Goal: Task Accomplishment & Management: Complete application form

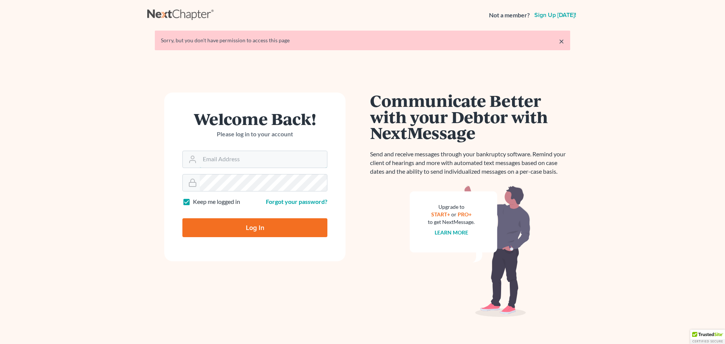
type input "[PERSON_NAME][EMAIL_ADDRESS][DOMAIN_NAME]"
click at [224, 232] on input "Log In" at bounding box center [254, 227] width 145 height 19
type input "Thinking..."
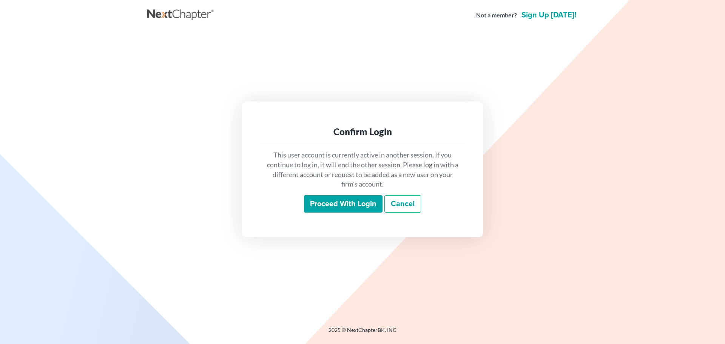
click at [334, 209] on input "Proceed with login" at bounding box center [343, 203] width 79 height 17
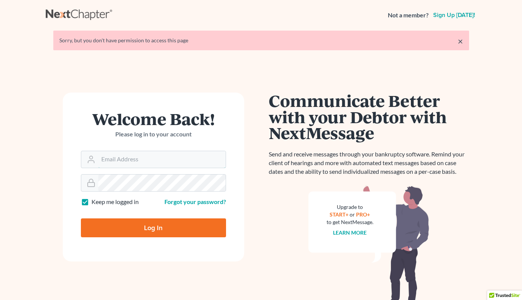
type input "[PERSON_NAME][EMAIL_ADDRESS][DOMAIN_NAME]"
click at [461, 40] on link "×" at bounding box center [459, 41] width 5 height 9
type input "[PERSON_NAME][EMAIL_ADDRESS][DOMAIN_NAME]"
click at [145, 225] on input "Log In" at bounding box center [153, 227] width 145 height 19
type input "Thinking..."
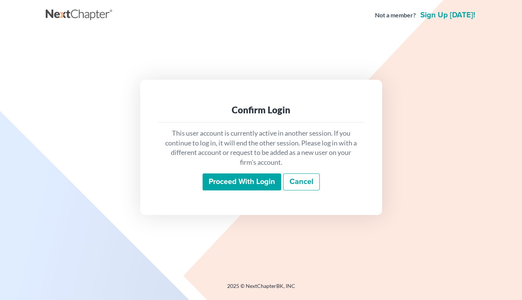
click at [254, 182] on input "Proceed with login" at bounding box center [241, 181] width 79 height 17
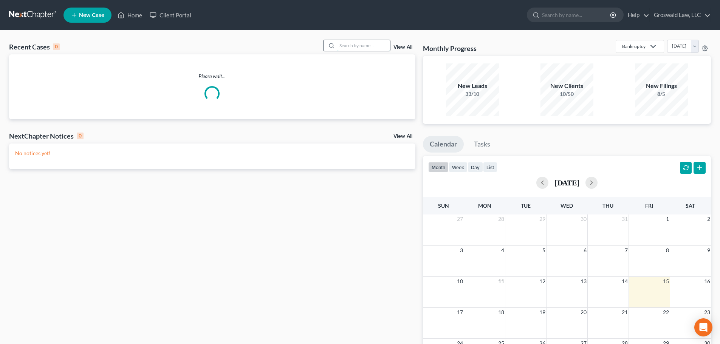
click at [368, 48] on input "search" at bounding box center [363, 45] width 53 height 11
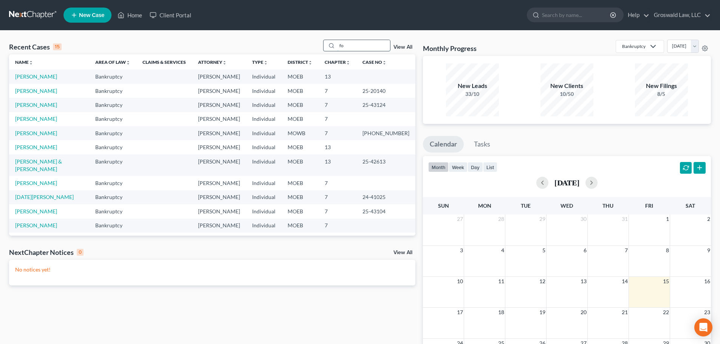
type input "f"
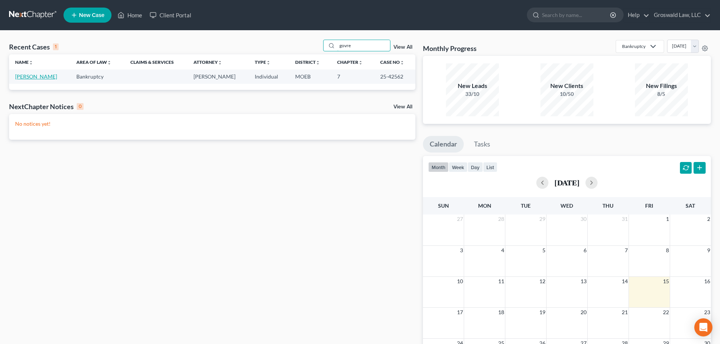
type input "govre"
click at [40, 76] on link "[PERSON_NAME]" at bounding box center [36, 76] width 42 height 6
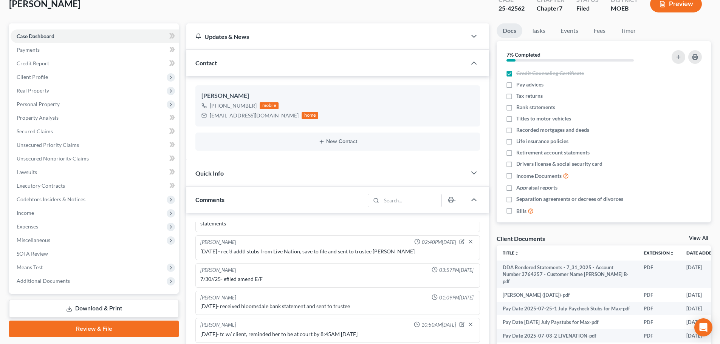
scroll to position [189, 0]
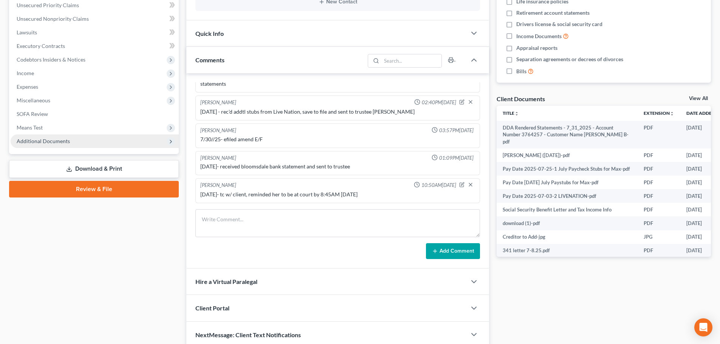
click at [91, 141] on span "Additional Documents" at bounding box center [95, 141] width 168 height 14
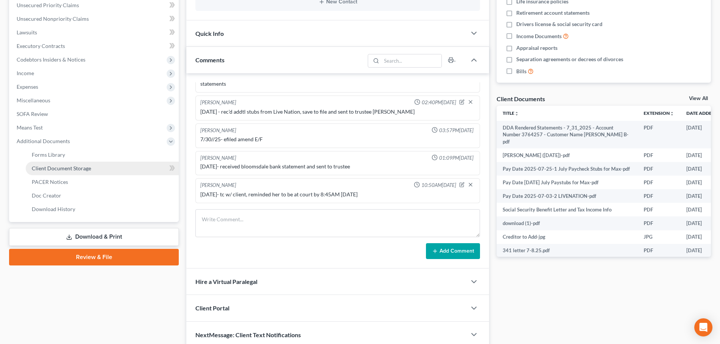
click at [100, 168] on link "Client Document Storage" at bounding box center [102, 169] width 153 height 14
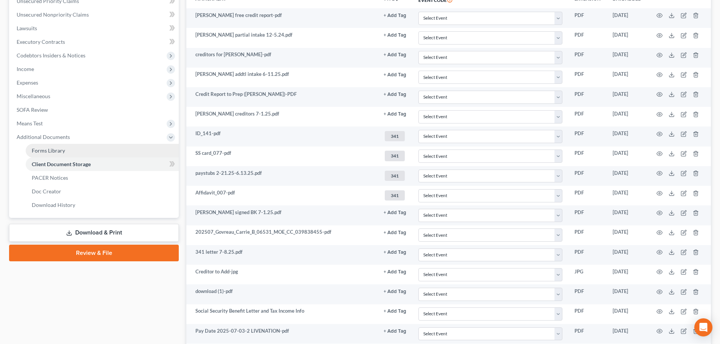
scroll to position [189, 0]
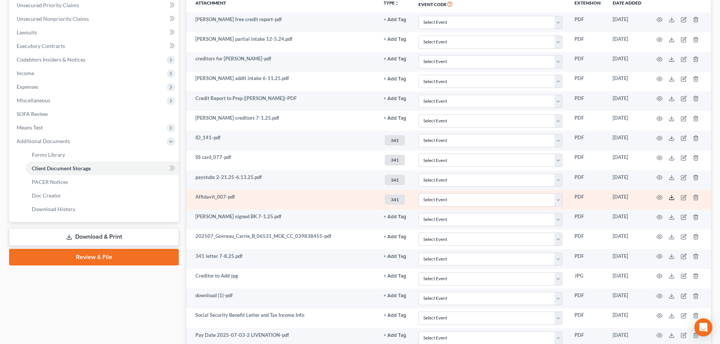
click at [521, 198] on icon at bounding box center [671, 198] width 6 height 6
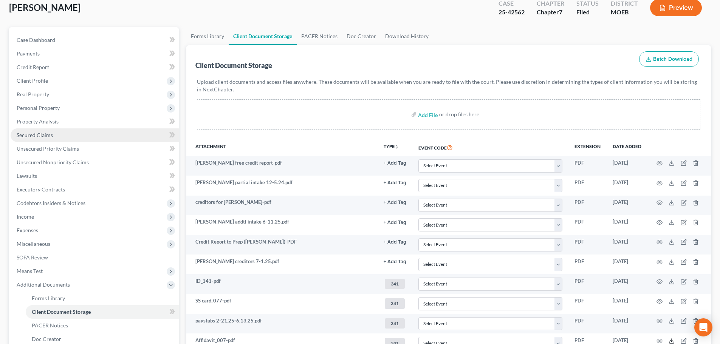
scroll to position [38, 0]
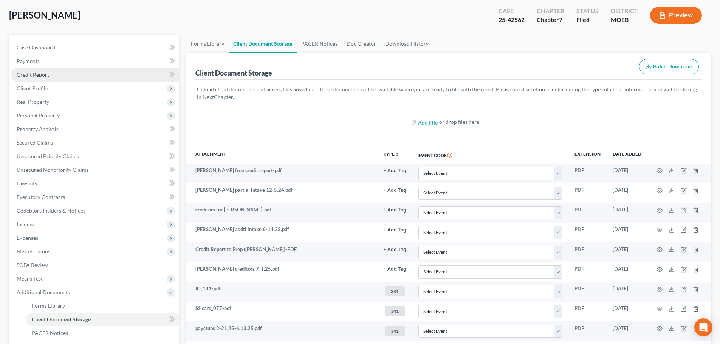
click at [22, 76] on span "Credit Report" at bounding box center [33, 74] width 32 height 6
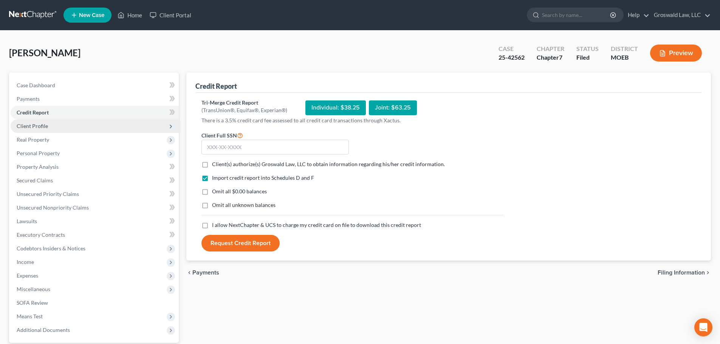
click at [37, 126] on span "Client Profile" at bounding box center [32, 126] width 31 height 6
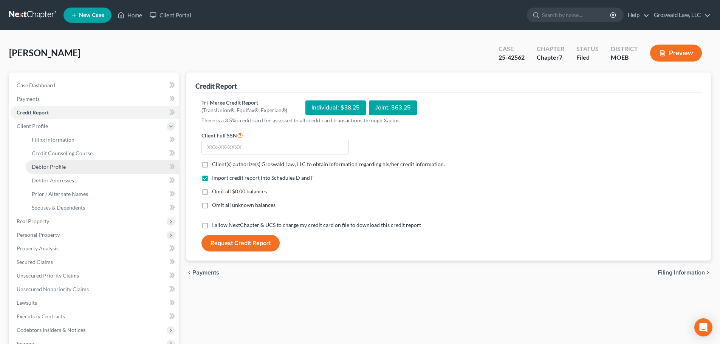
click at [45, 162] on link "Debtor Profile" at bounding box center [102, 167] width 153 height 14
select select "0"
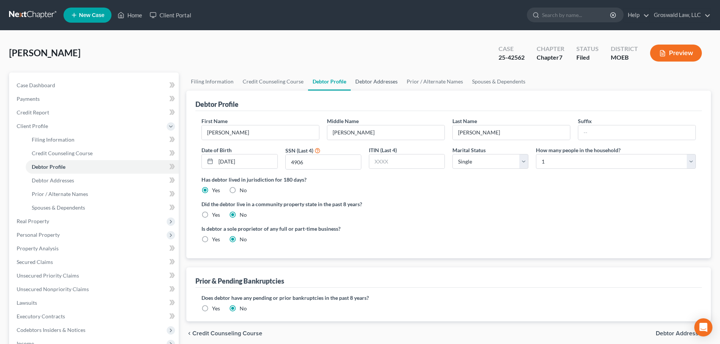
click at [394, 84] on link "Debtor Addresses" at bounding box center [376, 82] width 51 height 18
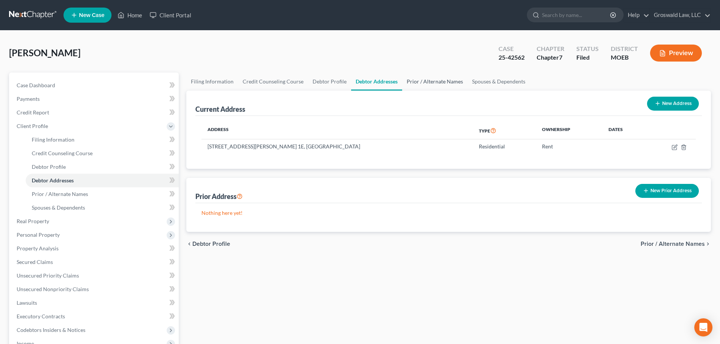
click at [440, 76] on link "Prior / Alternate Names" at bounding box center [434, 82] width 65 height 18
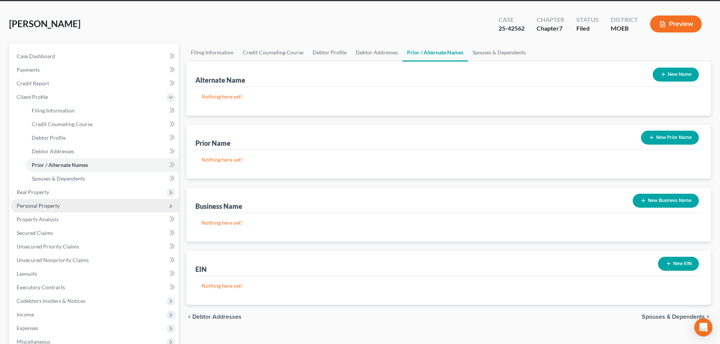
scroll to position [38, 0]
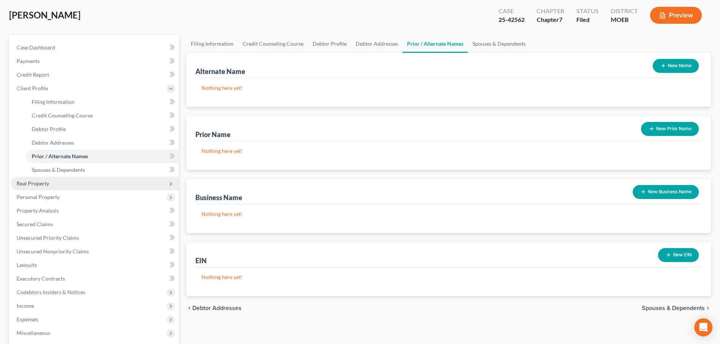
click at [33, 185] on span "Real Property" at bounding box center [33, 183] width 32 height 6
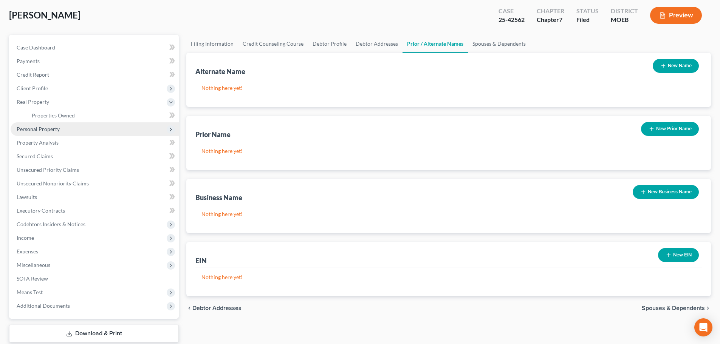
click at [38, 128] on span "Personal Property" at bounding box center [38, 129] width 43 height 6
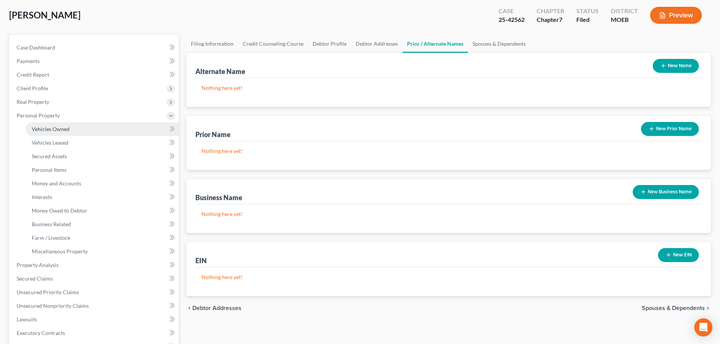
click at [49, 131] on span "Vehicles Owned" at bounding box center [51, 129] width 38 height 6
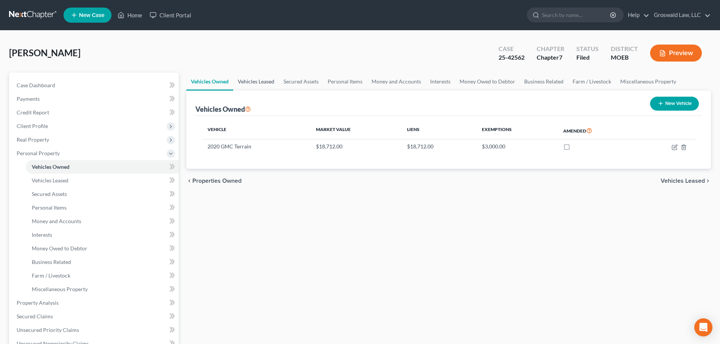
click at [264, 82] on link "Vehicles Leased" at bounding box center [256, 82] width 46 height 18
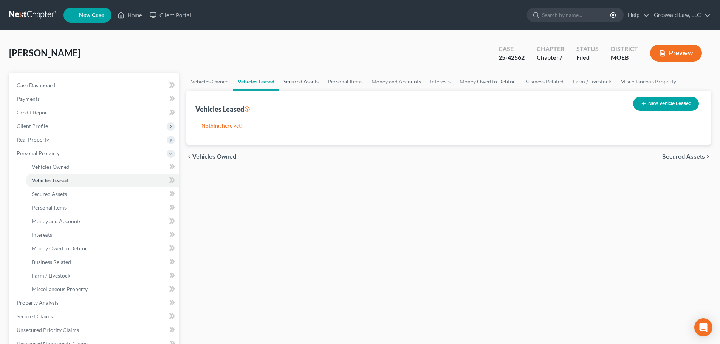
click at [294, 83] on link "Secured Assets" at bounding box center [301, 82] width 44 height 18
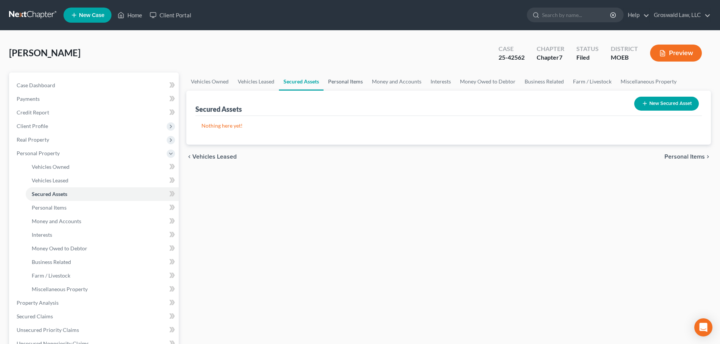
click at [352, 85] on link "Personal Items" at bounding box center [345, 82] width 44 height 18
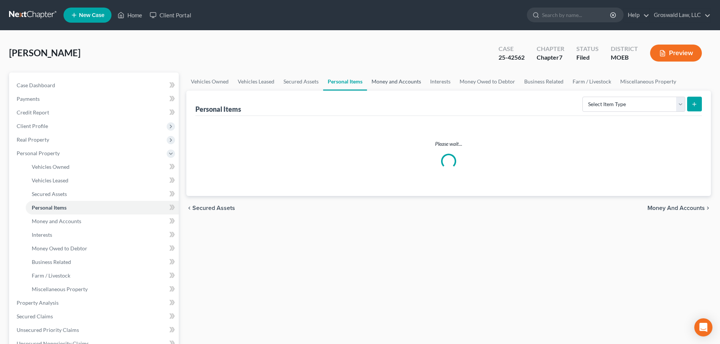
click at [393, 85] on link "Money and Accounts" at bounding box center [396, 82] width 59 height 18
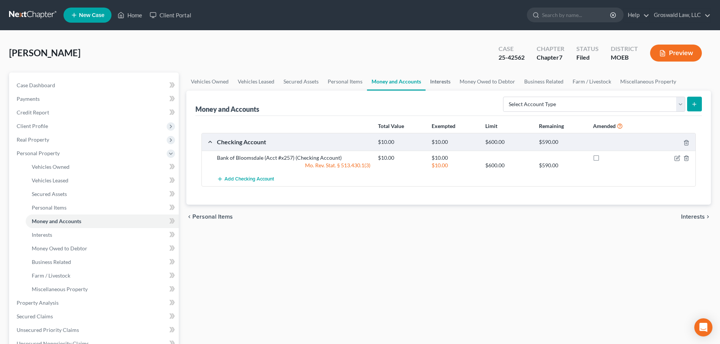
click at [444, 83] on link "Interests" at bounding box center [439, 82] width 29 height 18
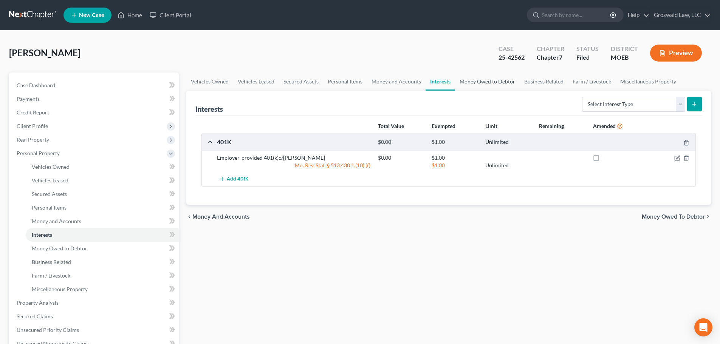
click at [499, 84] on link "Money Owed to Debtor" at bounding box center [487, 82] width 65 height 18
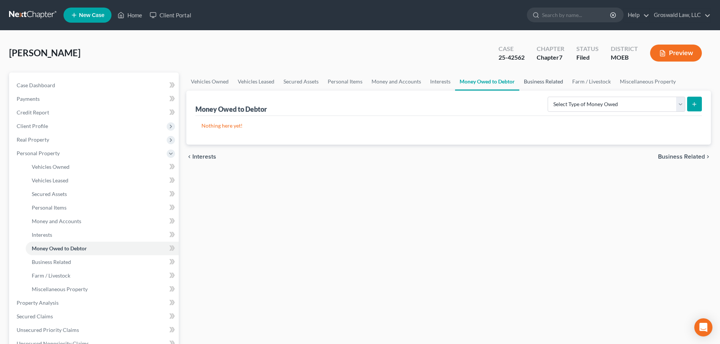
click at [521, 84] on link "Business Related" at bounding box center [543, 82] width 48 height 18
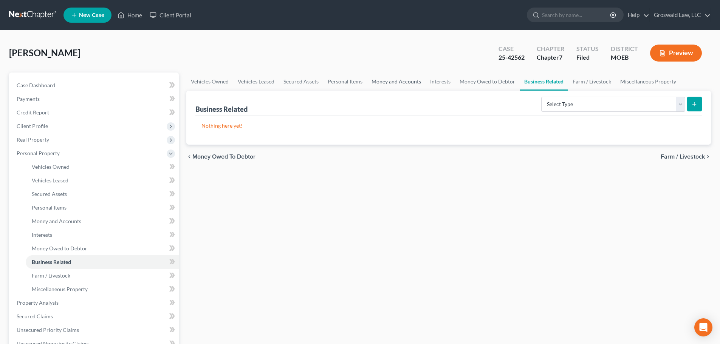
click at [386, 83] on link "Money and Accounts" at bounding box center [396, 82] width 59 height 18
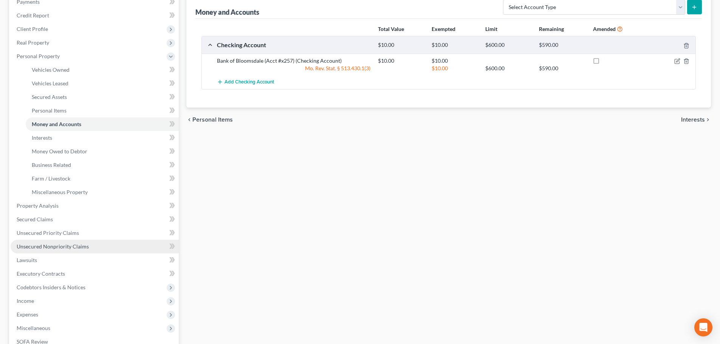
scroll to position [189, 0]
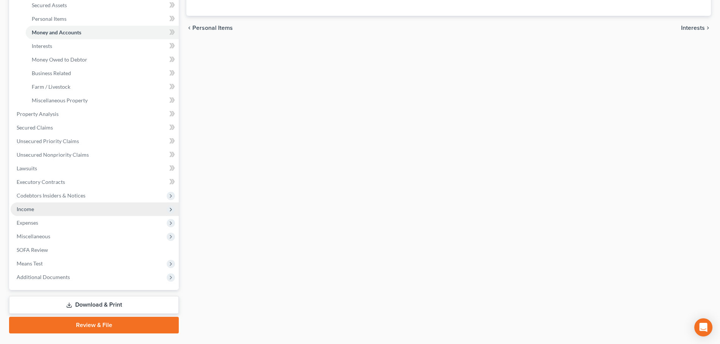
click at [29, 212] on span "Income" at bounding box center [25, 209] width 17 height 6
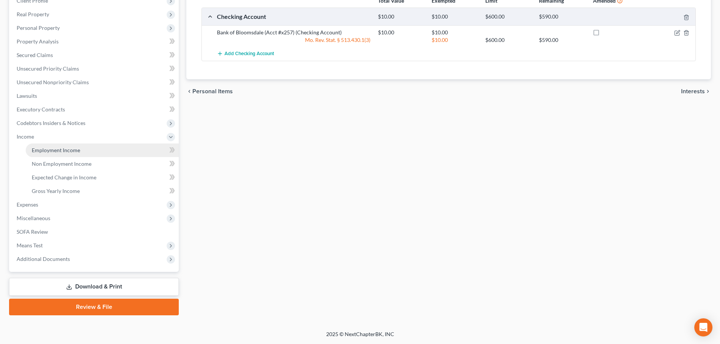
click at [70, 149] on span "Employment Income" at bounding box center [56, 150] width 48 height 6
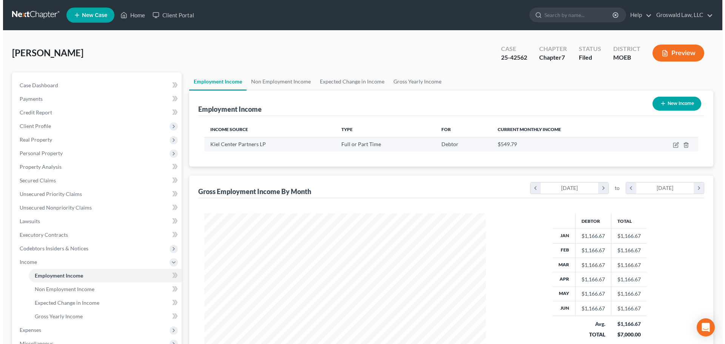
scroll to position [141, 297]
click at [521, 144] on icon "button" at bounding box center [673, 145] width 6 height 6
select select "0"
select select "26"
select select "2"
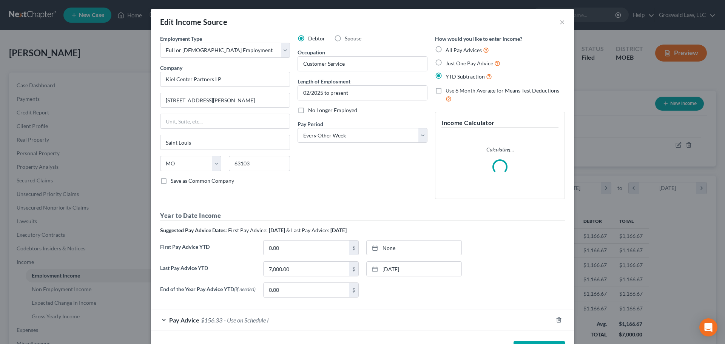
scroll to position [29, 0]
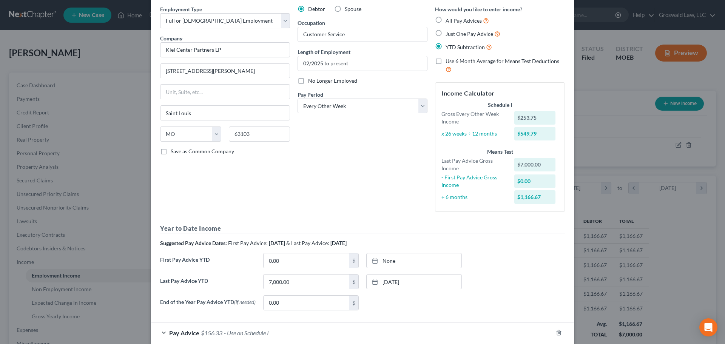
click at [193, 300] on span "Pay Advice" at bounding box center [184, 332] width 30 height 7
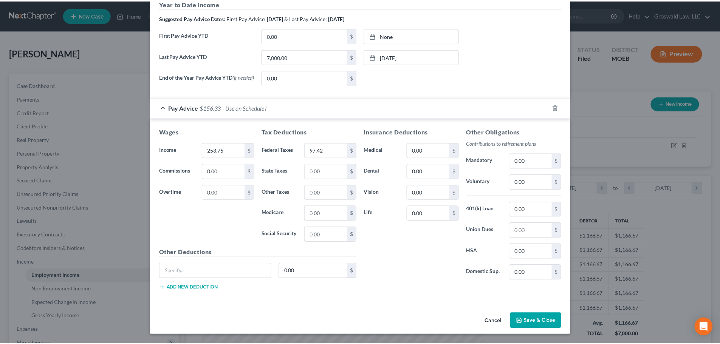
scroll to position [257, 0]
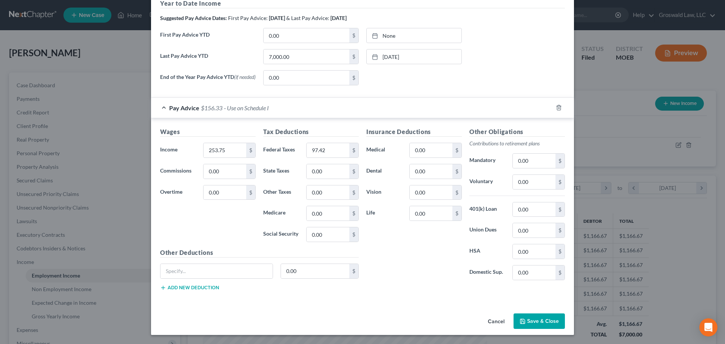
click at [497, 300] on button "Cancel" at bounding box center [496, 321] width 29 height 15
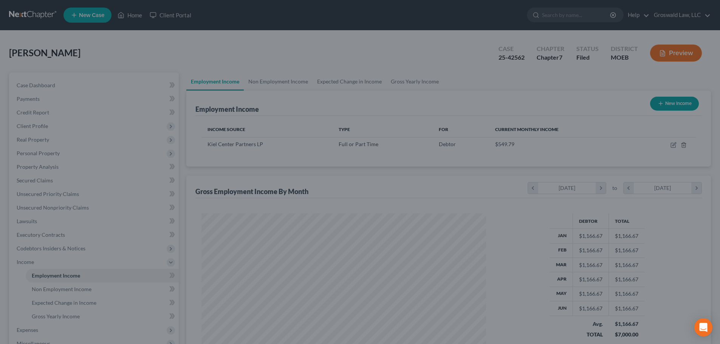
scroll to position [377633, 377477]
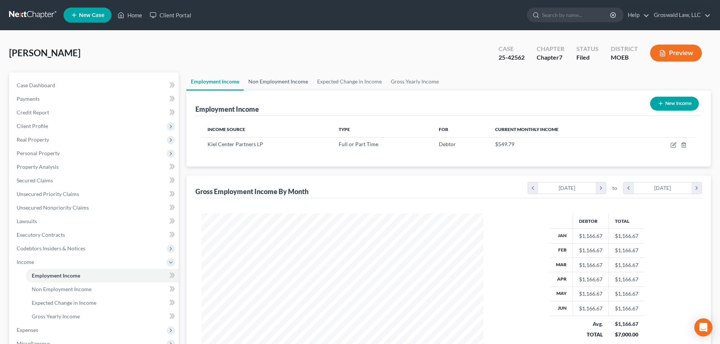
click at [284, 81] on link "Non Employment Income" at bounding box center [278, 82] width 69 height 18
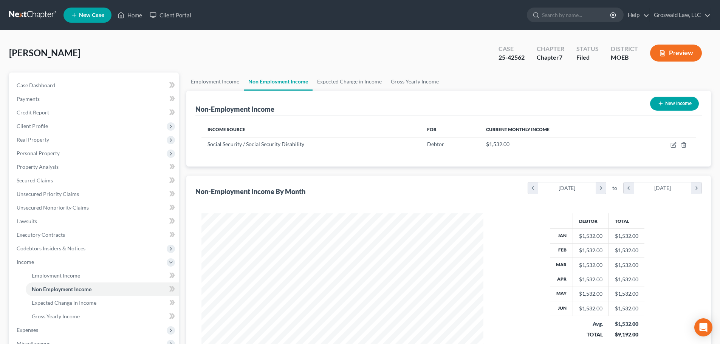
click at [521, 51] on button "Preview" at bounding box center [676, 53] width 52 height 17
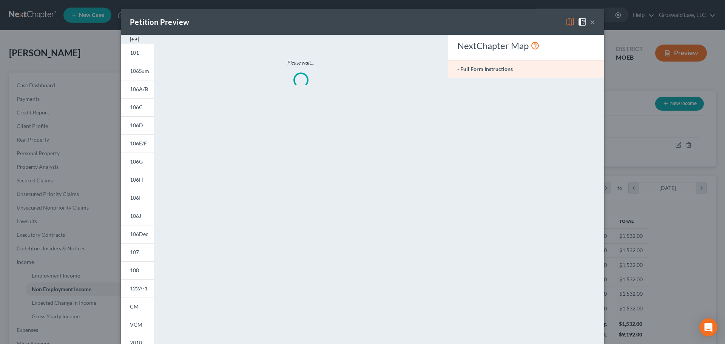
scroll to position [142, 300]
click at [131, 39] on img at bounding box center [134, 39] width 9 height 9
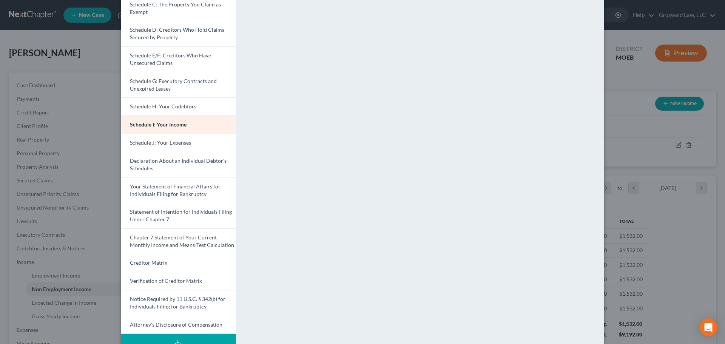
scroll to position [113, 0]
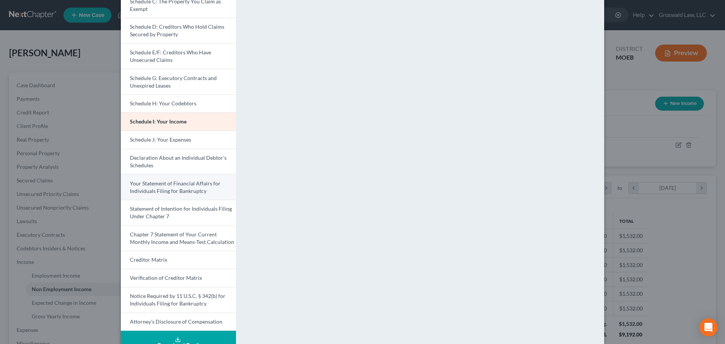
click at [155, 186] on span "Your Statement of Financial Affairs for Individuals Filing for Bankruptcy" at bounding box center [175, 187] width 91 height 14
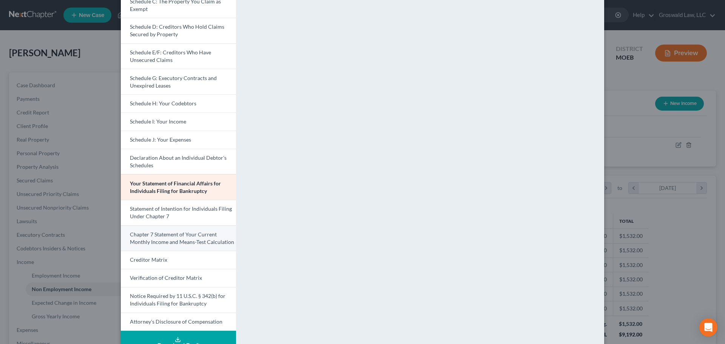
click at [195, 240] on span "Chapter 7 Statement of Your Current Monthly Income and Means-Test Calculation" at bounding box center [182, 238] width 104 height 14
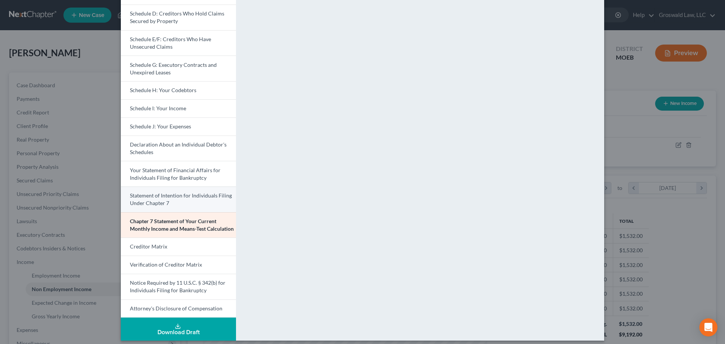
scroll to position [132, 0]
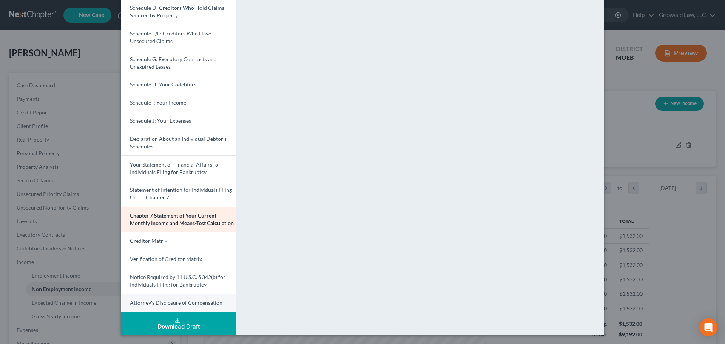
click at [177, 299] on link "Attorney's Disclosure of Compensation" at bounding box center [178, 303] width 115 height 19
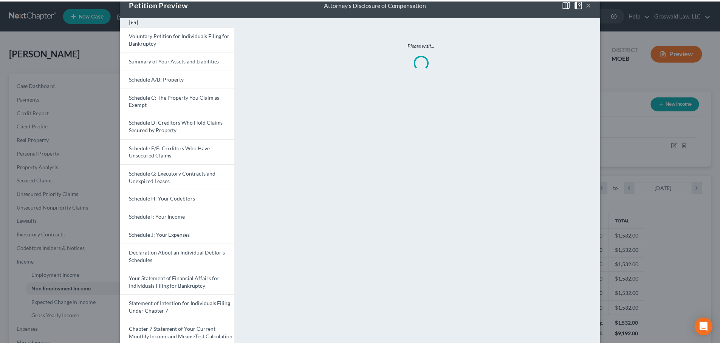
scroll to position [0, 0]
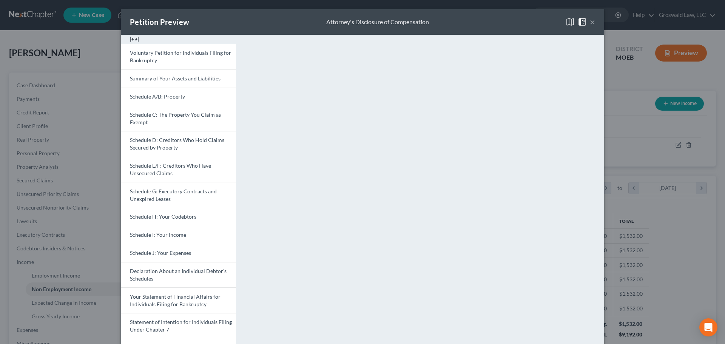
click at [521, 23] on button "×" at bounding box center [592, 21] width 5 height 9
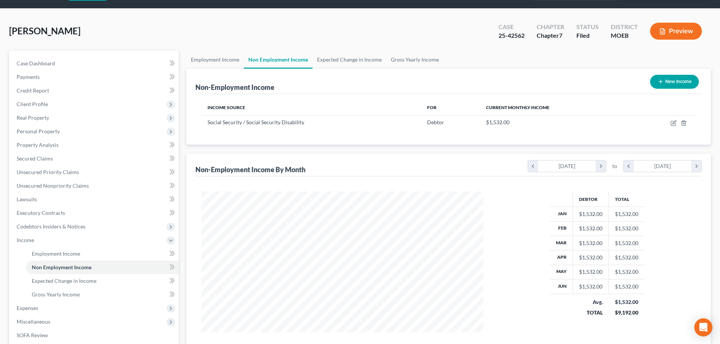
scroll to position [125, 0]
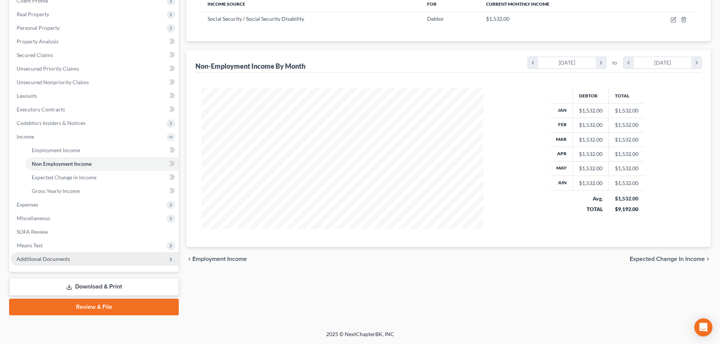
click at [130, 261] on span "Additional Documents" at bounding box center [95, 259] width 168 height 14
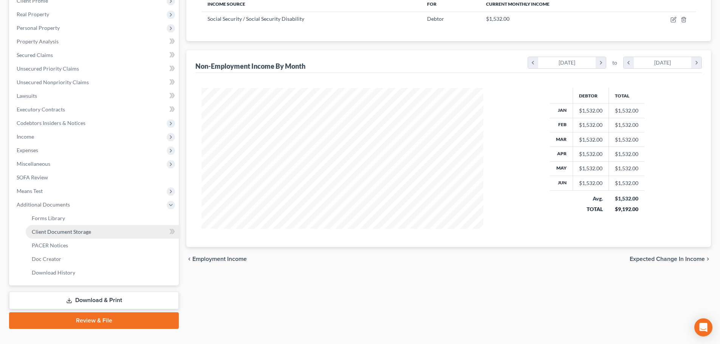
click at [121, 234] on link "Client Document Storage" at bounding box center [102, 232] width 153 height 14
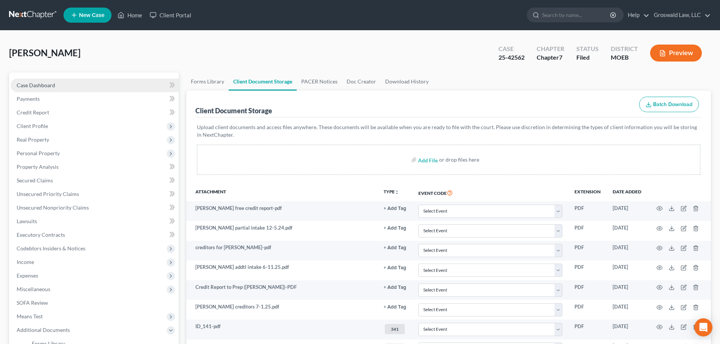
click at [59, 89] on link "Case Dashboard" at bounding box center [95, 86] width 168 height 14
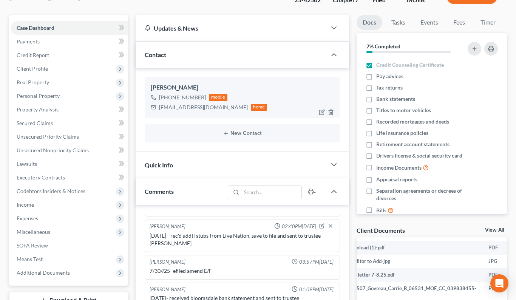
scroll to position [33, 0]
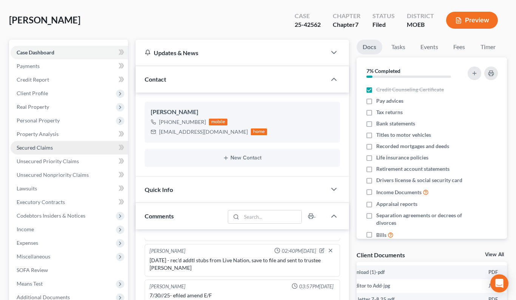
click at [26, 143] on link "Secured Claims" at bounding box center [69, 148] width 117 height 14
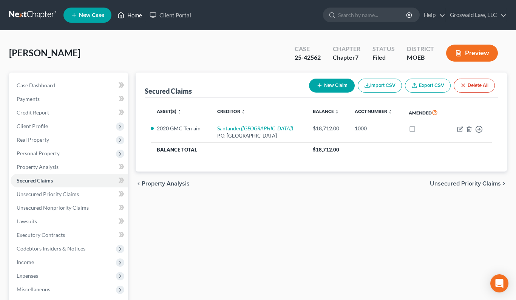
click at [131, 17] on link "Home" at bounding box center [130, 15] width 32 height 14
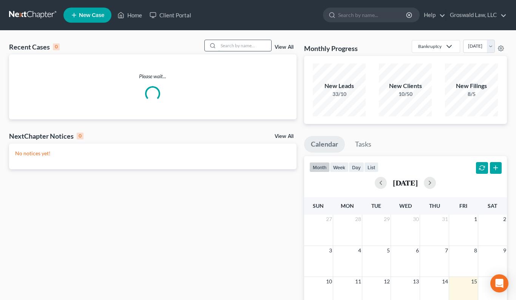
click at [236, 42] on input "search" at bounding box center [244, 45] width 53 height 11
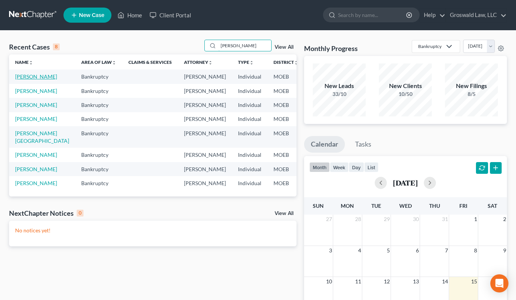
type input "[PERSON_NAME]"
click at [20, 80] on link "[PERSON_NAME]" at bounding box center [36, 76] width 42 height 6
click at [21, 94] on link "[PERSON_NAME]" at bounding box center [36, 91] width 42 height 6
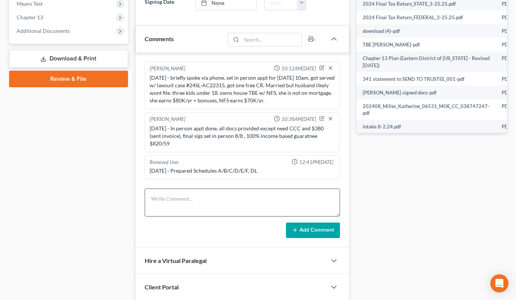
scroll to position [371, 0]
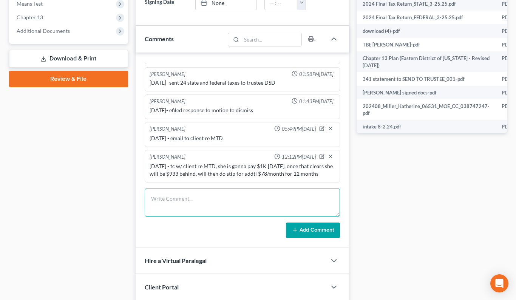
click at [189, 200] on textarea at bounding box center [242, 203] width 195 height 28
type textarea "[DATE] - drafted stip and sent via Docusign, email to client re same"
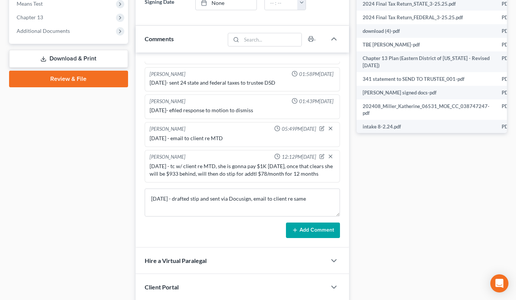
click at [296, 228] on icon at bounding box center [295, 230] width 6 height 6
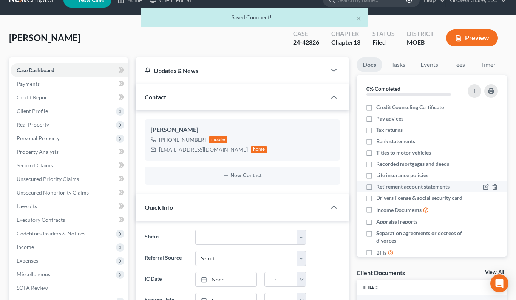
scroll to position [0, 0]
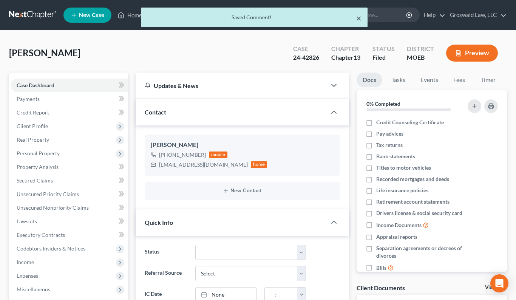
click at [359, 17] on button "×" at bounding box center [358, 18] width 5 height 9
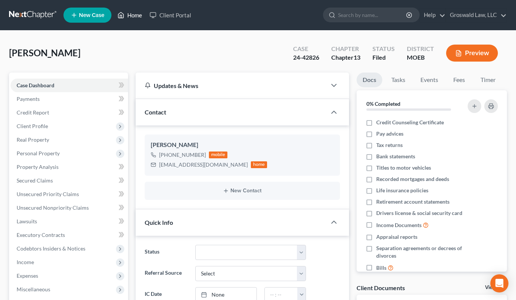
click at [128, 14] on link "Home" at bounding box center [130, 15] width 32 height 14
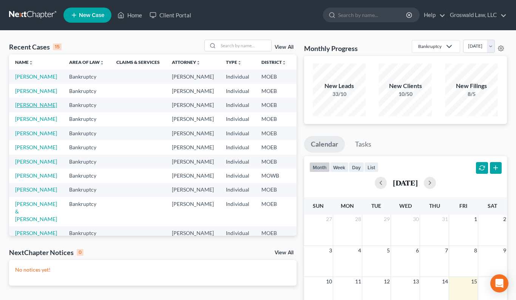
click at [20, 108] on link "[PERSON_NAME]" at bounding box center [36, 105] width 42 height 6
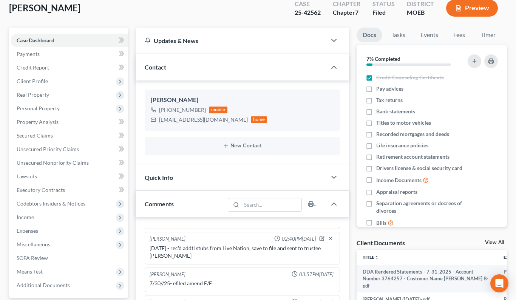
scroll to position [264, 0]
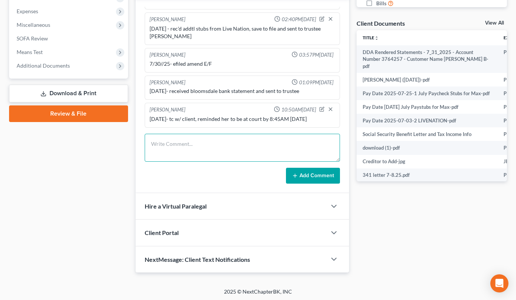
click at [219, 141] on textarea at bounding box center [242, 148] width 195 height 28
type textarea "[DATE] - 341 held and concluded, client appeared at my office for testimony"
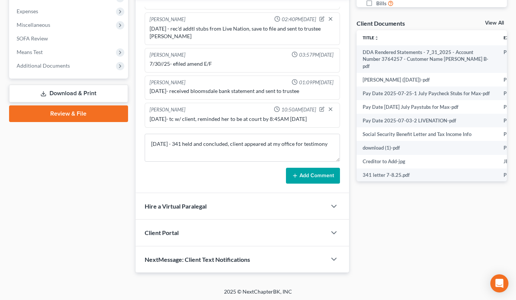
click at [315, 181] on button "Add Comment" at bounding box center [313, 176] width 54 height 16
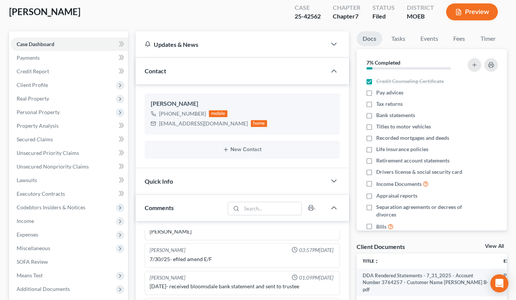
scroll to position [0, 0]
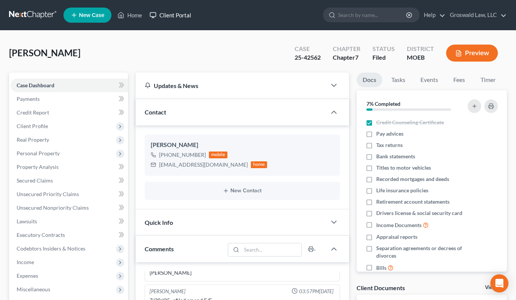
click at [151, 12] on rect at bounding box center [153, 14] width 6 height 4
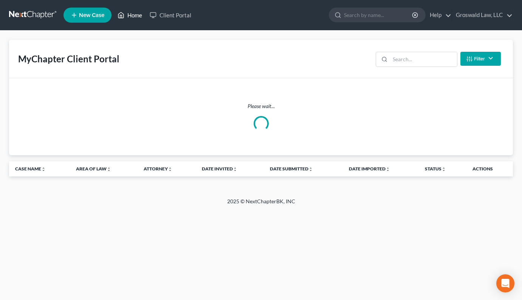
click at [139, 14] on link "Home" at bounding box center [130, 15] width 32 height 14
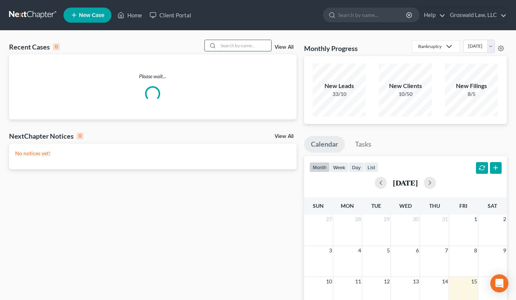
click at [264, 44] on input "search" at bounding box center [244, 45] width 53 height 11
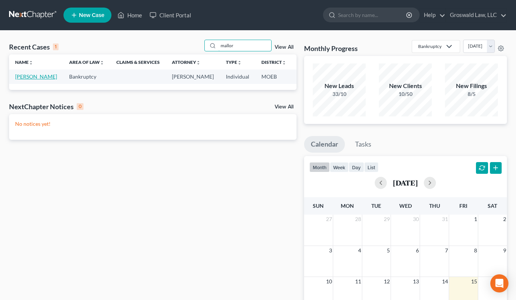
type input "mallor"
click at [23, 80] on link "[PERSON_NAME]" at bounding box center [36, 76] width 42 height 6
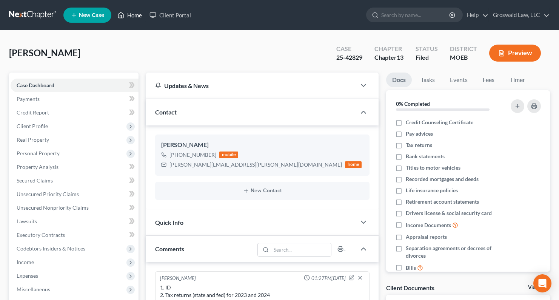
click at [122, 15] on polyline at bounding box center [121, 16] width 2 height 3
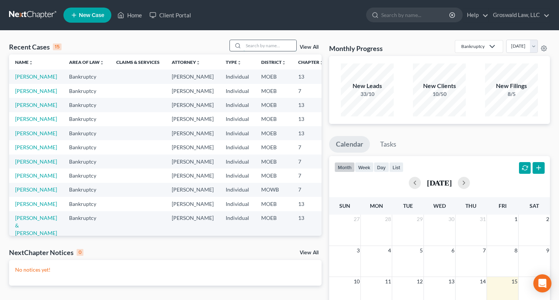
click at [277, 46] on input "search" at bounding box center [270, 45] width 53 height 11
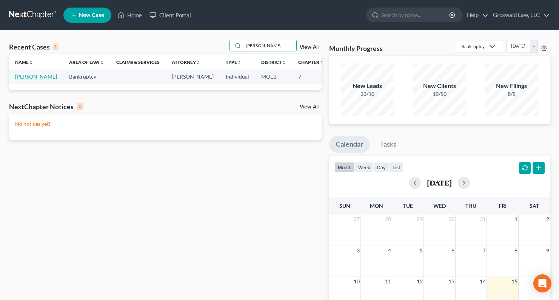
type input "[PERSON_NAME]"
click at [28, 80] on link "[PERSON_NAME]" at bounding box center [36, 76] width 42 height 6
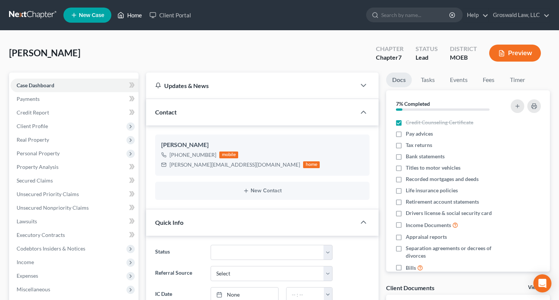
click at [127, 12] on link "Home" at bounding box center [130, 15] width 32 height 14
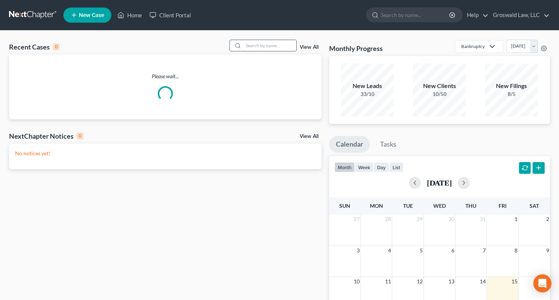
click at [268, 43] on input "search" at bounding box center [270, 45] width 53 height 11
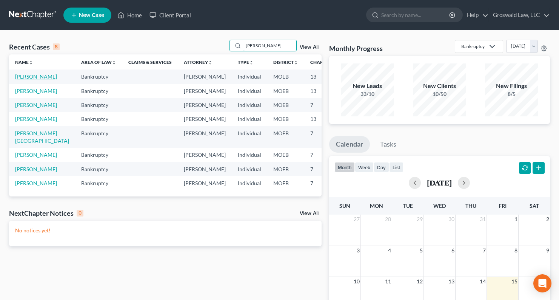
type input "[PERSON_NAME]"
click at [34, 80] on link "[PERSON_NAME]" at bounding box center [36, 76] width 42 height 6
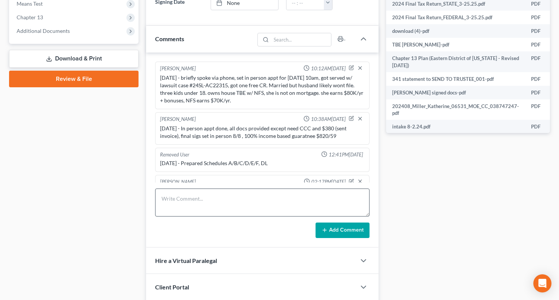
scroll to position [354, 0]
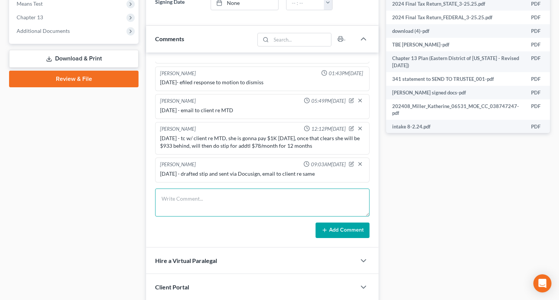
drag, startPoint x: 202, startPoint y: 208, endPoint x: 202, endPoint y: 191, distance: 17.0
click at [202, 208] on textarea at bounding box center [262, 203] width 215 height 28
type textarea "[DATE] - rec'd signed [PERSON_NAME] and sent to trustee"
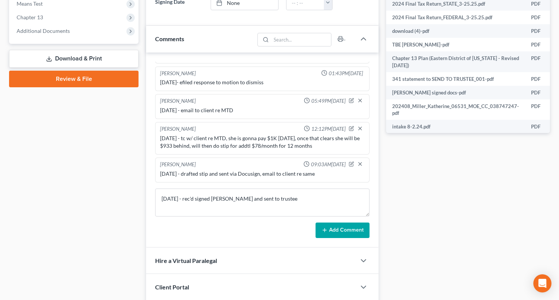
drag, startPoint x: 349, startPoint y: 231, endPoint x: 14, endPoint y: 119, distance: 353.7
click at [348, 229] on button "Add Comment" at bounding box center [343, 231] width 54 height 16
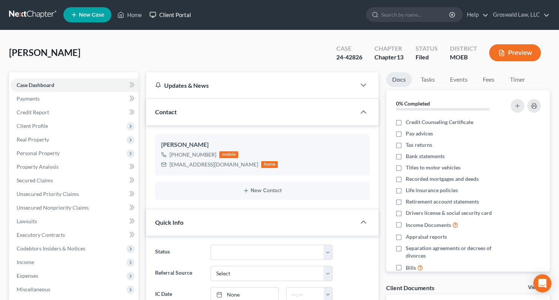
scroll to position [0, 0]
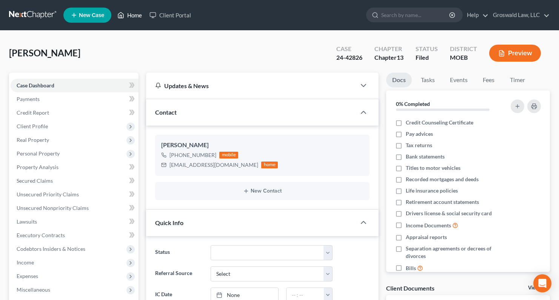
drag, startPoint x: 127, startPoint y: 11, endPoint x: 88, endPoint y: 30, distance: 43.9
click at [127, 12] on link "Home" at bounding box center [130, 15] width 32 height 14
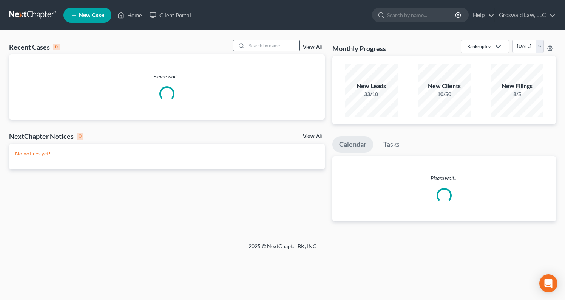
click at [269, 49] on input "search" at bounding box center [273, 45] width 53 height 11
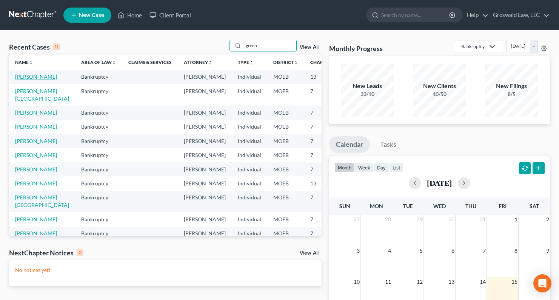
type input "green"
click at [23, 80] on link "[PERSON_NAME]" at bounding box center [36, 76] width 42 height 6
select select "6"
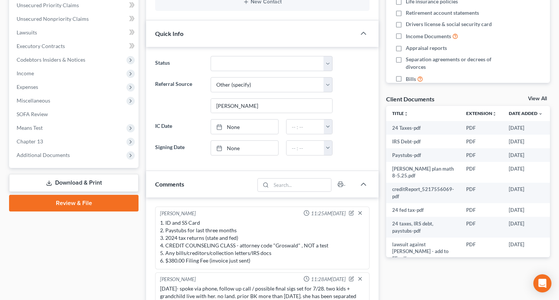
scroll to position [129, 0]
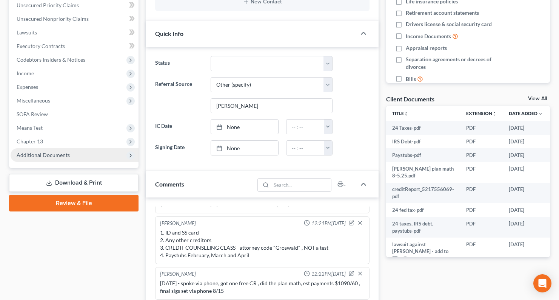
click at [74, 152] on span "Additional Documents" at bounding box center [75, 155] width 128 height 14
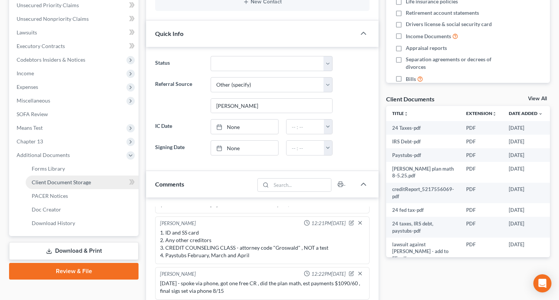
click at [74, 182] on span "Client Document Storage" at bounding box center [61, 182] width 59 height 6
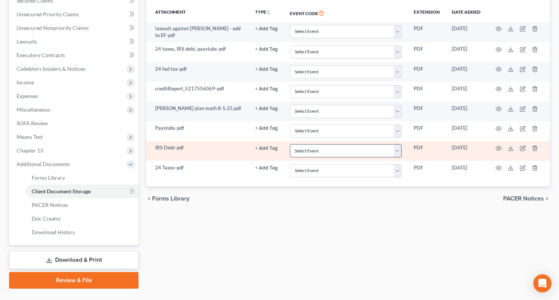
scroll to position [189, 0]
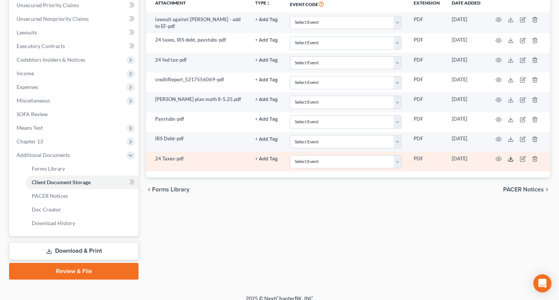
click at [512, 159] on icon at bounding box center [511, 159] width 6 height 6
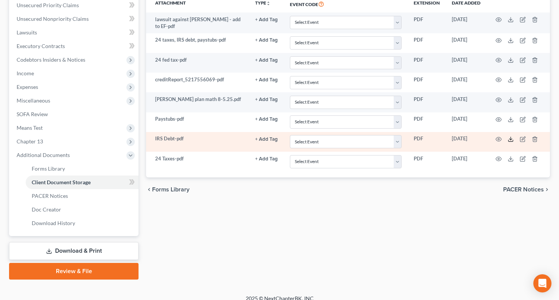
click at [511, 141] on icon at bounding box center [511, 141] width 5 height 2
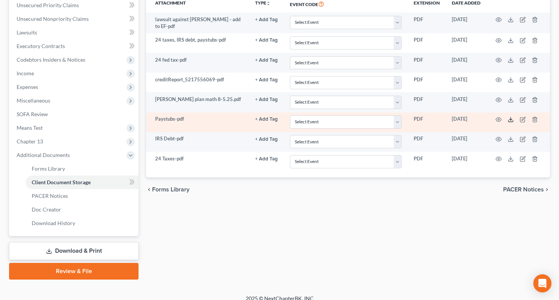
click at [513, 119] on icon at bounding box center [511, 119] width 6 height 6
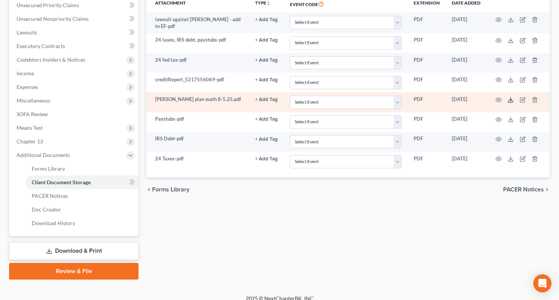
click at [512, 101] on icon at bounding box center [511, 100] width 6 height 6
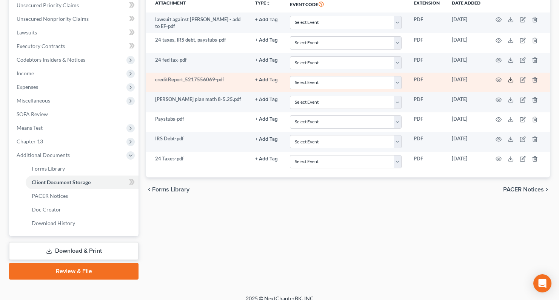
click at [512, 80] on polyline at bounding box center [511, 79] width 3 height 1
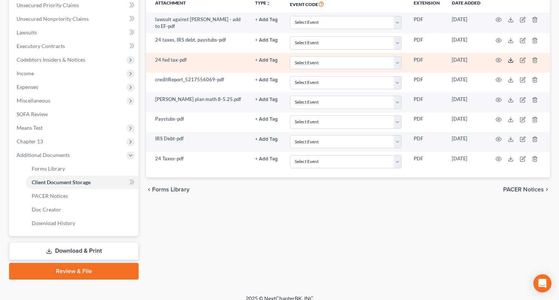
click at [511, 61] on icon at bounding box center [511, 60] width 6 height 6
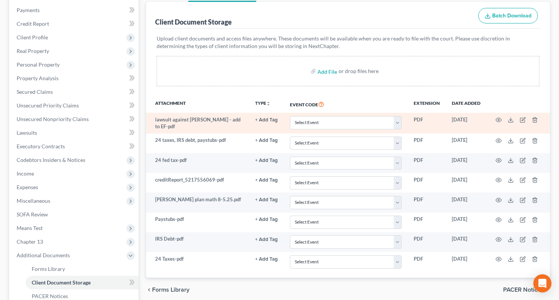
scroll to position [76, 0]
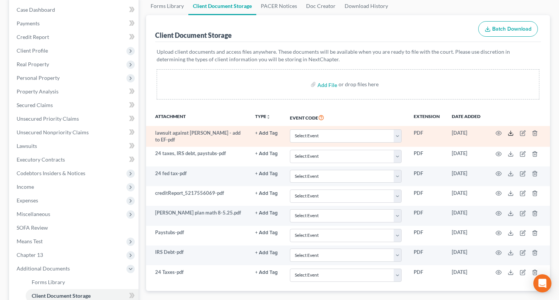
click at [512, 133] on icon at bounding box center [511, 133] width 6 height 6
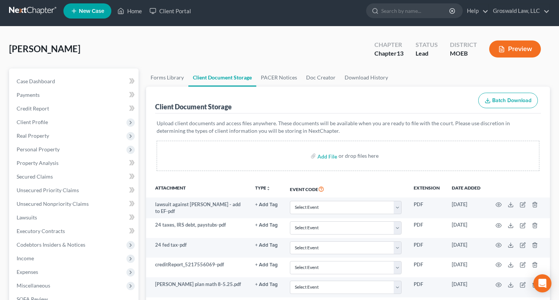
scroll to position [0, 0]
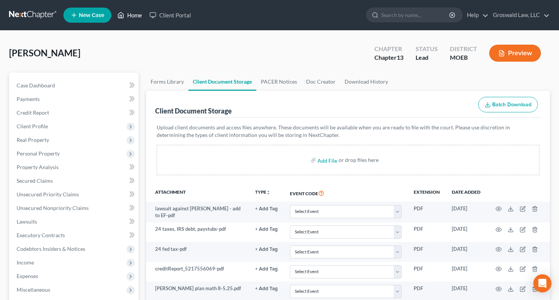
click at [138, 13] on link "Home" at bounding box center [130, 15] width 32 height 14
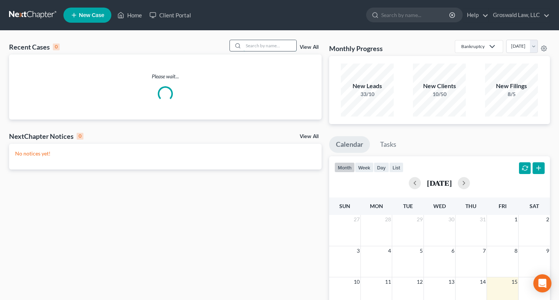
click at [258, 44] on input "search" at bounding box center [270, 45] width 53 height 11
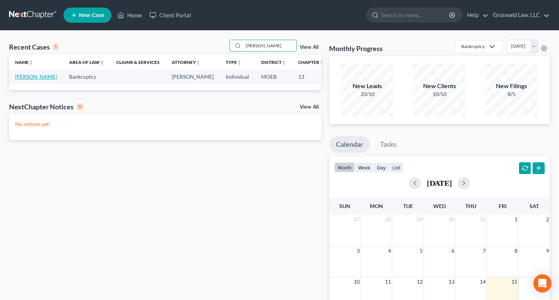
type input "[PERSON_NAME]"
click at [23, 80] on link "[PERSON_NAME]" at bounding box center [36, 76] width 42 height 6
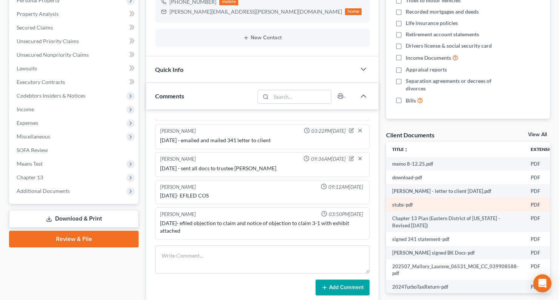
scroll to position [264, 0]
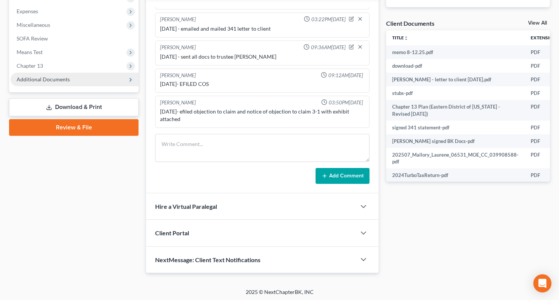
click at [83, 80] on span "Additional Documents" at bounding box center [75, 80] width 128 height 14
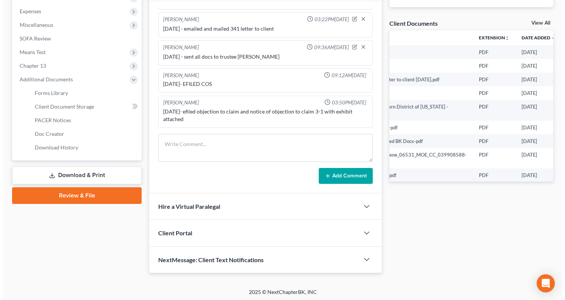
scroll to position [0, 84]
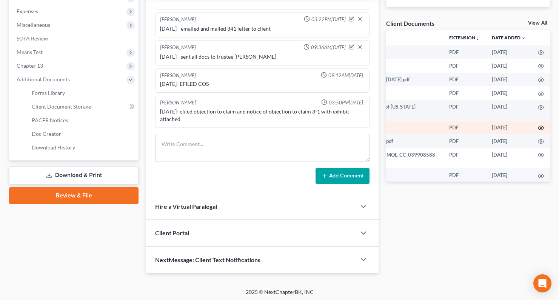
click at [521, 129] on icon "button" at bounding box center [541, 128] width 6 height 6
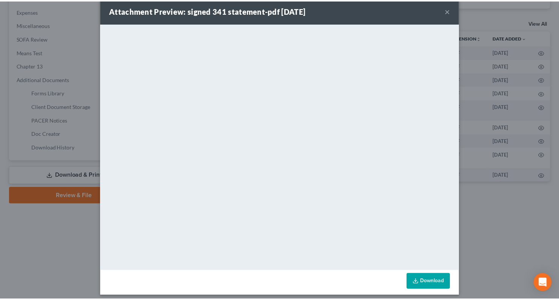
scroll to position [17, 0]
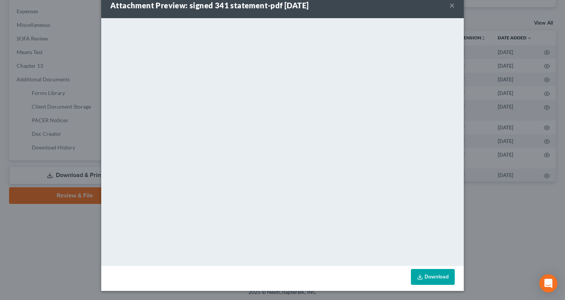
click at [450, 5] on button "×" at bounding box center [452, 5] width 5 height 9
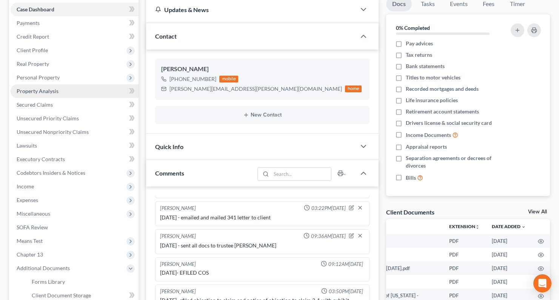
scroll to position [76, 0]
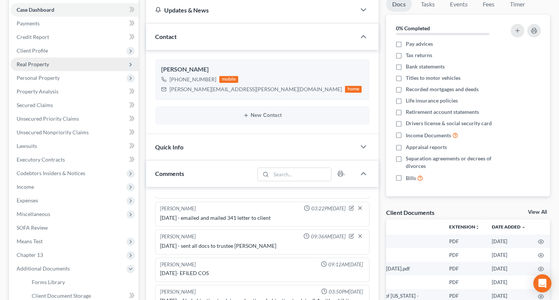
click at [33, 64] on span "Real Property" at bounding box center [33, 64] width 32 height 6
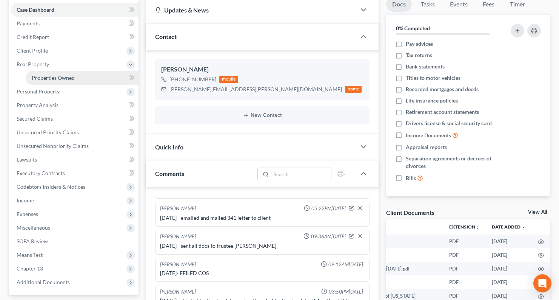
click at [59, 76] on span "Properties Owned" at bounding box center [53, 77] width 43 height 6
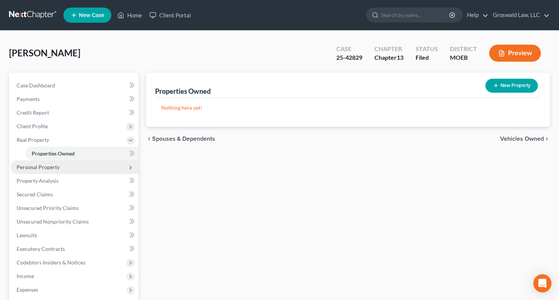
click at [57, 168] on span "Personal Property" at bounding box center [38, 167] width 43 height 6
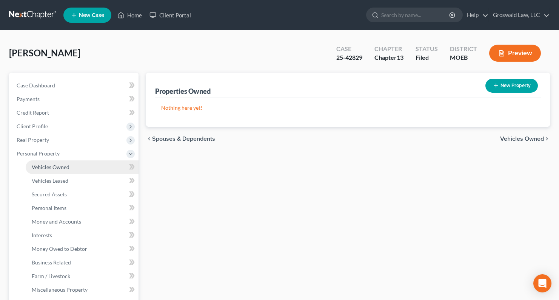
click at [69, 168] on span "Vehicles Owned" at bounding box center [51, 167] width 38 height 6
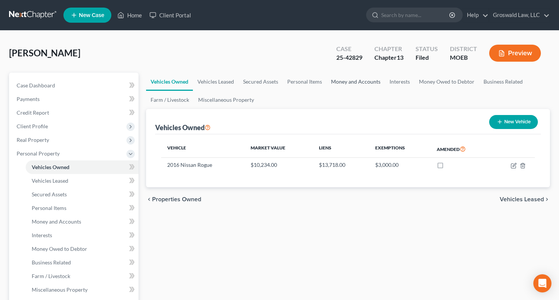
click at [347, 80] on link "Money and Accounts" at bounding box center [356, 82] width 59 height 18
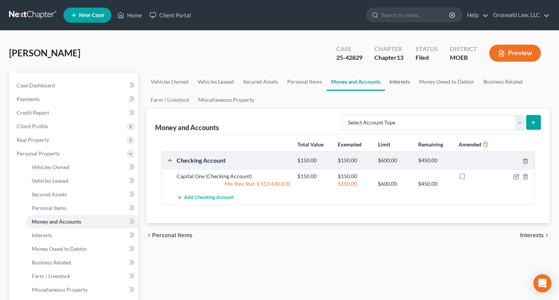
click at [409, 80] on link "Interests" at bounding box center [399, 82] width 29 height 18
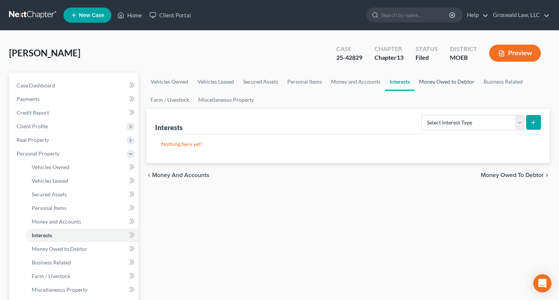
click at [425, 84] on link "Money Owed to Debtor" at bounding box center [447, 82] width 65 height 18
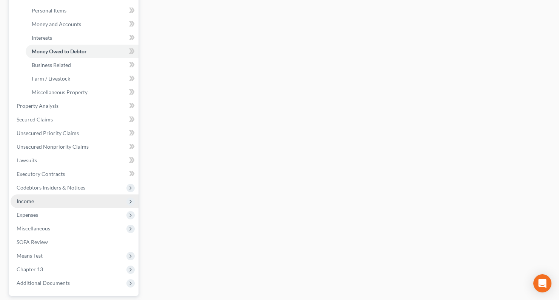
scroll to position [189, 0]
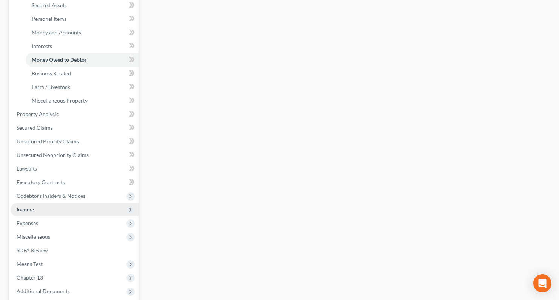
click at [36, 212] on span "Income" at bounding box center [75, 209] width 128 height 14
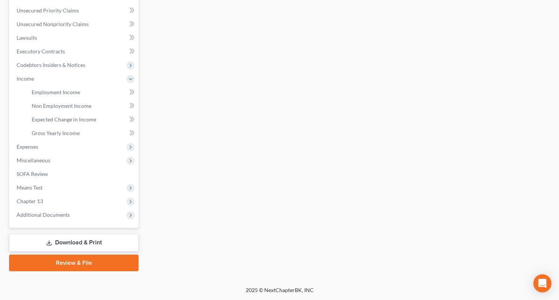
scroll to position [184, 0]
click at [37, 150] on span "Expenses" at bounding box center [75, 147] width 128 height 14
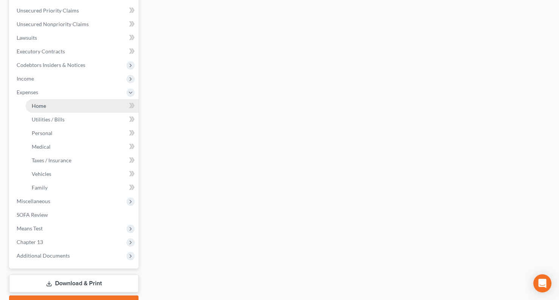
click at [70, 105] on link "Home" at bounding box center [82, 106] width 113 height 14
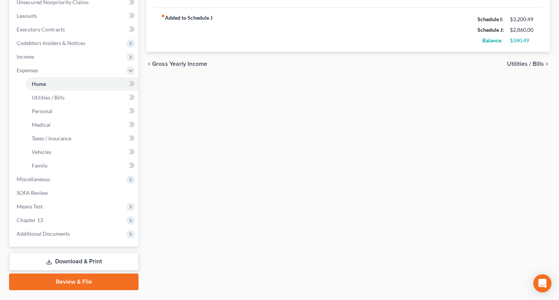
scroll to position [224, 0]
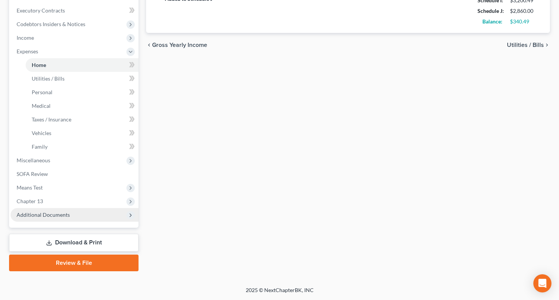
click at [55, 215] on span "Additional Documents" at bounding box center [43, 214] width 53 height 6
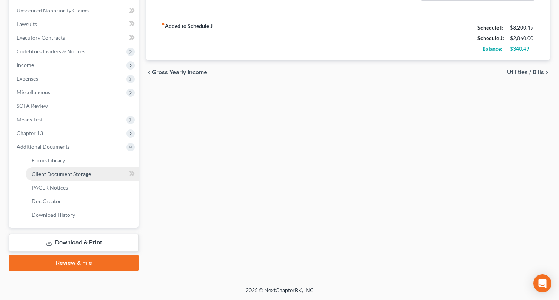
click at [64, 173] on span "Client Document Storage" at bounding box center [61, 173] width 59 height 6
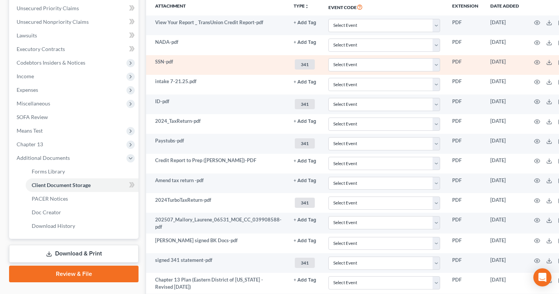
scroll to position [189, 0]
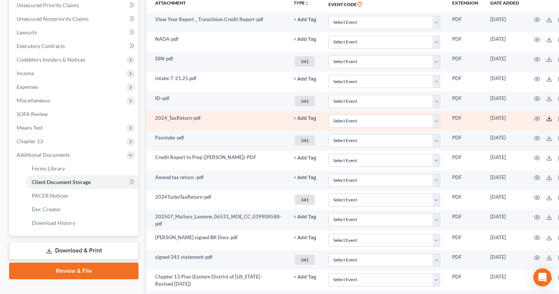
click at [521, 120] on icon at bounding box center [550, 119] width 6 height 6
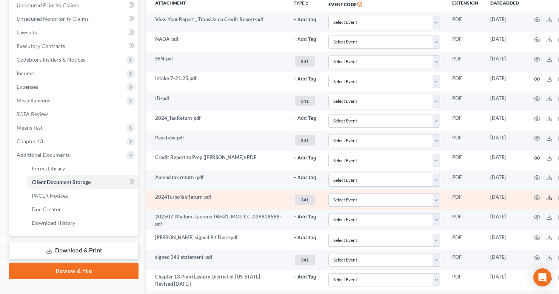
click at [521, 197] on polyline at bounding box center [550, 197] width 3 height 1
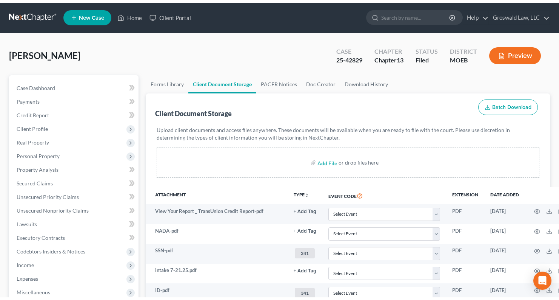
scroll to position [0, 0]
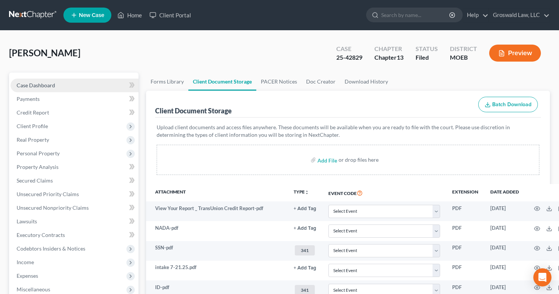
click at [44, 84] on span "Case Dashboard" at bounding box center [36, 85] width 39 height 6
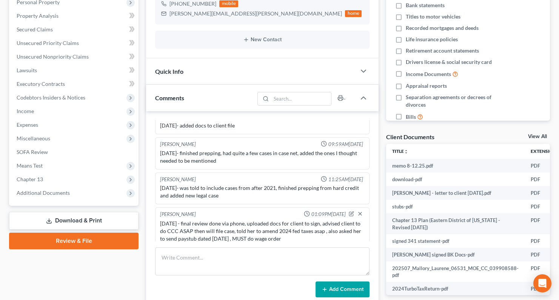
scroll to position [82, 0]
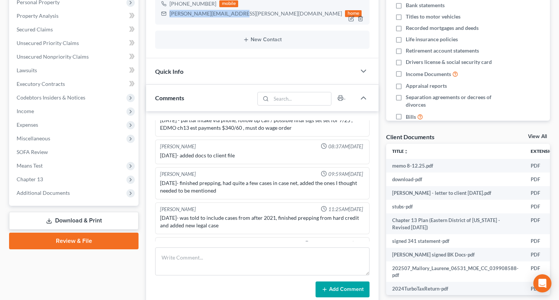
drag, startPoint x: 236, startPoint y: 12, endPoint x: 168, endPoint y: 16, distance: 67.7
click at [168, 16] on div "[PERSON_NAME][EMAIL_ADDRESS][PERSON_NAME][DOMAIN_NAME] home" at bounding box center [261, 14] width 201 height 10
copy div "[PERSON_NAME][EMAIL_ADDRESS][PERSON_NAME][DOMAIN_NAME]"
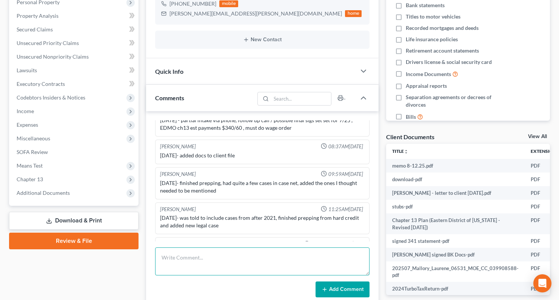
click at [255, 262] on textarea at bounding box center [262, 261] width 215 height 28
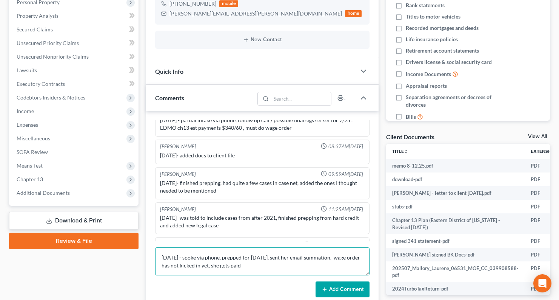
drag, startPoint x: 253, startPoint y: 269, endPoint x: 262, endPoint y: 253, distance: 17.9
click at [254, 269] on textarea "[DATE] - spoke via phone, prepped for [DATE], sent her email summation. wage or…" at bounding box center [262, 261] width 215 height 28
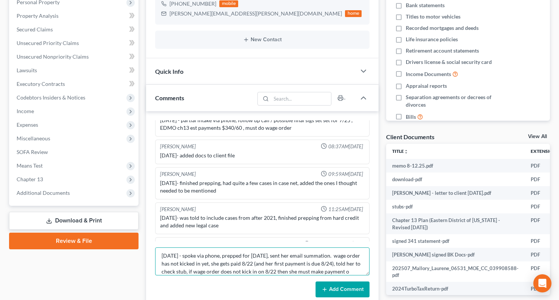
scroll to position [10, 0]
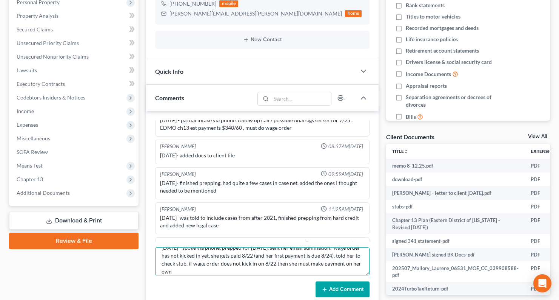
type textarea "[DATE] - spoke via phone, prepped for [DATE], sent her email summation. wage or…"
click at [349, 288] on button "Add Comment" at bounding box center [343, 289] width 54 height 16
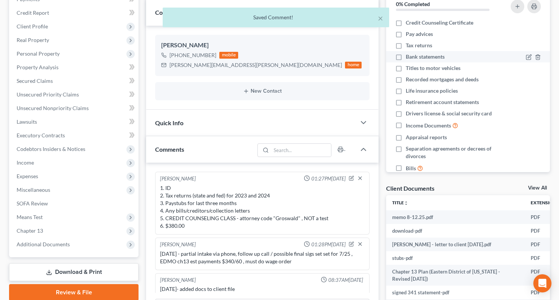
scroll to position [0, 0]
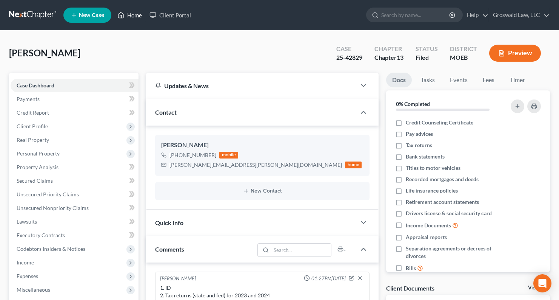
click at [128, 15] on link "Home" at bounding box center [130, 15] width 32 height 14
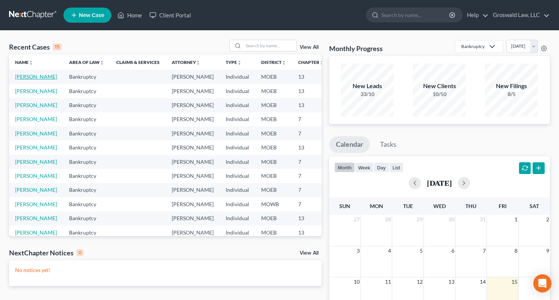
click at [27, 80] on link "[PERSON_NAME]" at bounding box center [36, 76] width 42 height 6
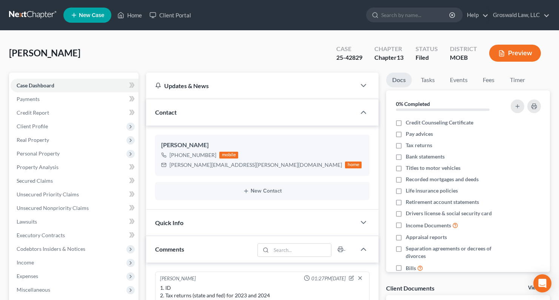
scroll to position [397, 0]
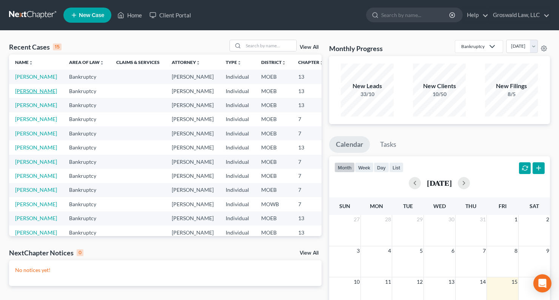
click at [22, 94] on link "[PERSON_NAME]" at bounding box center [36, 91] width 42 height 6
select select "6"
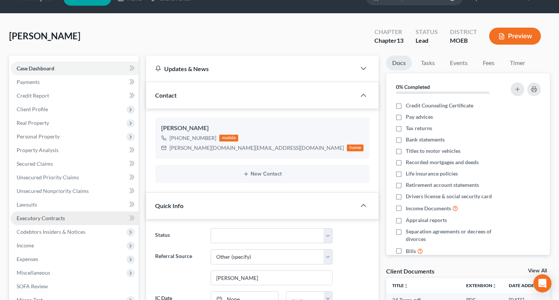
scroll to position [76, 0]
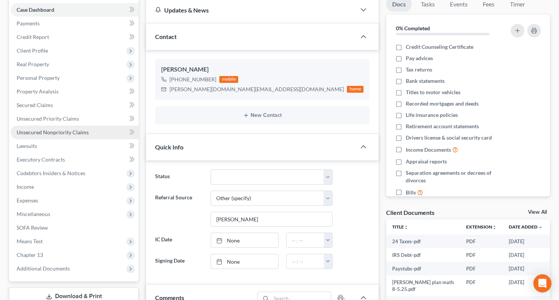
click at [67, 128] on link "Unsecured Nonpriority Claims" at bounding box center [75, 132] width 128 height 14
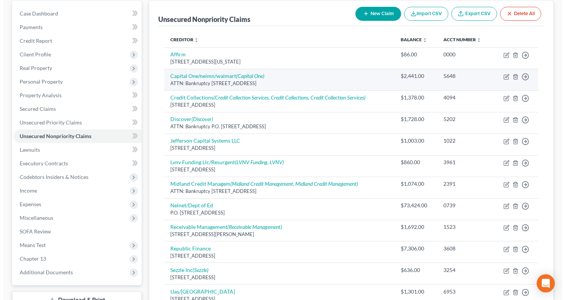
scroll to position [76, 0]
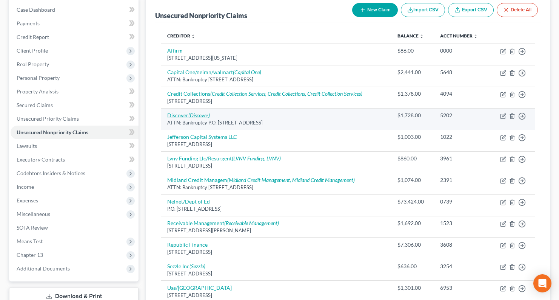
click at [194, 114] on icon "(Discover)" at bounding box center [200, 115] width 22 height 6
select select "46"
select select "2"
select select "0"
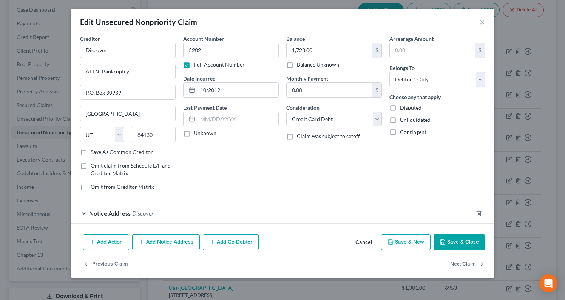
click at [138, 239] on button "Add Notice Address" at bounding box center [166, 242] width 68 height 16
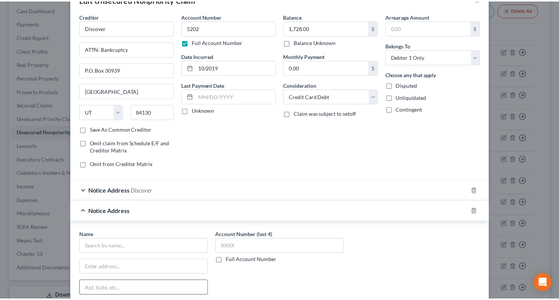
scroll to position [113, 0]
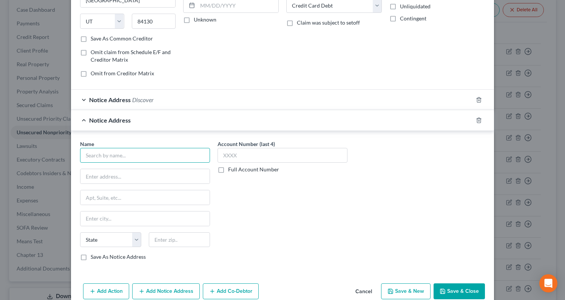
click at [97, 156] on input "text" at bounding box center [145, 155] width 130 height 15
type input "Discover c/[PERSON_NAME] & [PERSON_NAME]"
click at [131, 172] on input "text" at bounding box center [144, 176] width 129 height 14
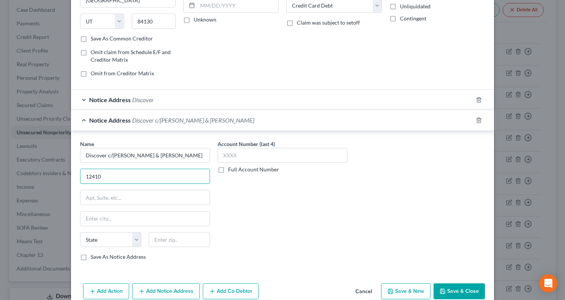
type input "[STREET_ADDRESS][PERSON_NAME]"
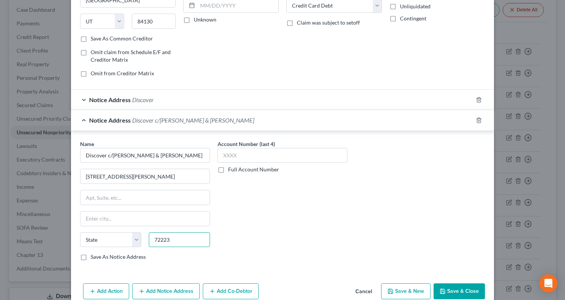
type input "72223"
type input "Little Rock"
select select "2"
click at [445, 290] on button "Save & Close" at bounding box center [459, 291] width 51 height 16
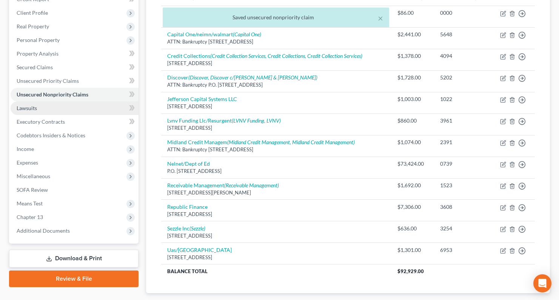
click at [37, 101] on link "Lawsuits" at bounding box center [75, 108] width 128 height 14
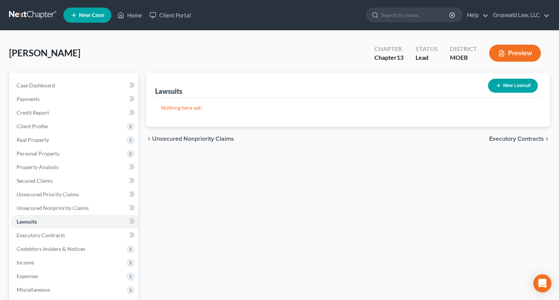
click at [517, 90] on button "New Lawsuit" at bounding box center [513, 86] width 50 height 14
select select "0"
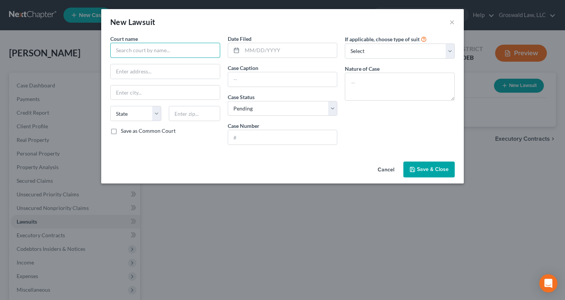
click at [159, 51] on input "text" at bounding box center [165, 50] width 110 height 15
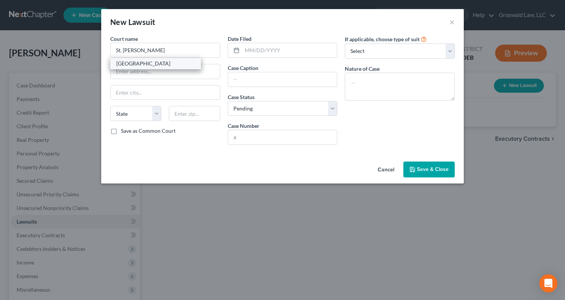
click at [141, 60] on div "[GEOGRAPHIC_DATA]" at bounding box center [155, 64] width 79 height 8
type input "[GEOGRAPHIC_DATA]"
type input "[STREET_ADDRESS]"
type input "Saint Louis"
select select "26"
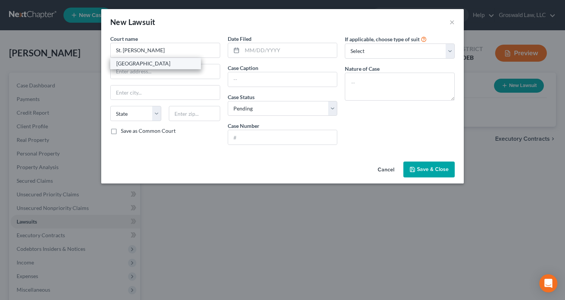
type input "63105"
click at [253, 51] on input "text" at bounding box center [289, 50] width 95 height 14
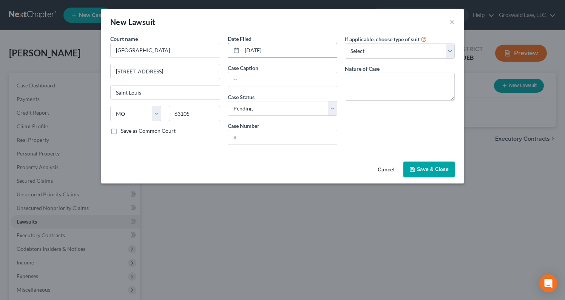
type input "[DATE]"
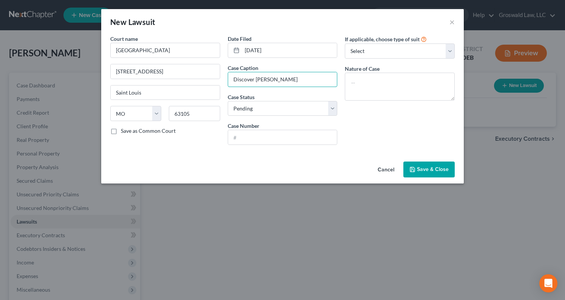
type input "Discover [PERSON_NAME]"
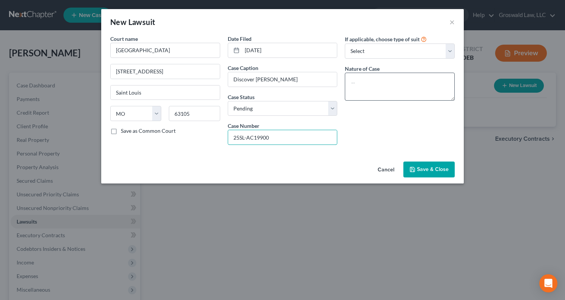
type input "25SL-AC19900"
click at [373, 95] on textarea at bounding box center [400, 87] width 110 height 28
type textarea "petition on credit card"
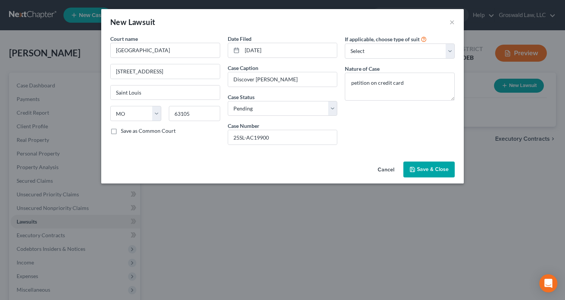
click at [428, 170] on span "Save & Close" at bounding box center [433, 169] width 32 height 6
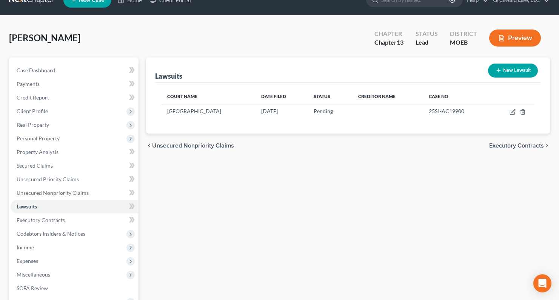
scroll to position [129, 0]
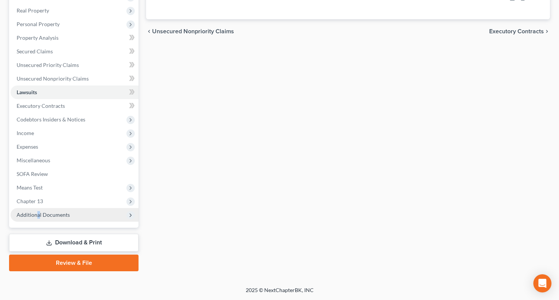
click at [39, 219] on span "Additional Documents" at bounding box center [75, 215] width 128 height 14
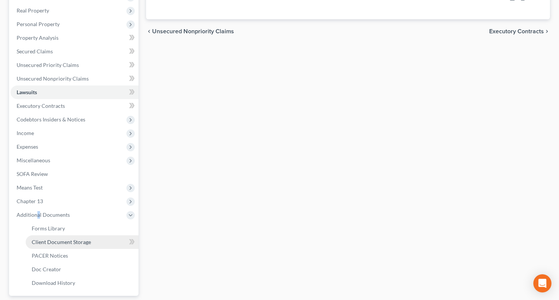
click at [50, 242] on span "Client Document Storage" at bounding box center [61, 241] width 59 height 6
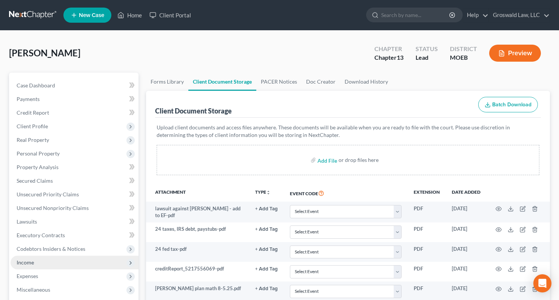
click at [31, 261] on span "Income" at bounding box center [25, 262] width 17 height 6
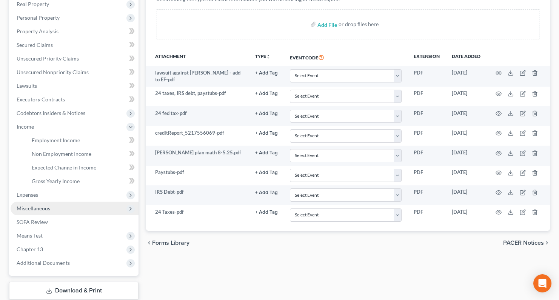
scroll to position [151, 0]
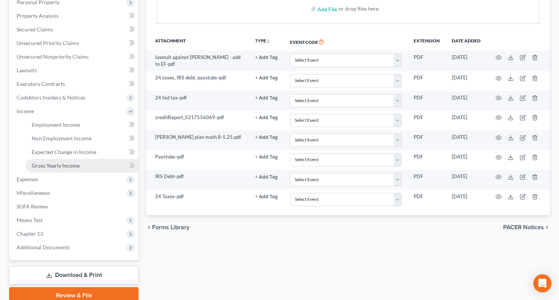
click at [44, 164] on span "Gross Yearly Income" at bounding box center [56, 165] width 48 height 6
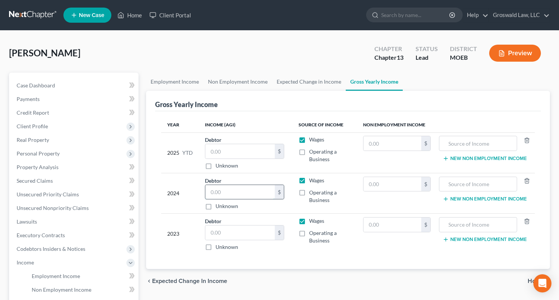
click at [238, 192] on input "text" at bounding box center [241, 192] width 70 height 14
type input "83,963"
click at [223, 233] on input "text" at bounding box center [241, 232] width 70 height 14
type input "80,000"
click at [57, 210] on span "Unsecured Nonpriority Claims" at bounding box center [53, 207] width 72 height 6
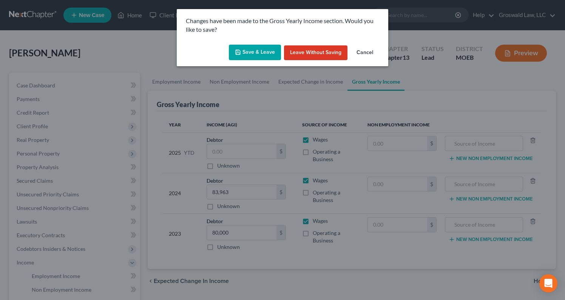
click at [260, 53] on button "Save & Leave" at bounding box center [255, 53] width 52 height 16
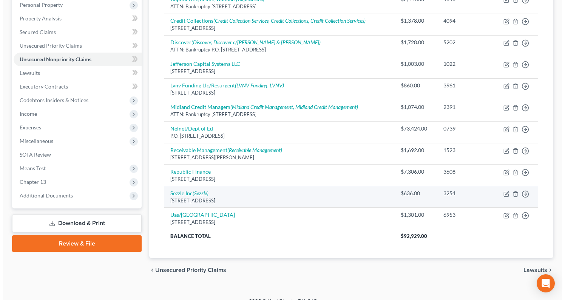
scroll to position [159, 0]
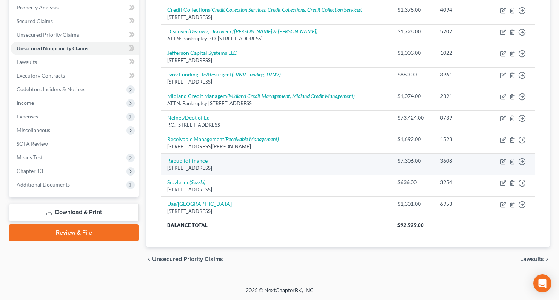
click at [188, 161] on link "Republic Finance" at bounding box center [187, 160] width 40 height 6
select select "19"
select select "10"
select select "0"
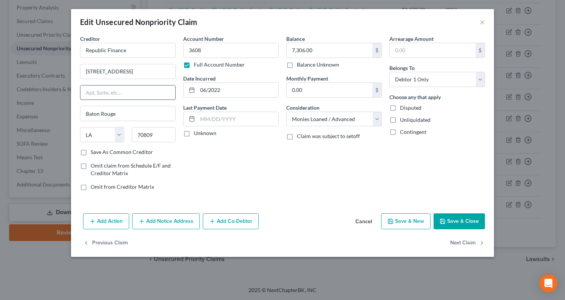
click at [97, 91] on input "text" at bounding box center [127, 92] width 95 height 14
type input "suite 100"
click at [272, 178] on div "Account Number 3608 Full Account Number Date Incurred 06/2022 Last Payment Date…" at bounding box center [230, 116] width 103 height 162
click at [464, 223] on button "Save & Close" at bounding box center [459, 221] width 51 height 16
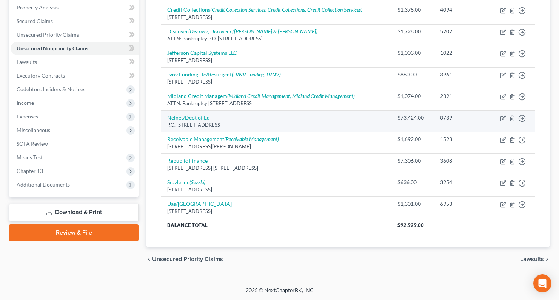
click at [189, 119] on link "Nelnet/Dept of Ed" at bounding box center [188, 117] width 43 height 6
select select "30"
select select "17"
select select "0"
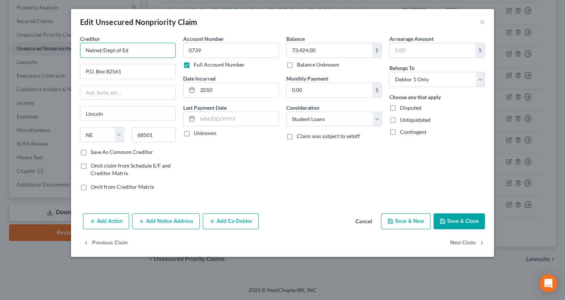
drag, startPoint x: 138, startPoint y: 44, endPoint x: -28, endPoint y: 43, distance: 166.2
click at [0, 43] on html "Home New Case Client Portal Groswald Law, LLC [PERSON_NAME][EMAIL_ADDRESS][DOMA…" at bounding box center [282, 70] width 565 height 459
click at [155, 219] on button "Add Notice Address" at bounding box center [166, 221] width 68 height 16
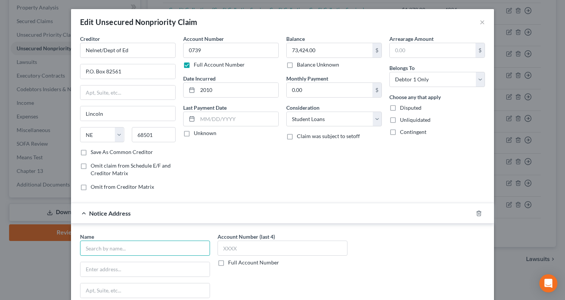
click at [131, 248] on input "text" at bounding box center [145, 247] width 130 height 15
paste input "Nelnet/Dept of Ed"
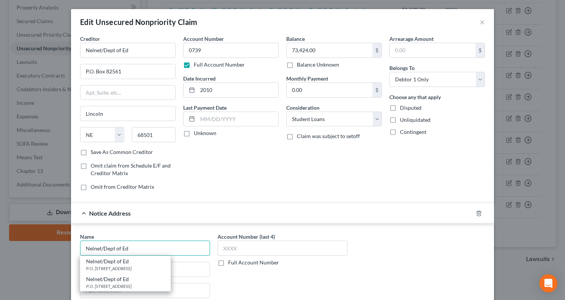
type input "Nelnet/Dept of Ed"
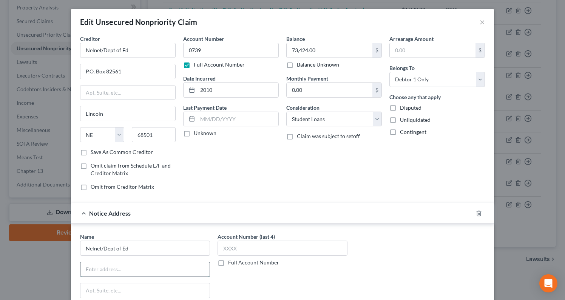
click at [148, 267] on input "text" at bounding box center [144, 269] width 129 height 14
paste input "[STREET_ADDRESS]"
type input "[STREET_ADDRESS]"
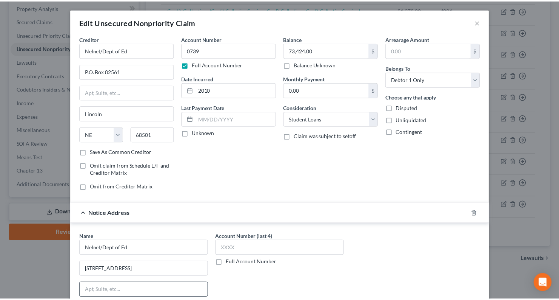
scroll to position [129, 0]
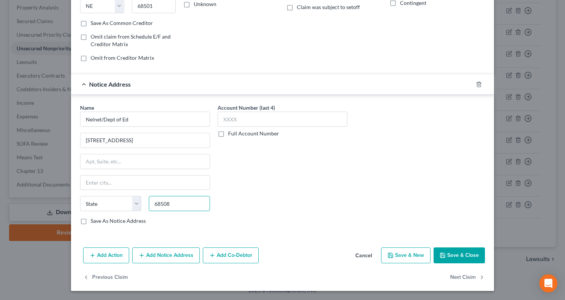
type input "68508"
type input "Lincoln"
select select "30"
click at [467, 257] on button "Save & Close" at bounding box center [459, 255] width 51 height 16
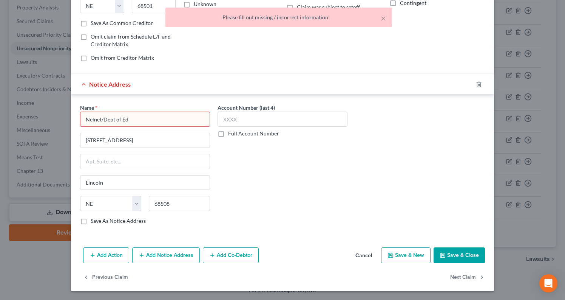
click at [84, 119] on input "Nelnet/Dept of Ed" at bounding box center [145, 118] width 130 height 15
click at [161, 126] on input "Nelnet/Dept of Ed" at bounding box center [145, 118] width 130 height 15
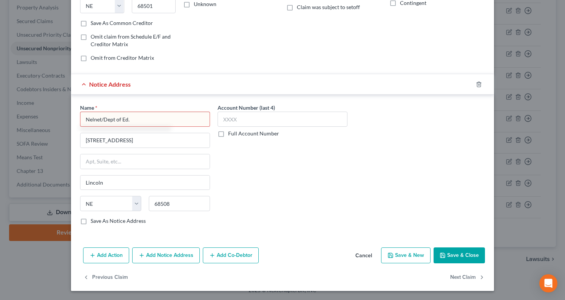
click at [323, 204] on div "Account Number (last 4) Full Account Number" at bounding box center [283, 167] width 138 height 127
click at [461, 250] on button "Save & Close" at bounding box center [459, 255] width 51 height 16
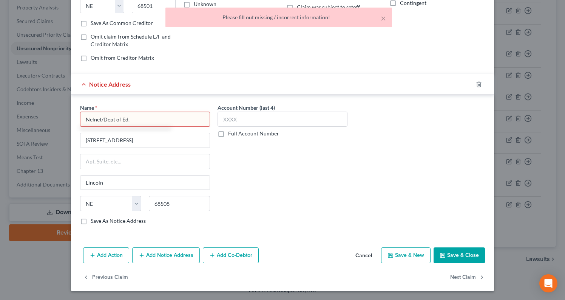
drag, startPoint x: 139, startPoint y: 119, endPoint x: -145, endPoint y: 94, distance: 285.2
click at [0, 94] on html "Home New Case Client Portal Groswald Law, LLC [PERSON_NAME][EMAIL_ADDRESS][DOMA…" at bounding box center [282, 70] width 565 height 459
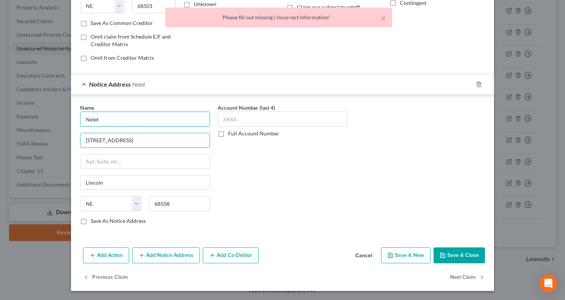
click at [95, 119] on input "Nelet" at bounding box center [145, 118] width 130 height 15
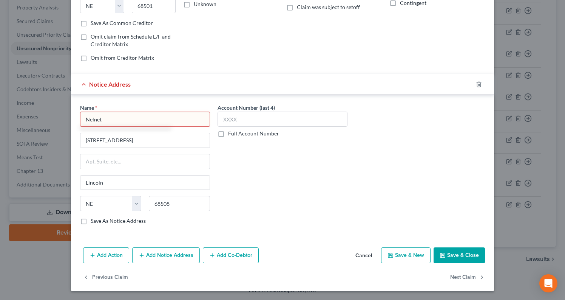
type input "Nelnet"
click at [313, 157] on div "Account Number (last 4) Full Account Number" at bounding box center [283, 167] width 138 height 127
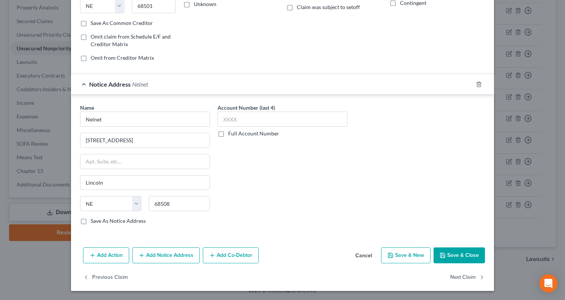
click at [455, 260] on button "Save & Close" at bounding box center [459, 255] width 51 height 16
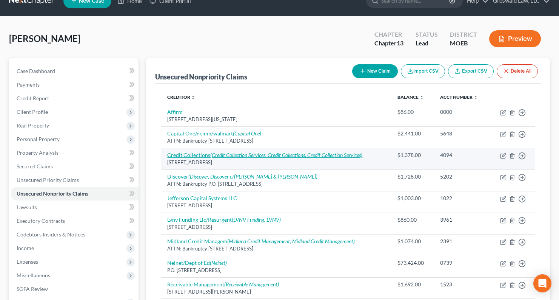
scroll to position [0, 0]
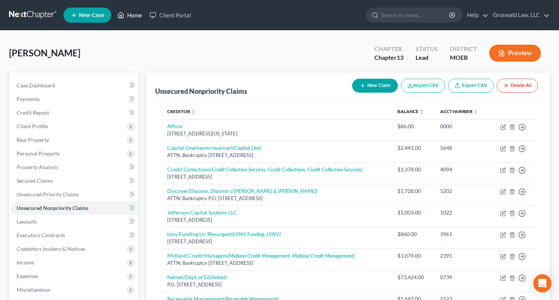
click at [135, 17] on link "Home" at bounding box center [130, 15] width 32 height 14
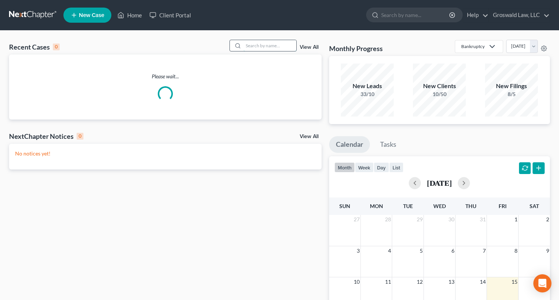
click at [266, 48] on input "search" at bounding box center [270, 45] width 53 height 11
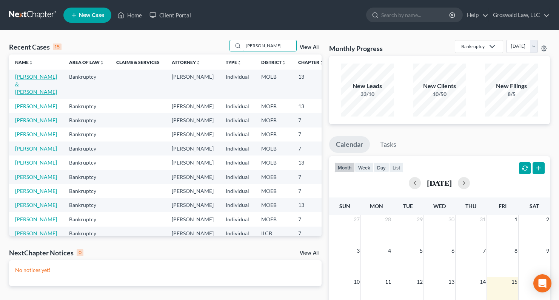
type input "[PERSON_NAME]"
click at [26, 79] on link "[PERSON_NAME] & [PERSON_NAME]" at bounding box center [36, 84] width 42 height 22
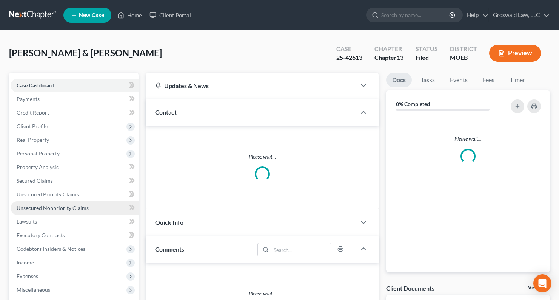
click at [70, 208] on span "Unsecured Nonpriority Claims" at bounding box center [53, 207] width 72 height 6
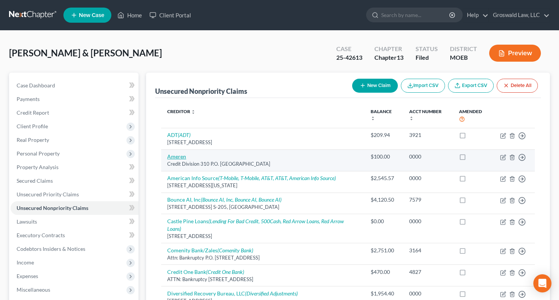
click at [183, 157] on link "Ameren" at bounding box center [176, 156] width 19 height 6
select select "26"
select select "20"
select select "2"
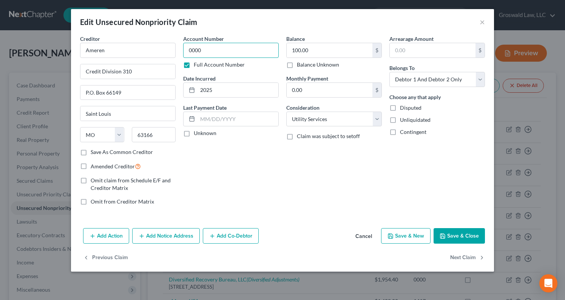
drag, startPoint x: 243, startPoint y: 48, endPoint x: 100, endPoint y: 35, distance: 143.8
click at [19, 23] on div "Edit Unsecured Nonpriority Claim × Creditor * Ameren Credit Division 310 P.O. […" at bounding box center [282, 150] width 565 height 300
type input "1772"
click at [338, 54] on input "100.00" at bounding box center [330, 50] width 86 height 14
drag, startPoint x: 362, startPoint y: 184, endPoint x: 401, endPoint y: 193, distance: 40.6
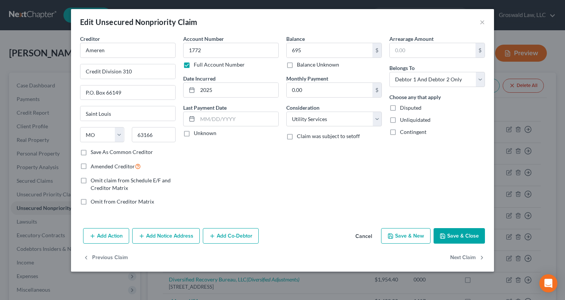
click at [363, 185] on div "Balance 695.00 $ Balance Unknown Balance Undetermined 695 $ Balance Unknown Mon…" at bounding box center [334, 123] width 103 height 176
click at [460, 237] on button "Save & Close" at bounding box center [459, 236] width 51 height 16
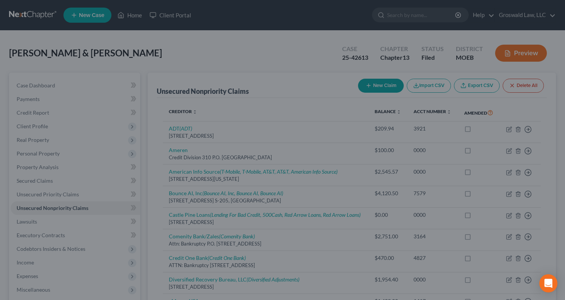
type input "695.00"
type input "0"
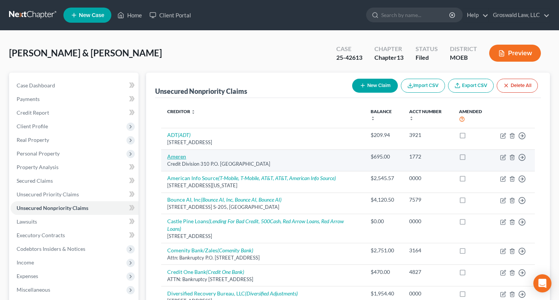
click at [177, 159] on link "Ameren" at bounding box center [176, 156] width 19 height 6
select select "26"
select select "20"
select select "2"
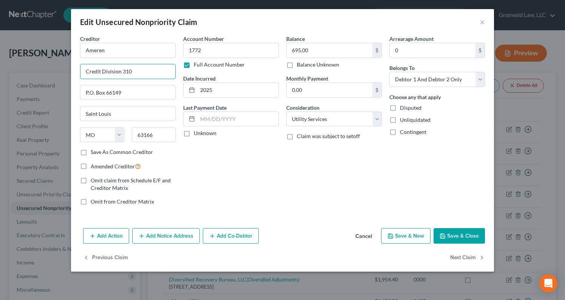
drag, startPoint x: 136, startPoint y: 74, endPoint x: 0, endPoint y: 70, distance: 135.3
click at [1, 70] on div "Edit Unsecured Nonpriority Claim × Creditor * Ameren Credit Division 310 P.O. […" at bounding box center [282, 150] width 565 height 300
drag, startPoint x: 158, startPoint y: 89, endPoint x: 42, endPoint y: 90, distance: 116.0
click at [42, 90] on div "Edit Unsecured Nonpriority Claim × Creditor * Ameren Credit Division 310 P.O. […" at bounding box center [282, 150] width 565 height 300
click at [367, 237] on button "Cancel" at bounding box center [363, 236] width 29 height 15
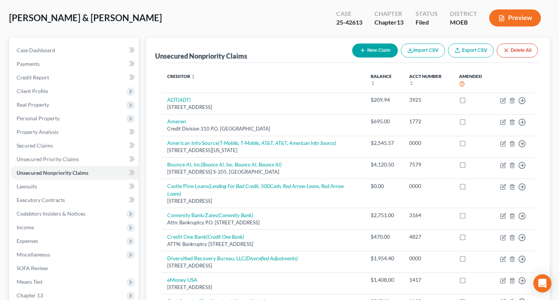
scroll to position [227, 0]
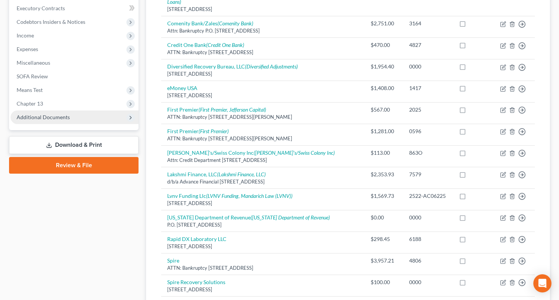
click at [73, 113] on span "Additional Documents" at bounding box center [75, 117] width 128 height 14
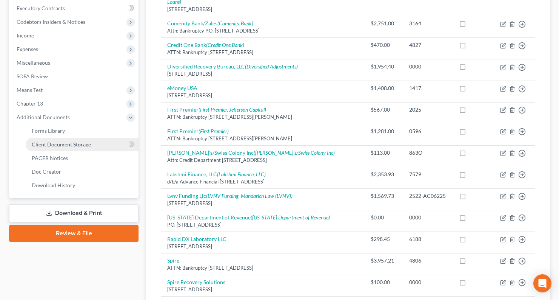
click at [85, 147] on span "Client Document Storage" at bounding box center [61, 144] width 59 height 6
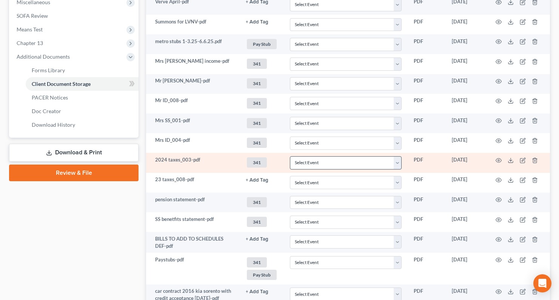
scroll to position [302, 0]
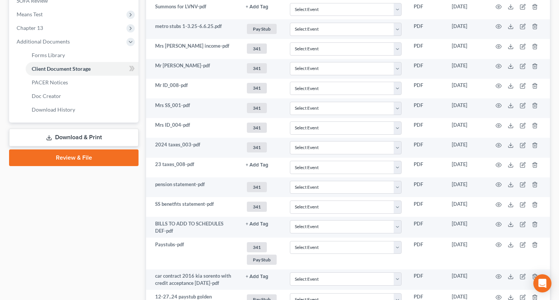
click at [84, 159] on link "Review & File" at bounding box center [74, 157] width 130 height 17
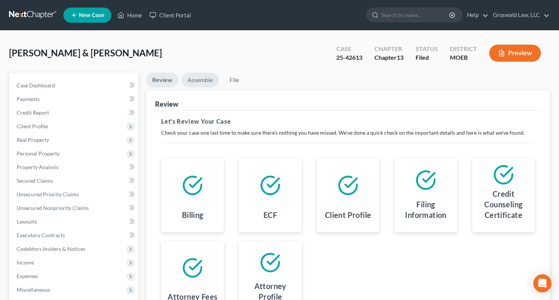
click at [206, 77] on link "Assemble" at bounding box center [200, 80] width 37 height 15
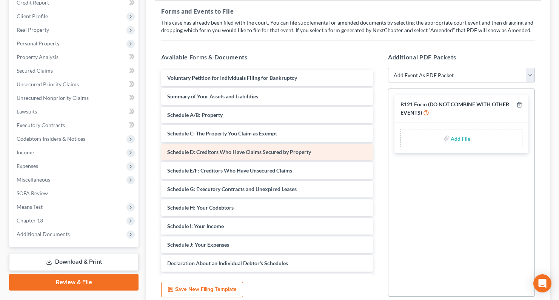
scroll to position [151, 0]
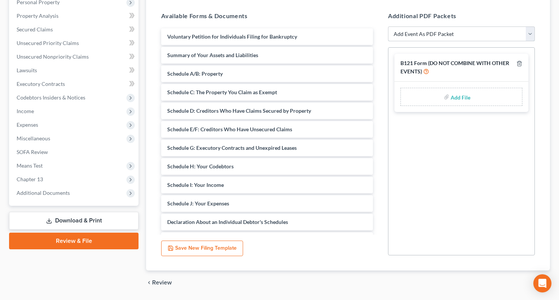
click at [427, 38] on select "Add Event As PDF Packet Amended List of Creditors and Verification of Matrix Am…" at bounding box center [461, 33] width 147 height 15
select select "2"
click at [388, 26] on select "Add Event As PDF Packet Amended List of Creditors and Verification of Matrix Am…" at bounding box center [461, 33] width 147 height 15
select select
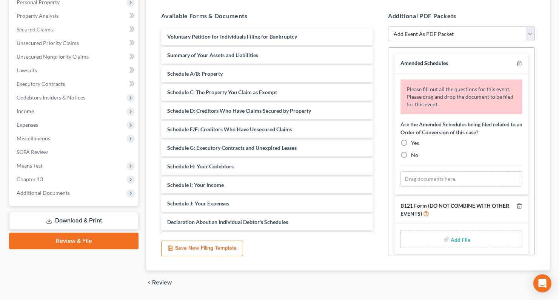
click at [411, 156] on label "No" at bounding box center [414, 155] width 7 height 8
click at [414, 156] on input "No" at bounding box center [416, 153] width 5 height 5
radio input "true"
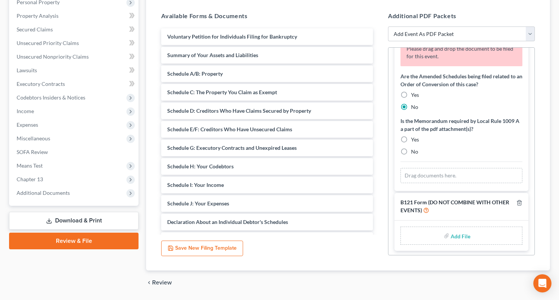
scroll to position [49, 0]
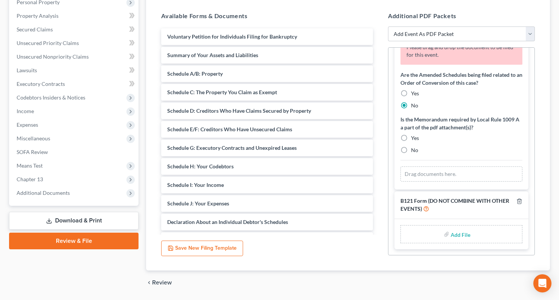
click at [411, 138] on label "Yes" at bounding box center [415, 138] width 8 height 8
click at [414, 138] on input "Yes" at bounding box center [416, 136] width 5 height 5
radio input "true"
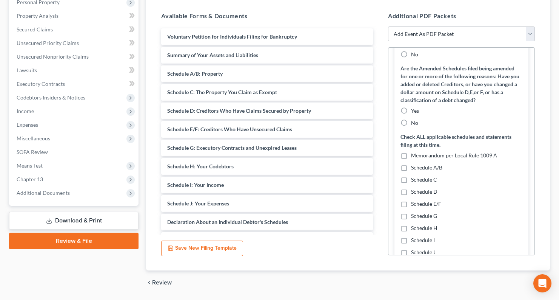
scroll to position [125, 0]
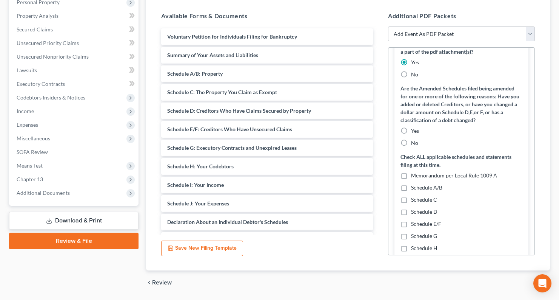
click at [411, 132] on label "Yes" at bounding box center [415, 131] width 8 height 8
click at [414, 132] on input "Yes" at bounding box center [416, 129] width 5 height 5
radio input "true"
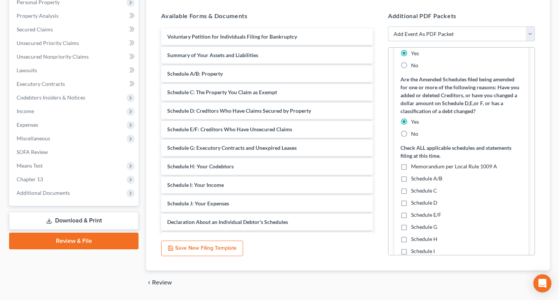
scroll to position [201, 0]
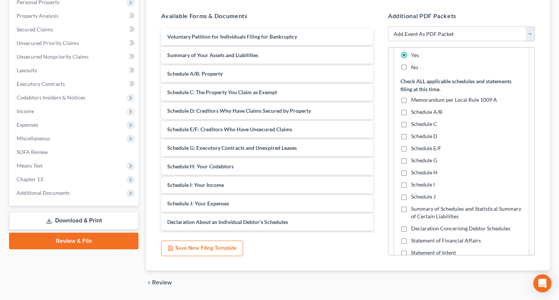
click at [411, 101] on label "Memorandum per Local Rule 1009 A" at bounding box center [454, 100] width 86 height 8
click at [414, 101] on input "Memorandum per Local Rule 1009 A" at bounding box center [416, 98] width 5 height 5
checkbox input "true"
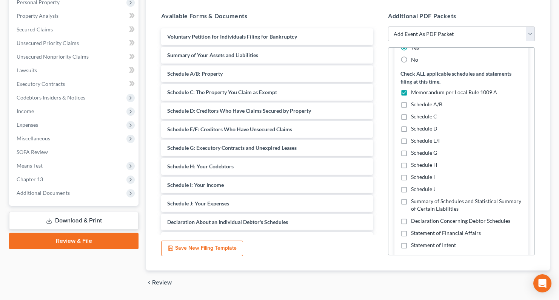
scroll to position [193, 0]
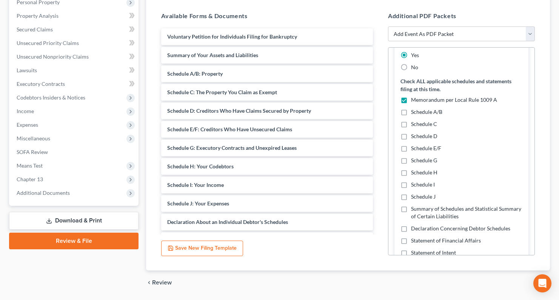
click at [413, 149] on span "Schedule E/F" at bounding box center [426, 148] width 30 height 6
click at [414, 149] on input "Schedule E/F" at bounding box center [416, 146] width 5 height 5
checkbox input "true"
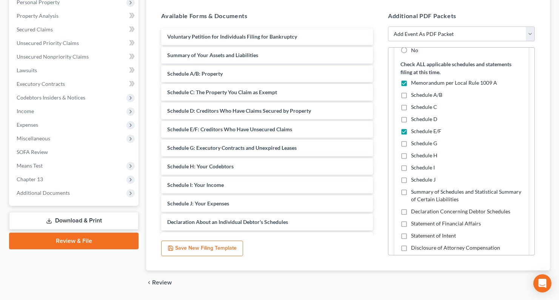
scroll to position [231, 0]
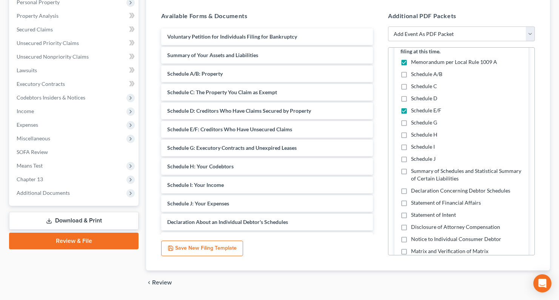
click at [427, 190] on span "Declaration Concerning Debtor Schedules" at bounding box center [460, 190] width 99 height 6
click at [419, 190] on input "Declaration Concerning Debtor Schedules" at bounding box center [416, 189] width 5 height 5
checkbox input "true"
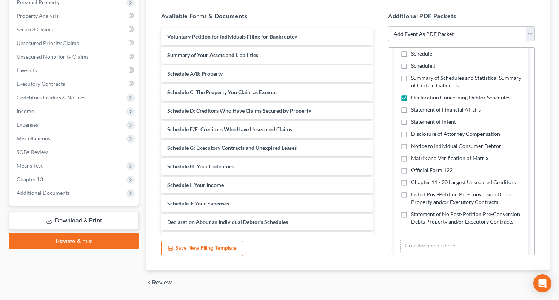
scroll to position [344, 0]
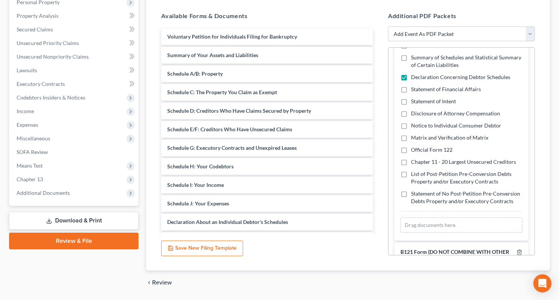
click at [426, 139] on span "Matrix and Verification of Matrix" at bounding box center [449, 137] width 77 height 6
click at [419, 139] on input "Matrix and Verification of Matrix" at bounding box center [416, 136] width 5 height 5
checkbox input "true"
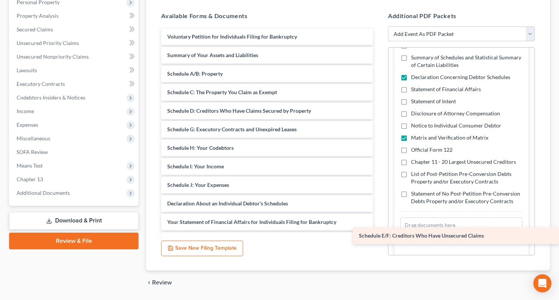
drag, startPoint x: 215, startPoint y: 128, endPoint x: 437, endPoint y: 234, distance: 245.9
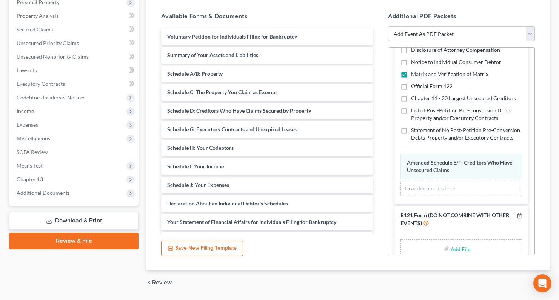
scroll to position [396, 0]
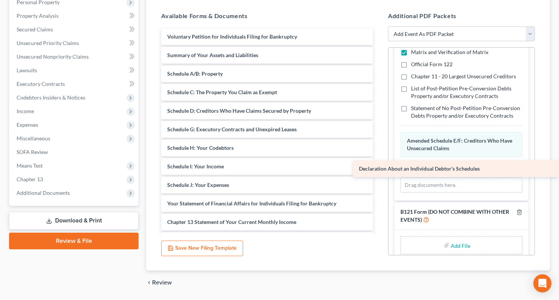
drag, startPoint x: 221, startPoint y: 206, endPoint x: 516, endPoint y: 170, distance: 297.2
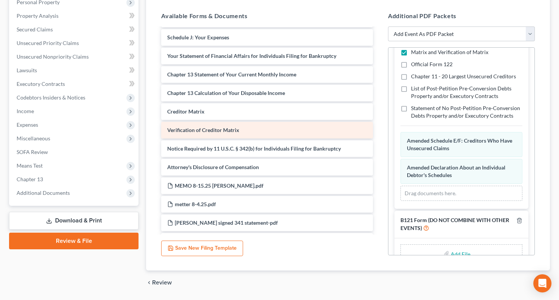
scroll to position [151, 0]
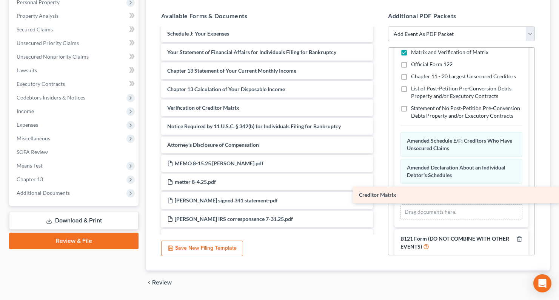
drag, startPoint x: 217, startPoint y: 110, endPoint x: 432, endPoint y: 197, distance: 231.7
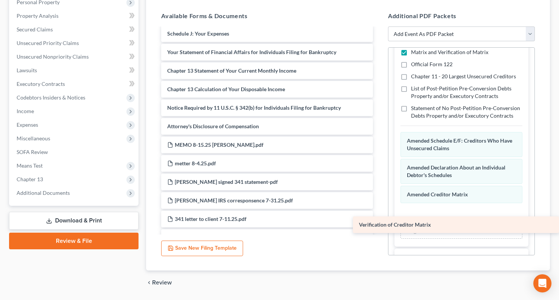
drag, startPoint x: 203, startPoint y: 109, endPoint x: 427, endPoint y: 225, distance: 252.1
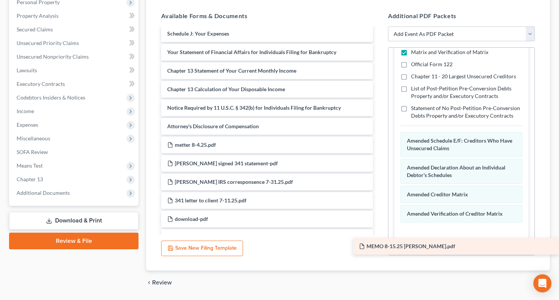
drag, startPoint x: 223, startPoint y: 147, endPoint x: 488, endPoint y: 248, distance: 283.9
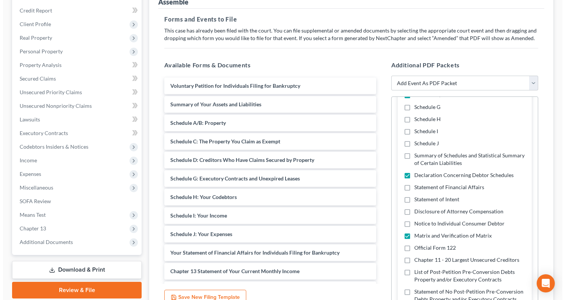
scroll to position [0, 0]
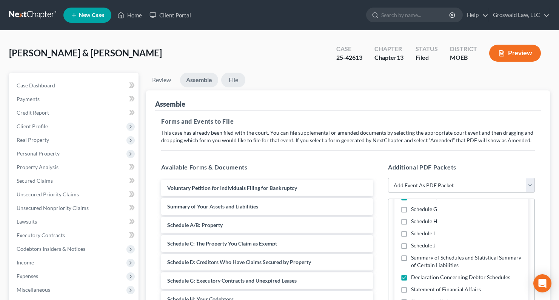
click at [241, 79] on link "File" at bounding box center [233, 80] width 24 height 15
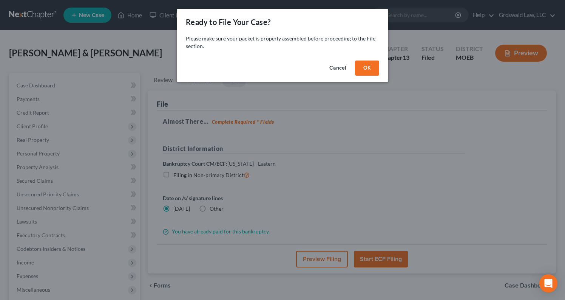
click at [371, 65] on button "OK" at bounding box center [367, 67] width 24 height 15
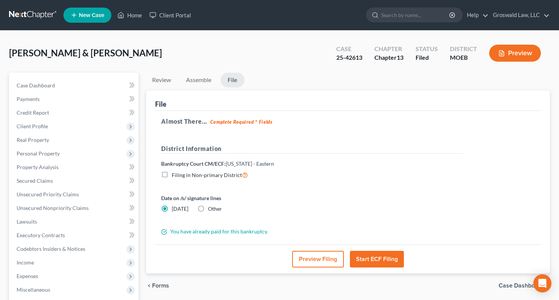
click at [324, 258] on button "Preview Filing" at bounding box center [318, 258] width 52 height 17
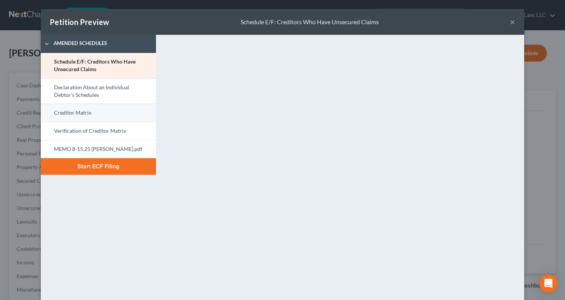
click at [83, 116] on link "Creditor Matrix" at bounding box center [98, 113] width 115 height 18
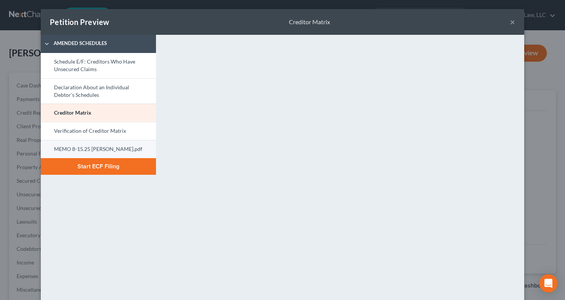
click at [81, 145] on link "MEMO 8-15.25 [PERSON_NAME].pdf" at bounding box center [98, 149] width 115 height 18
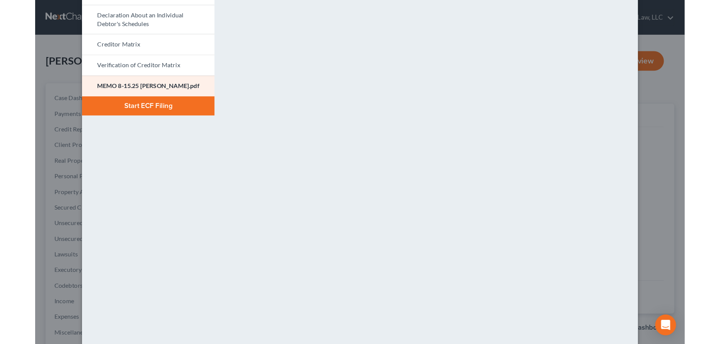
scroll to position [85, 0]
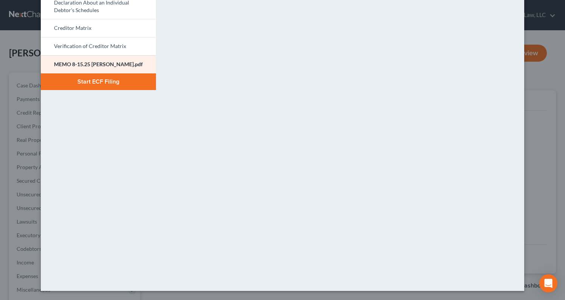
click at [106, 80] on button "Start ECF Filing" at bounding box center [98, 81] width 115 height 17
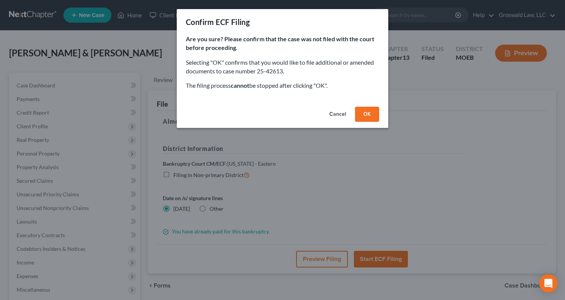
click at [368, 112] on button "OK" at bounding box center [367, 114] width 24 height 15
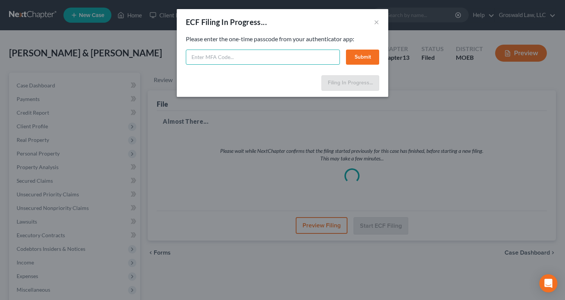
click at [265, 57] on input "text" at bounding box center [263, 56] width 154 height 15
type input "470164"
click at [371, 51] on button "Submit" at bounding box center [362, 56] width 33 height 15
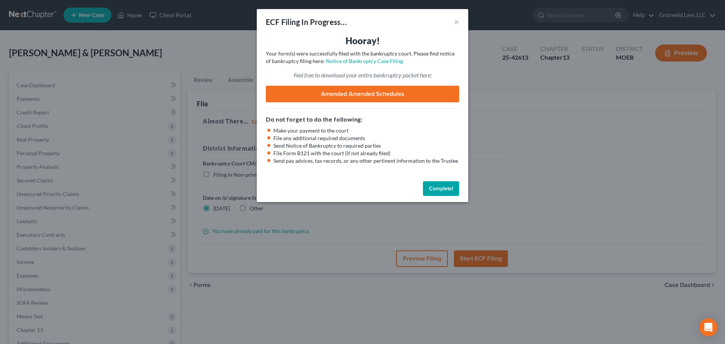
click at [440, 187] on button "Complete!" at bounding box center [441, 188] width 36 height 15
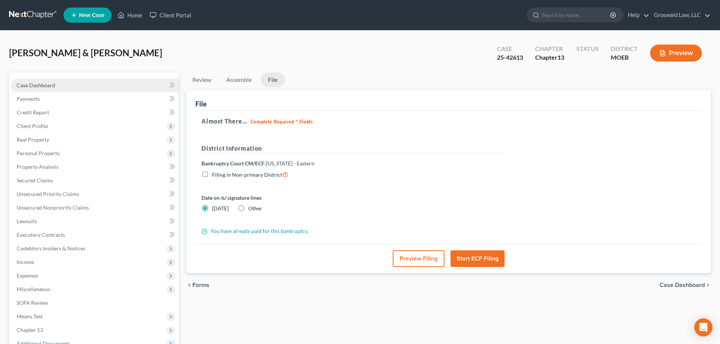
click at [73, 80] on link "Case Dashboard" at bounding box center [95, 86] width 168 height 14
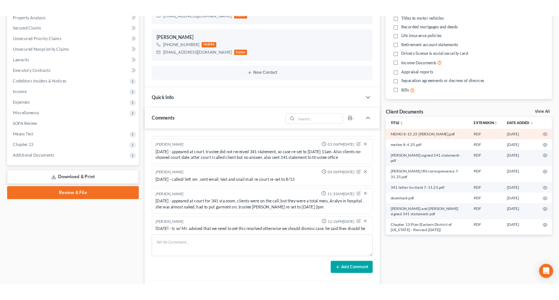
scroll to position [189, 0]
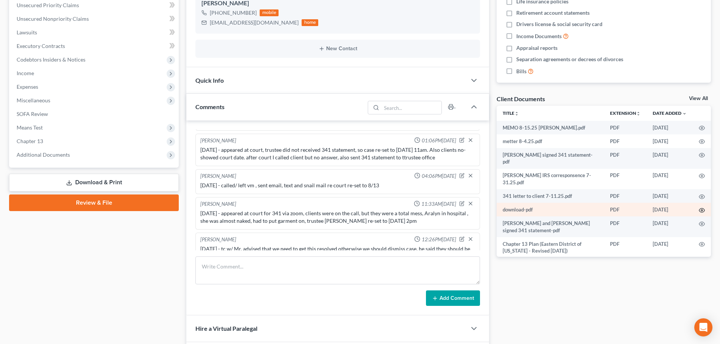
click at [521, 207] on icon "button" at bounding box center [702, 210] width 6 height 6
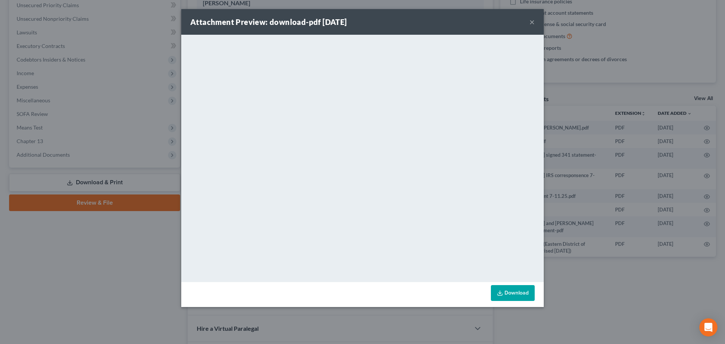
click at [521, 22] on div "Attachment Preview: download-pdf [DATE] ×" at bounding box center [362, 22] width 363 height 26
click at [521, 23] on button "×" at bounding box center [532, 21] width 5 height 9
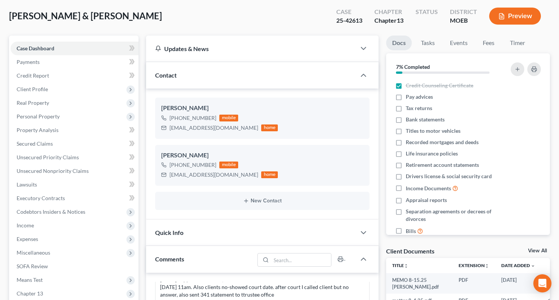
scroll to position [0, 0]
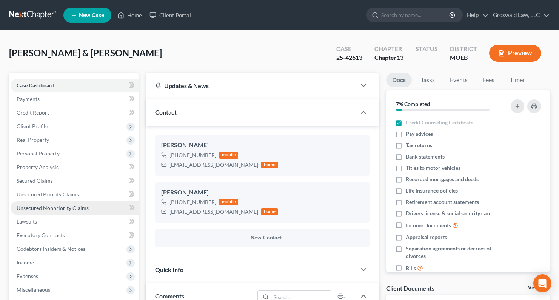
click at [56, 202] on link "Unsecured Nonpriority Claims" at bounding box center [75, 208] width 128 height 14
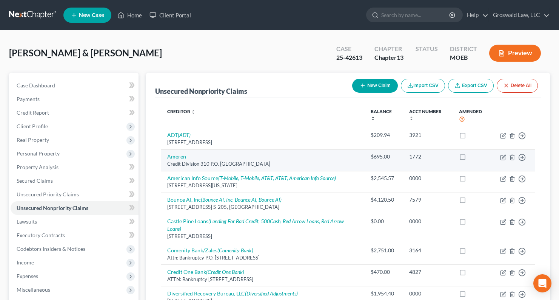
click at [184, 155] on link "Ameren" at bounding box center [176, 156] width 19 height 6
select select "26"
select select "20"
select select "2"
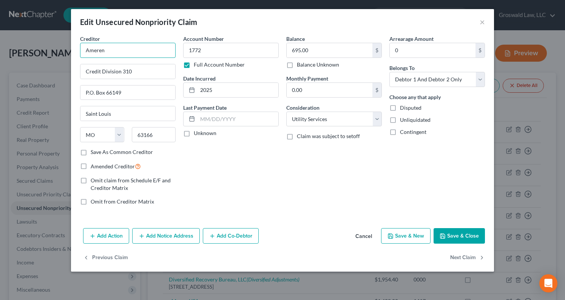
drag, startPoint x: 121, startPoint y: 54, endPoint x: -47, endPoint y: 35, distance: 168.8
type input "ameren"
click at [369, 238] on button "Cancel" at bounding box center [363, 236] width 29 height 15
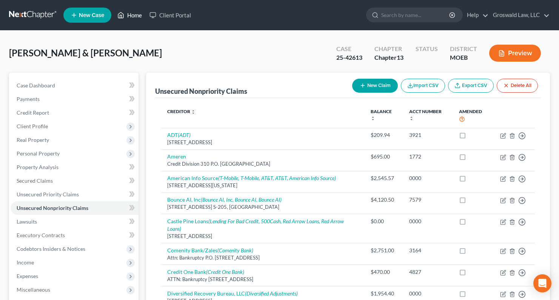
click at [136, 16] on link "Home" at bounding box center [130, 15] width 32 height 14
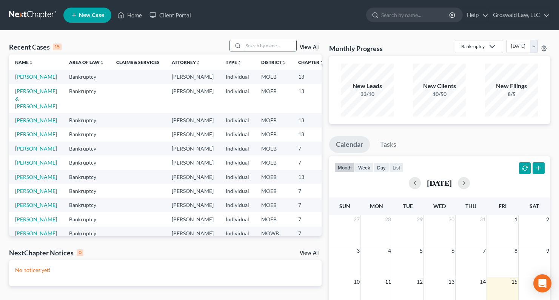
click at [250, 44] on input "search" at bounding box center [270, 45] width 53 height 11
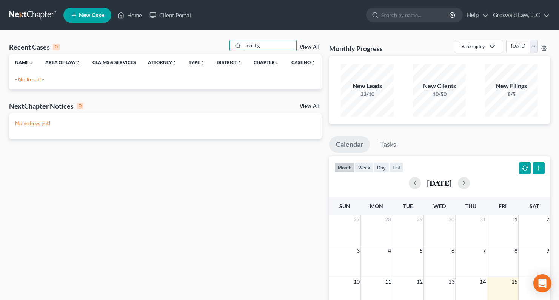
drag, startPoint x: 255, startPoint y: 46, endPoint x: 159, endPoint y: 49, distance: 96.0
click at [159, 49] on div "Recent Cases 0 montig View All" at bounding box center [165, 47] width 313 height 15
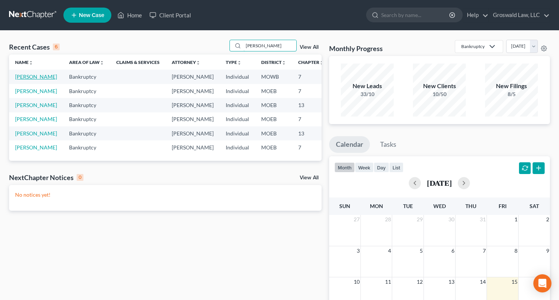
type input "[PERSON_NAME]"
click at [31, 80] on link "[PERSON_NAME]" at bounding box center [36, 76] width 42 height 6
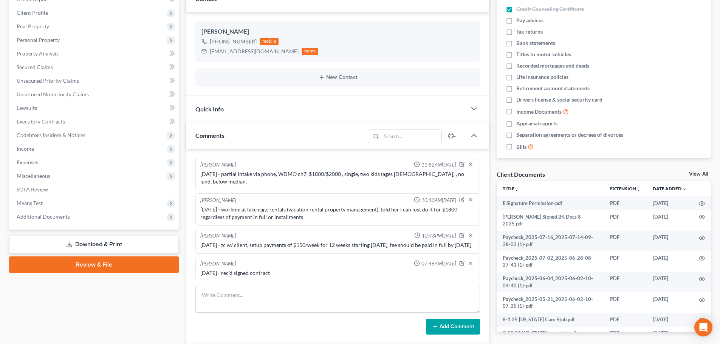
scroll to position [250, 0]
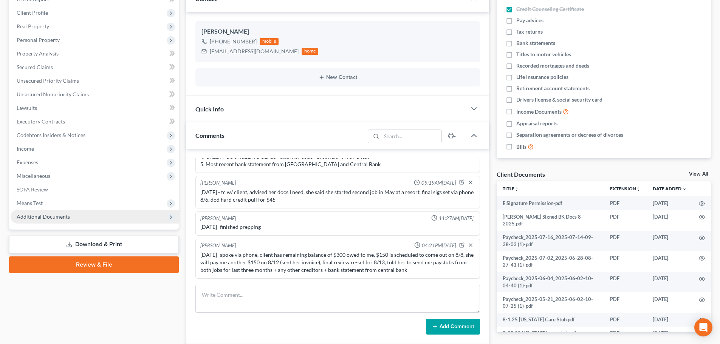
click at [96, 217] on span "Additional Documents" at bounding box center [95, 217] width 168 height 14
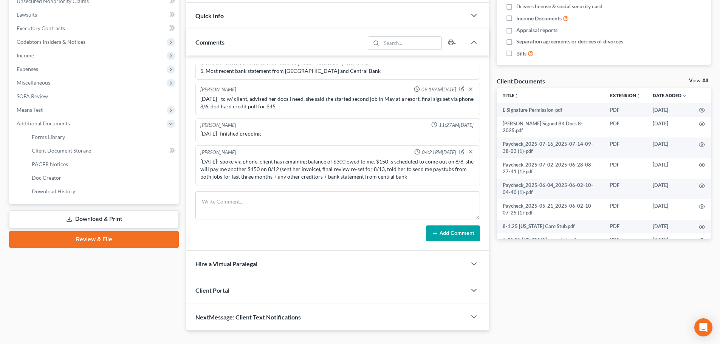
scroll to position [222, 0]
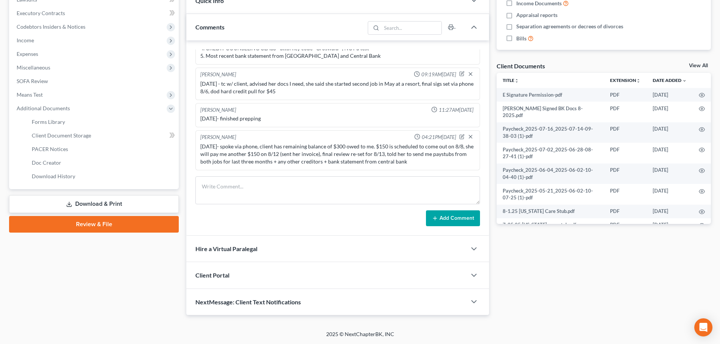
click at [116, 201] on link "Download & Print" at bounding box center [94, 204] width 170 height 18
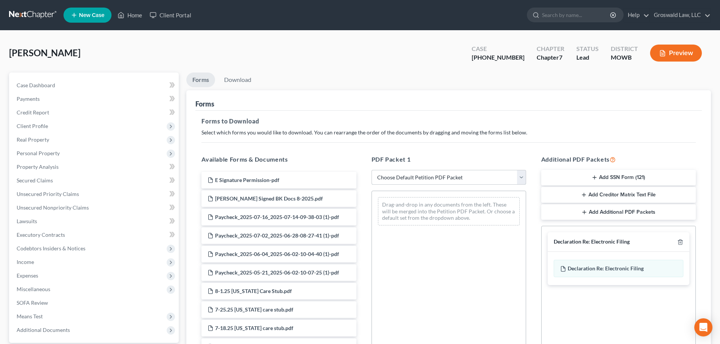
click at [415, 179] on select "Choose Default Petition PDF Packet Complete Bankruptcy Petition (all forms and …" at bounding box center [448, 177] width 155 height 15
click at [241, 80] on link "Download" at bounding box center [237, 80] width 39 height 15
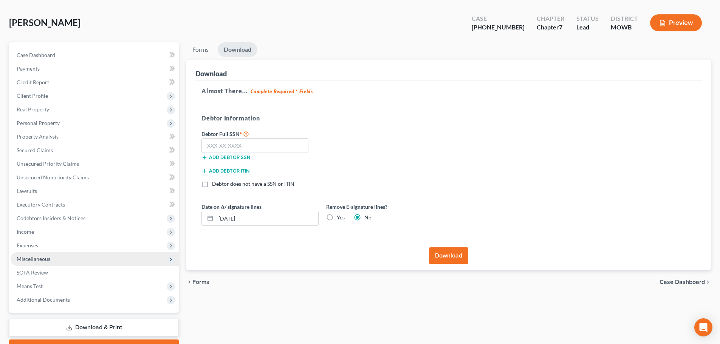
scroll to position [71, 0]
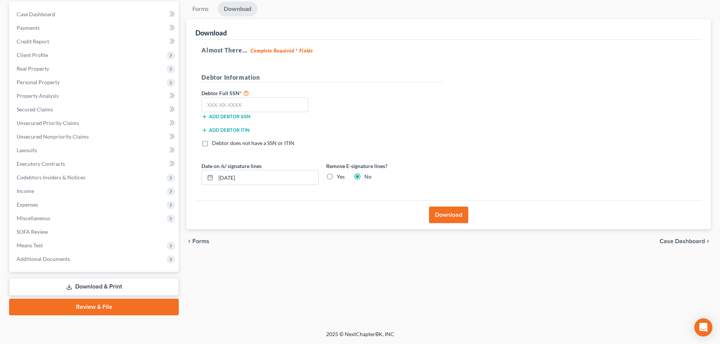
click at [89, 282] on link "Download & Print" at bounding box center [94, 287] width 170 height 18
click at [134, 284] on link "Download & Print" at bounding box center [94, 287] width 170 height 18
click at [113, 300] on link "Review & File" at bounding box center [94, 307] width 170 height 17
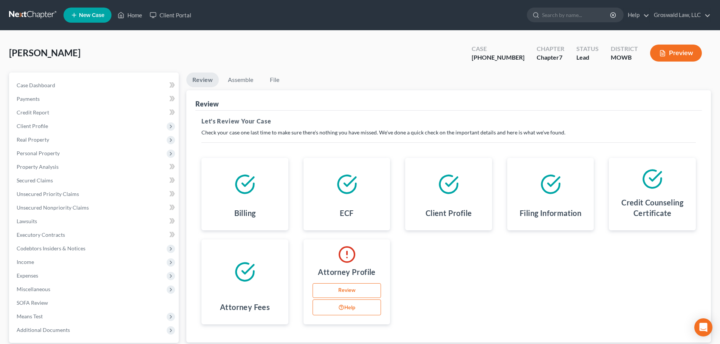
click at [342, 286] on link "Review" at bounding box center [346, 290] width 69 height 15
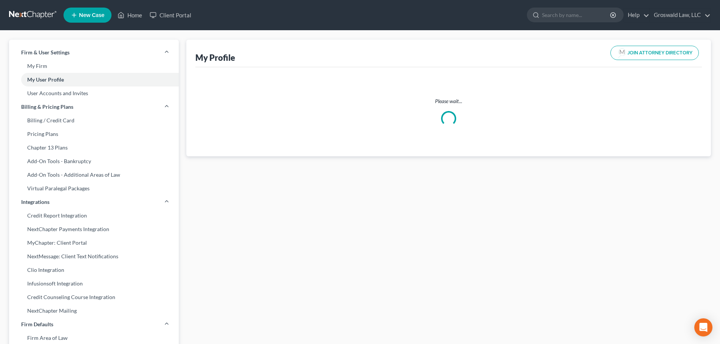
select select "26"
select select "attorney"
select select "0"
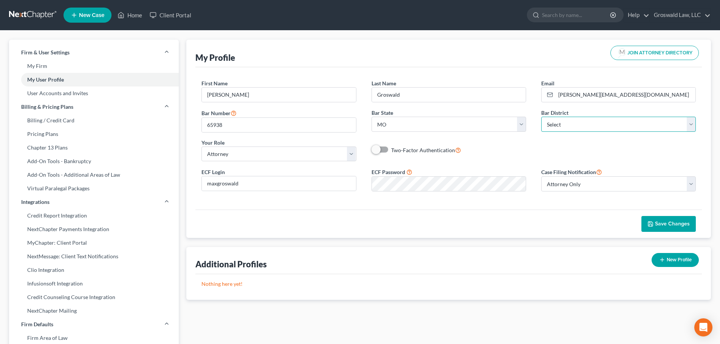
click at [521, 125] on select "Select [US_STATE] - [GEOGRAPHIC_DATA] [US_STATE] - [GEOGRAPHIC_DATA][US_STATE] …" at bounding box center [618, 124] width 155 height 15
select select "46"
click at [521, 117] on select "Select [US_STATE] - [GEOGRAPHIC_DATA] [US_STATE] - [GEOGRAPHIC_DATA][US_STATE] …" at bounding box center [618, 124] width 155 height 15
click at [521, 220] on button "Save Changes" at bounding box center [668, 224] width 54 height 16
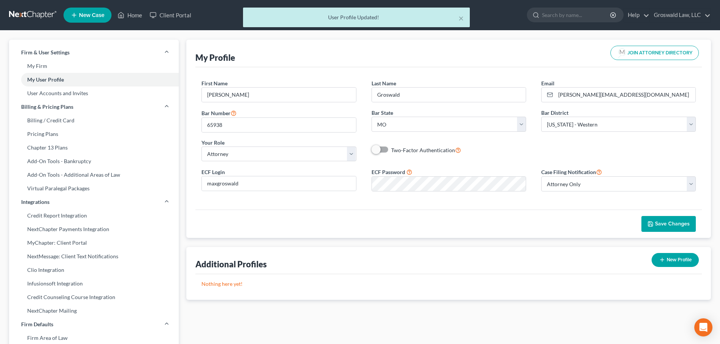
click at [138, 13] on div "× User Profile Updated!" at bounding box center [356, 19] width 720 height 23
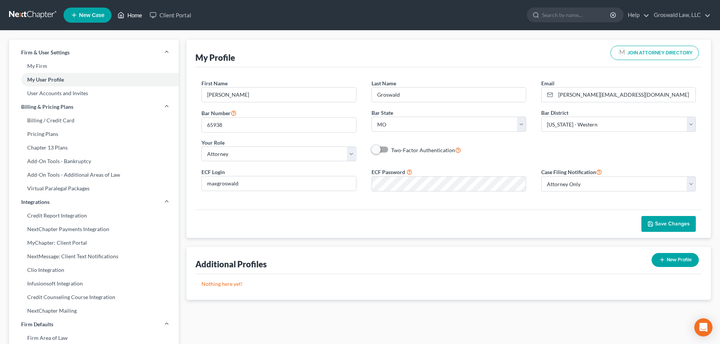
click at [133, 12] on link "Home" at bounding box center [130, 15] width 32 height 14
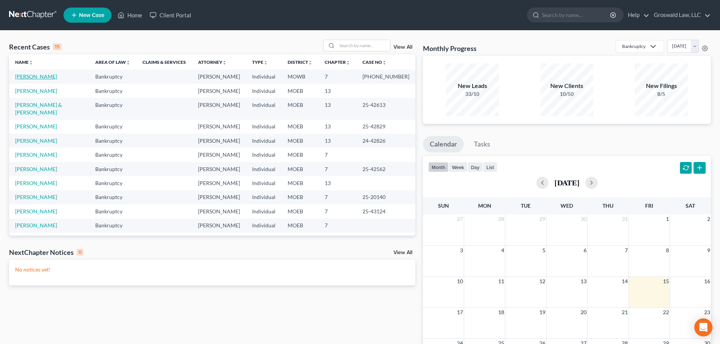
click at [45, 76] on link "[PERSON_NAME]" at bounding box center [36, 76] width 42 height 6
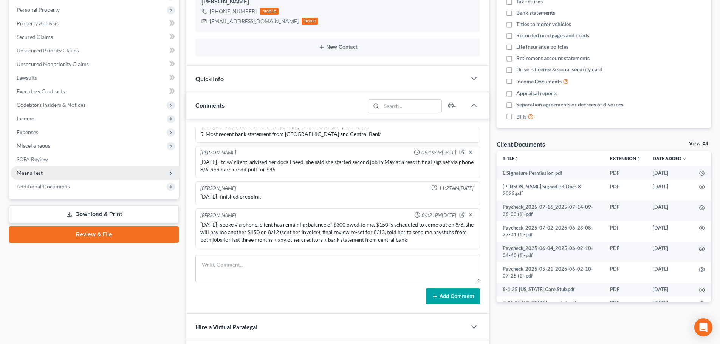
scroll to position [189, 0]
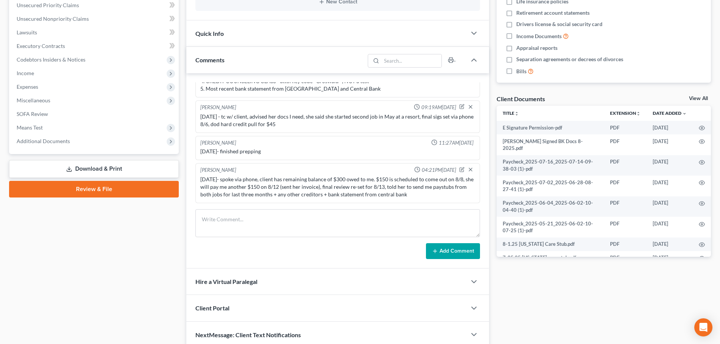
click at [107, 193] on link "Review & File" at bounding box center [94, 189] width 170 height 17
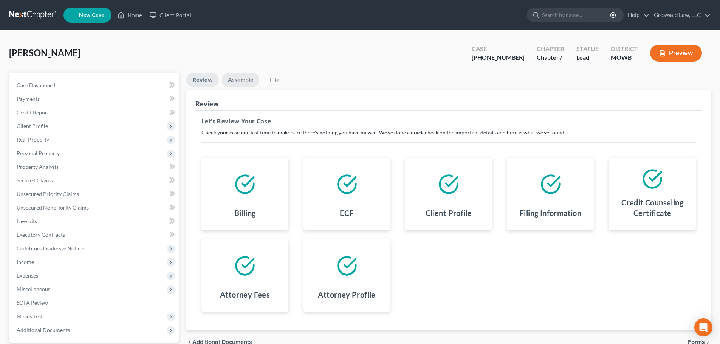
click at [239, 76] on link "Assemble" at bounding box center [240, 80] width 37 height 15
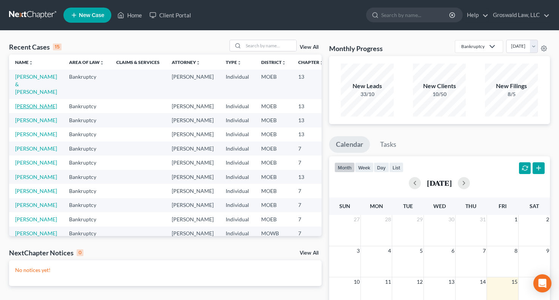
click at [21, 105] on link "[PERSON_NAME]" at bounding box center [36, 106] width 42 height 6
select select "6"
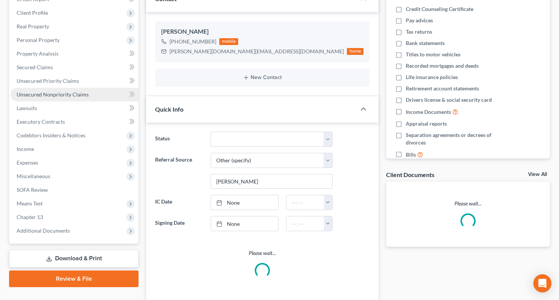
click at [51, 95] on span "Unsecured Nonpriority Claims" at bounding box center [53, 94] width 72 height 6
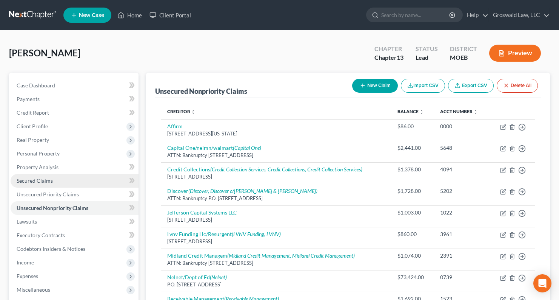
click at [50, 180] on span "Secured Claims" at bounding box center [35, 180] width 36 height 6
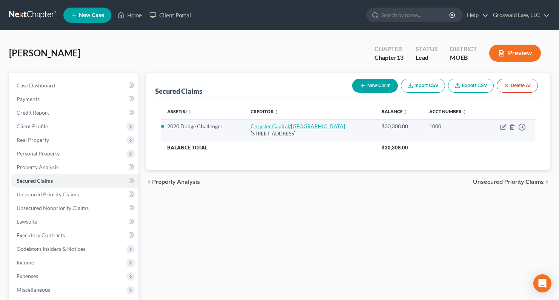
click at [268, 127] on link "Chrysler Capital/Santander" at bounding box center [298, 126] width 94 height 6
select select "45"
select select "4"
select select "2"
select select "0"
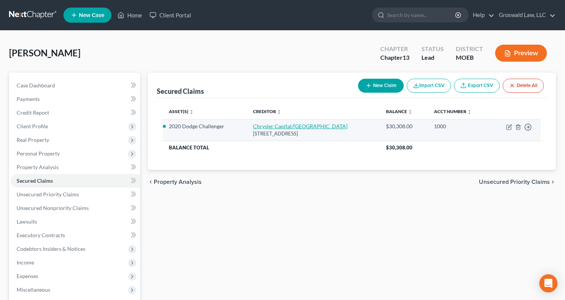
select select "0"
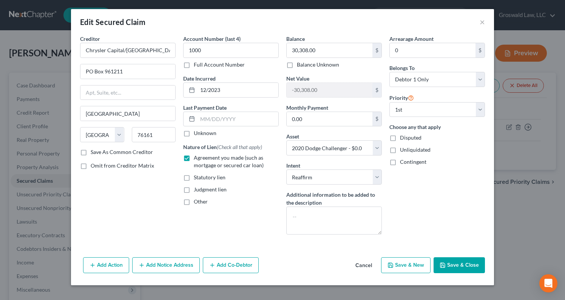
click at [165, 269] on button "Add Notice Address" at bounding box center [166, 265] width 68 height 16
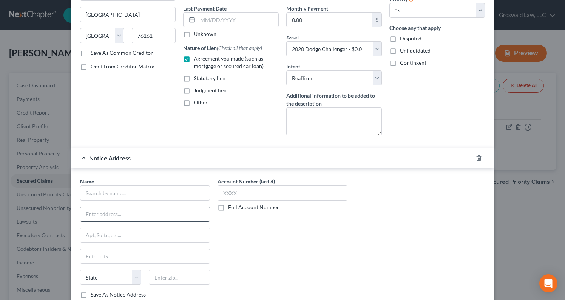
scroll to position [113, 0]
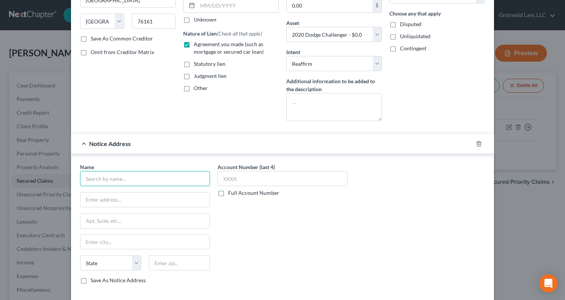
click at [94, 175] on input "text" at bounding box center [145, 178] width 130 height 15
type input "Chrysler Capital"
click at [147, 198] on input "text" at bounding box center [144, 199] width 129 height 14
paste input "1601 ELM ST SUITE 800"
click at [112, 200] on input "1601 ELM ST SUITE 800" at bounding box center [144, 199] width 129 height 14
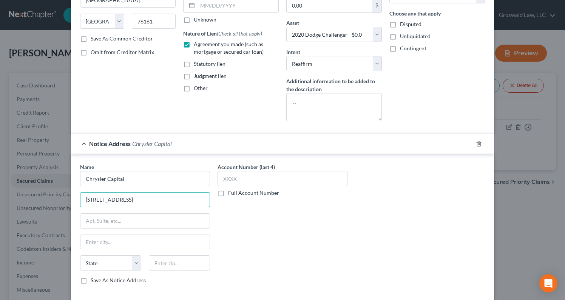
type input "1601 ELM ST., SUITE 800"
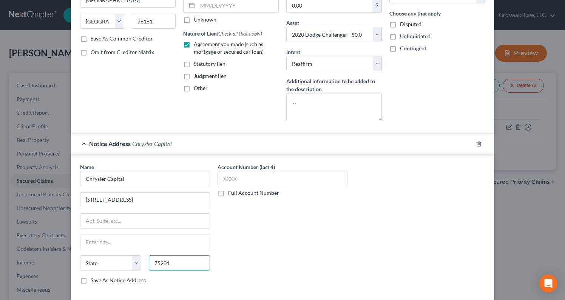
type input "75201"
type input "Dallas"
select select "45"
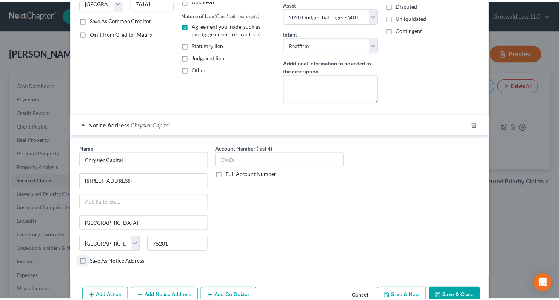
scroll to position [157, 0]
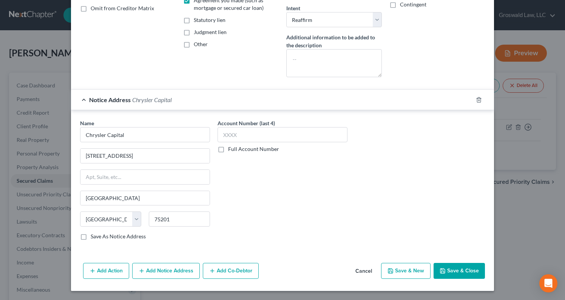
drag, startPoint x: 450, startPoint y: 272, endPoint x: 318, endPoint y: 227, distance: 138.9
click at [342, 223] on div "Edit Secured Claim × Creditor * Chrysler Capital/Santander PO Box 961211 Fort W…" at bounding box center [282, 71] width 423 height 439
click at [91, 235] on label "Save As Notice Address" at bounding box center [118, 236] width 55 height 8
click at [94, 235] on input "Save As Notice Address" at bounding box center [96, 234] width 5 height 5
checkbox input "true"
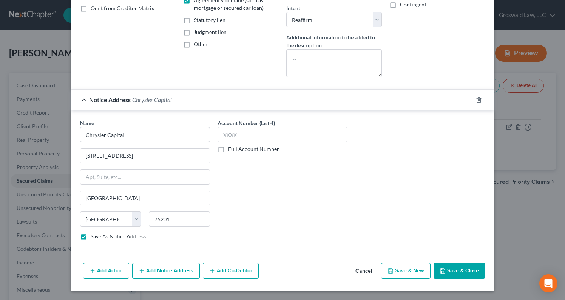
drag, startPoint x: 458, startPoint y: 270, endPoint x: 441, endPoint y: 267, distance: 17.2
click at [458, 270] on button "Save & Close" at bounding box center [459, 271] width 51 height 16
select select
checkbox input "false"
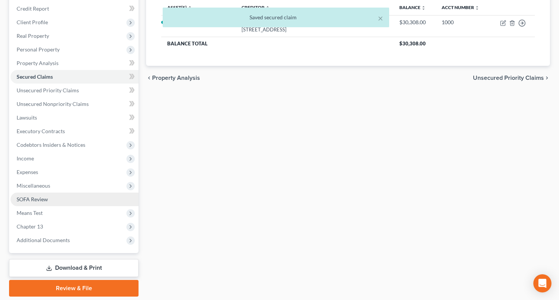
scroll to position [113, 0]
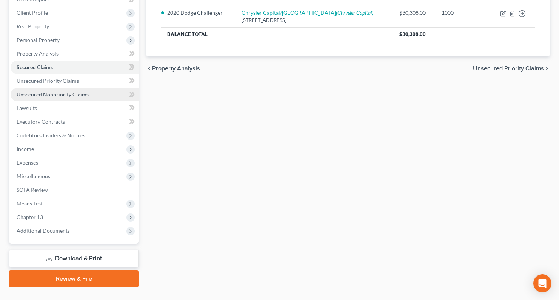
click at [53, 91] on span "Unsecured Nonpriority Claims" at bounding box center [53, 94] width 72 height 6
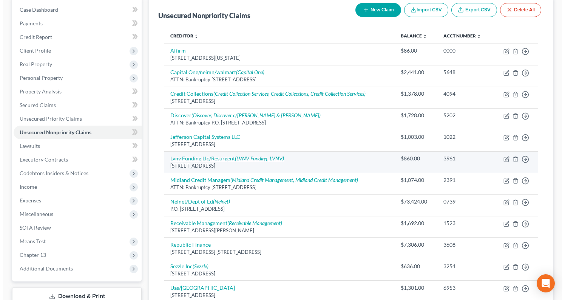
scroll to position [159, 0]
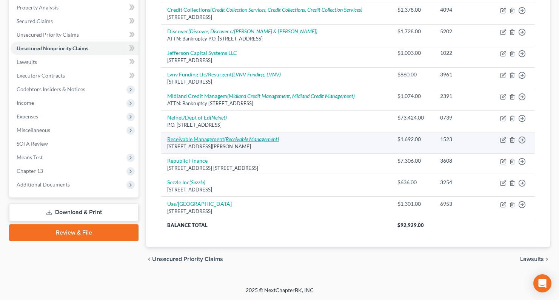
click at [193, 139] on link "Receivable Management (Receivable Management)" at bounding box center [223, 139] width 112 height 6
select select "39"
select select "14"
select select "0"
select select "39"
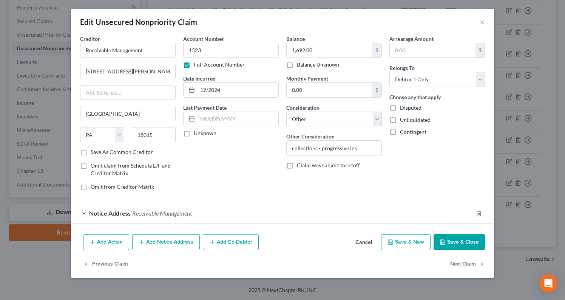
click at [170, 213] on span "Receivable Management" at bounding box center [162, 212] width 60 height 7
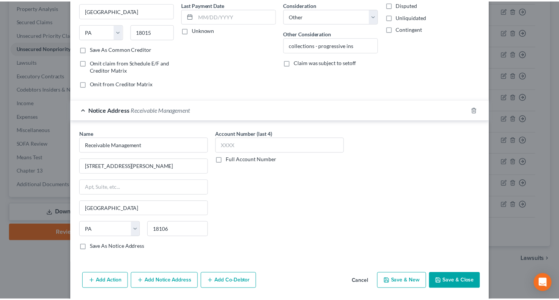
scroll to position [113, 0]
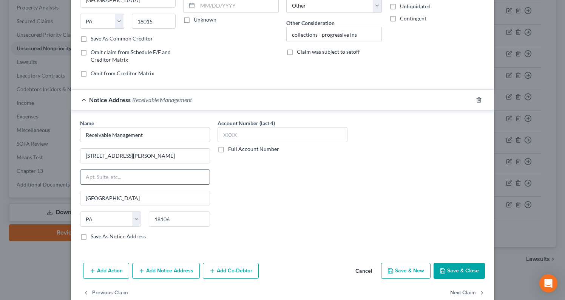
click at [162, 184] on input "text" at bounding box center [144, 177] width 129 height 14
type input "3rd floor"
click at [91, 235] on label "Save As Notice Address" at bounding box center [118, 236] width 55 height 8
click at [94, 235] on input "Save As Notice Address" at bounding box center [96, 234] width 5 height 5
click at [436, 273] on button "Save & Close" at bounding box center [459, 271] width 51 height 16
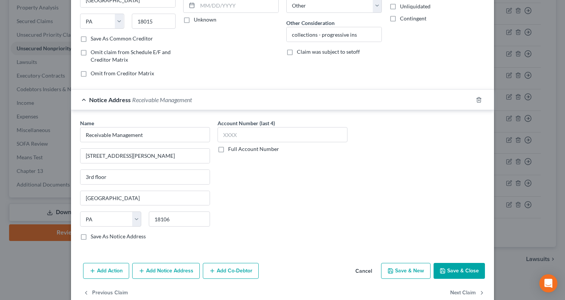
checkbox input "false"
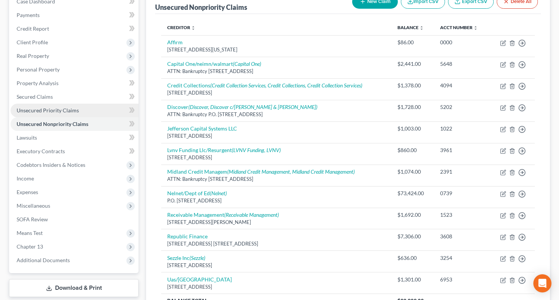
click at [60, 111] on span "Unsecured Priority Claims" at bounding box center [48, 110] width 62 height 6
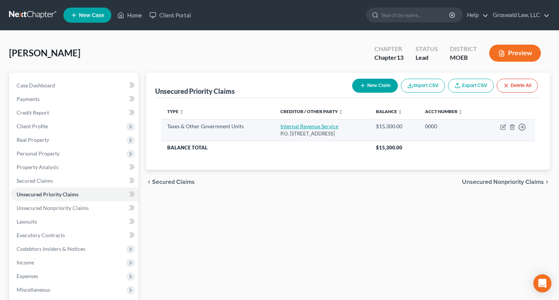
click at [316, 125] on link "Internal Revenue Service" at bounding box center [310, 126] width 58 height 6
select select "0"
select select "39"
select select "0"
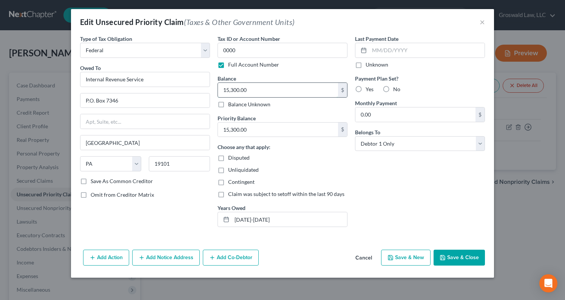
click at [257, 91] on input "15,300.00" at bounding box center [278, 90] width 120 height 14
type input "10,800"
click at [469, 260] on button "Save & Close" at bounding box center [459, 257] width 51 height 16
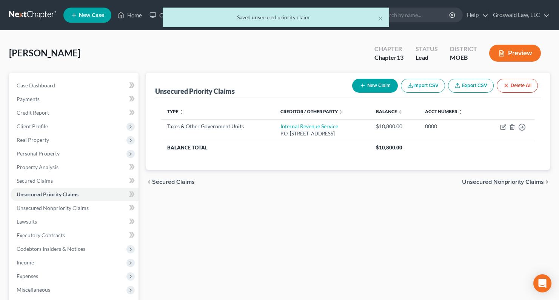
click at [356, 85] on button "New Claim" at bounding box center [375, 86] width 46 height 14
select select "0"
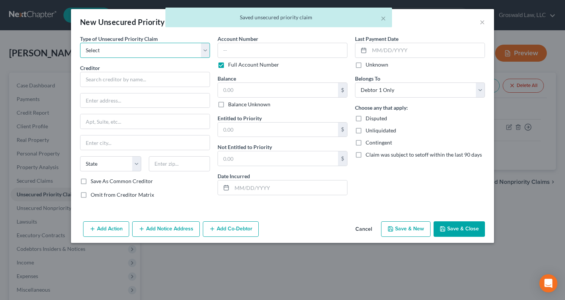
click at [111, 48] on select "Select Taxes & Other Government Units Domestic Support Obligations Extensions o…" at bounding box center [145, 50] width 130 height 15
select select "0"
click at [80, 43] on select "Select Taxes & Other Government Units Domestic Support Obligations Extensions o…" at bounding box center [145, 50] width 130 height 15
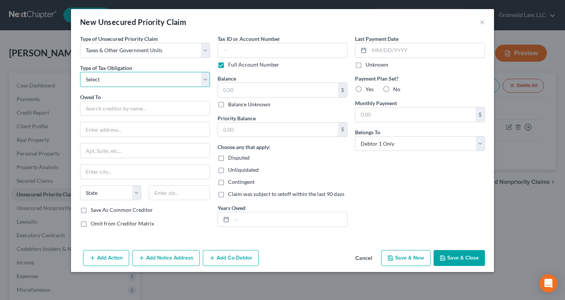
click at [112, 79] on select "Select Federal City State Franchise Tax Board Other" at bounding box center [145, 79] width 130 height 15
select select "2"
click at [80, 72] on select "Select Federal City State Franchise Tax Board Other" at bounding box center [145, 79] width 130 height 15
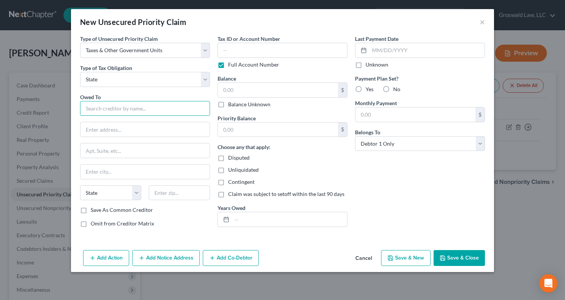
click at [114, 106] on input "text" at bounding box center [145, 108] width 130 height 15
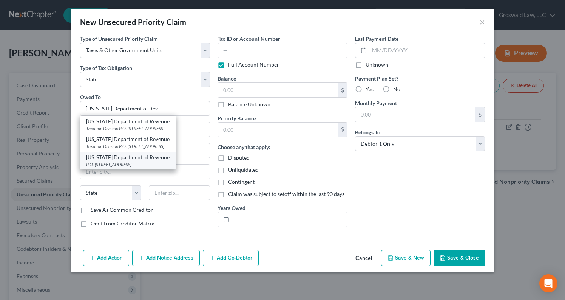
click at [147, 158] on div "[US_STATE] Department of Revenue" at bounding box center [127, 157] width 83 height 8
type input "[US_STATE] Department of Revenue"
type input "P.O. Box 475"
type input "301 W High St"
type input "Jefferson City"
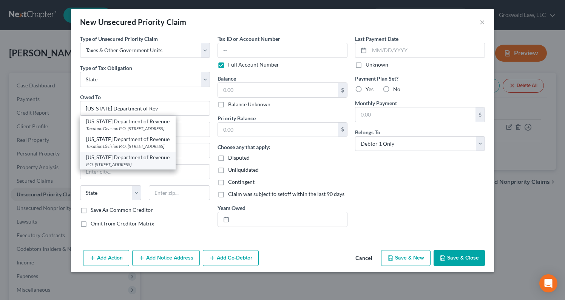
select select "26"
type input "65105"
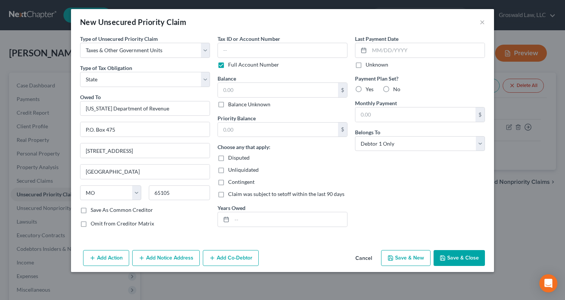
click at [166, 259] on button "Add Notice Address" at bounding box center [166, 258] width 68 height 16
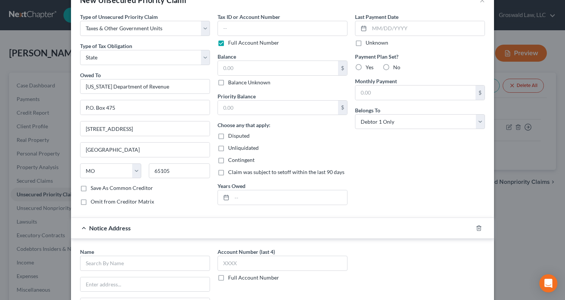
scroll to position [144, 0]
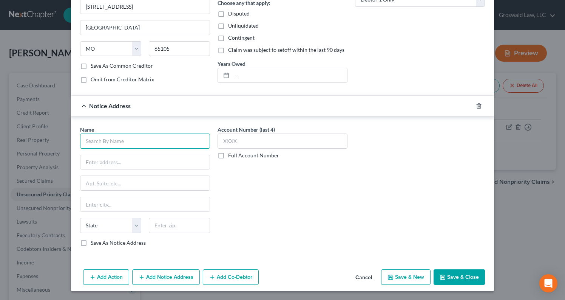
click at [167, 142] on input "text" at bounding box center [145, 140] width 130 height 15
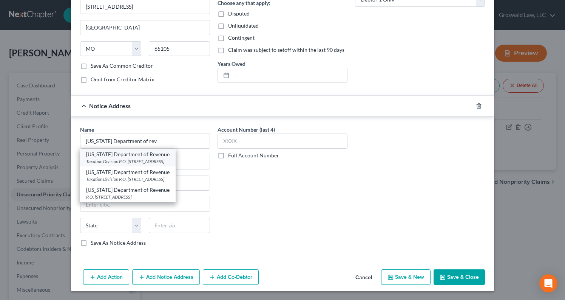
click at [170, 161] on div "Taxation Division P.O. Box 3800, Jefferson City, MO 65105" at bounding box center [127, 161] width 83 height 6
type input "[US_STATE] Department of Revenue"
type input "Taxation Division"
type input "P.O. Box 3800"
type input "Jefferson City"
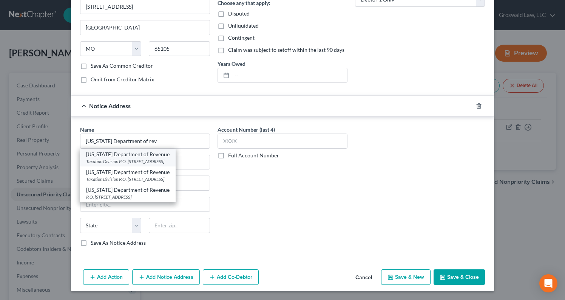
select select "26"
type input "65105"
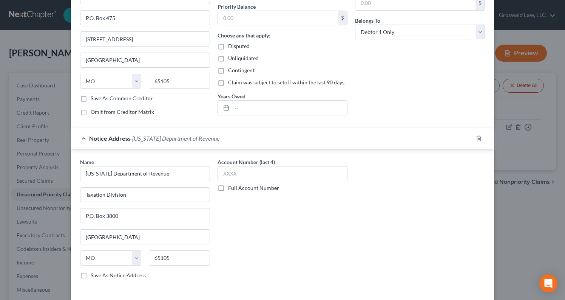
scroll to position [0, 0]
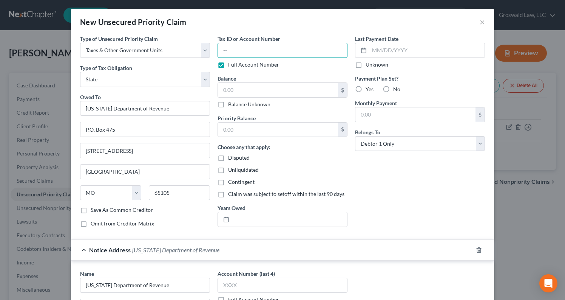
click at [294, 51] on input "text" at bounding box center [283, 50] width 130 height 15
type input "0000"
type input "2,700"
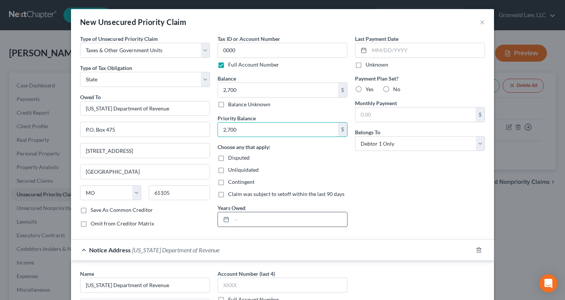
type input "2,700"
click at [283, 216] on input "text" at bounding box center [289, 219] width 115 height 14
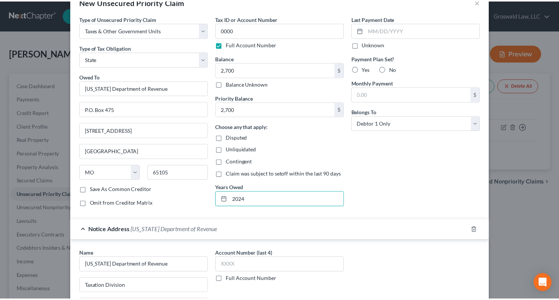
scroll to position [144, 0]
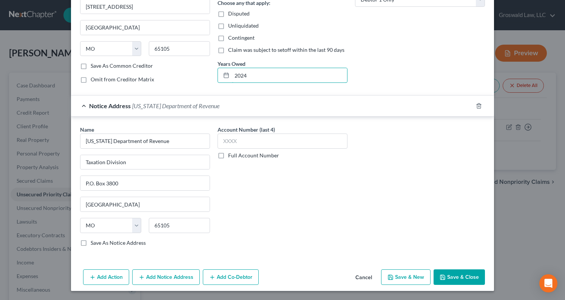
type input "2024"
click at [457, 279] on button "Save & Close" at bounding box center [459, 277] width 51 height 16
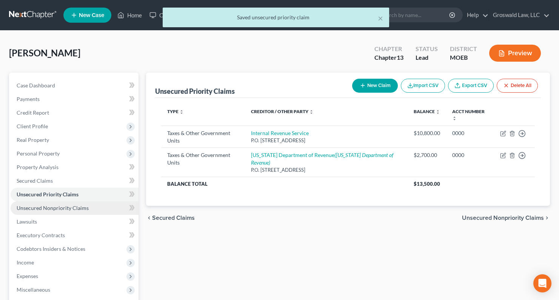
click at [71, 212] on link "Unsecured Nonpriority Claims" at bounding box center [75, 208] width 128 height 14
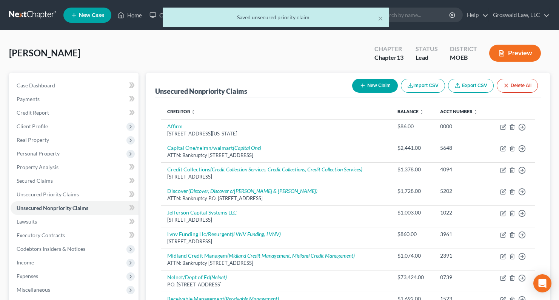
click at [372, 88] on button "New Claim" at bounding box center [375, 86] width 46 height 14
select select "0"
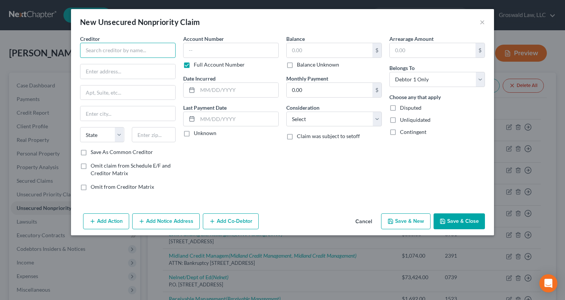
click at [145, 50] on input "text" at bounding box center [128, 50] width 96 height 15
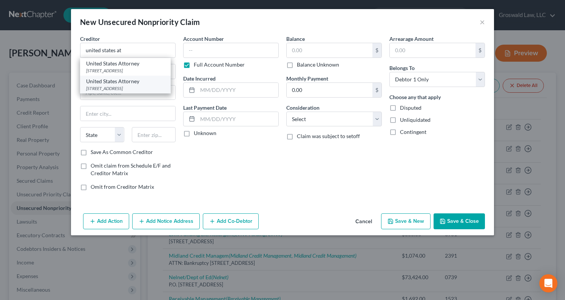
click at [132, 91] on div "[STREET_ADDRESS]" at bounding box center [125, 88] width 79 height 6
type input "United States Attorney"
type input "111 South 10th St, 20th Fl"
type input "Saint Louis"
select select "26"
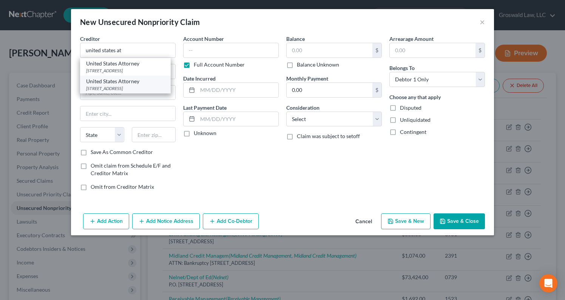
type input "63102"
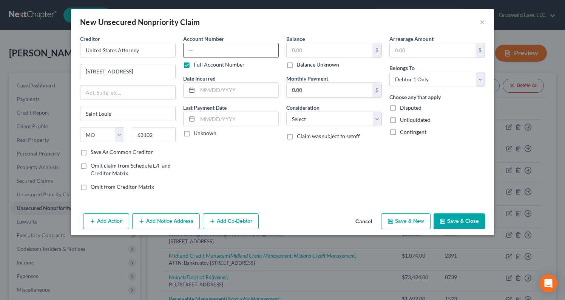
click at [206, 58] on div "Account Number Full Account Number" at bounding box center [231, 52] width 96 height 34
click at [206, 57] on input "text" at bounding box center [231, 50] width 96 height 15
type input "0000"
click at [323, 116] on select "Select Cable / Satellite Services Collection Agency Credit Card Debt Debt Couns…" at bounding box center [334, 118] width 96 height 15
select select "14"
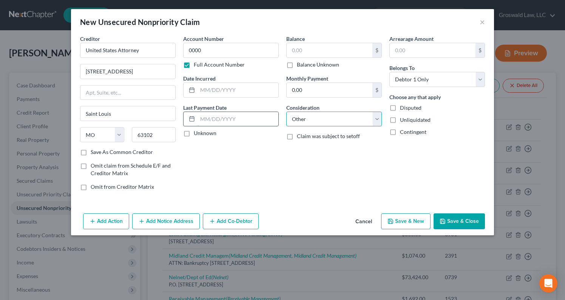
click at [286, 111] on select "Select Cable / Satellite Services Collection Agency Credit Card Debt Debt Couns…" at bounding box center [334, 118] width 96 height 15
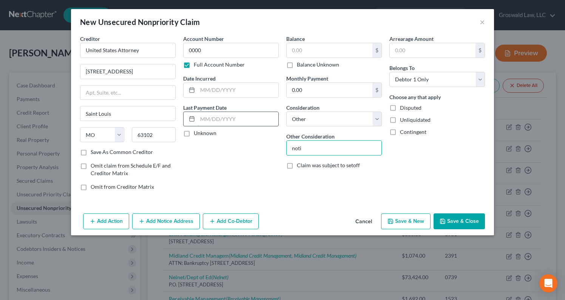
type input "notice only"
click at [460, 219] on button "Save & Close" at bounding box center [459, 221] width 51 height 16
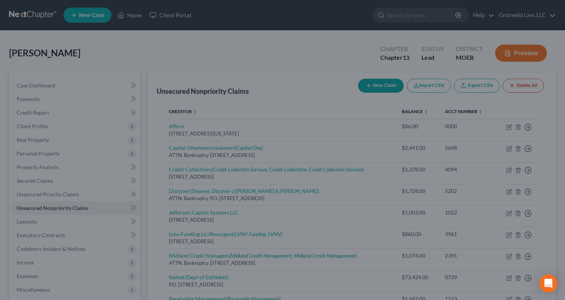
type input "0.00"
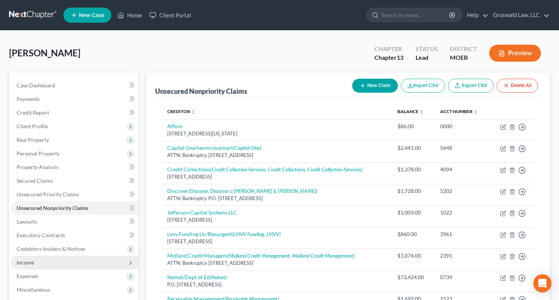
click at [46, 261] on span "Income" at bounding box center [75, 262] width 128 height 14
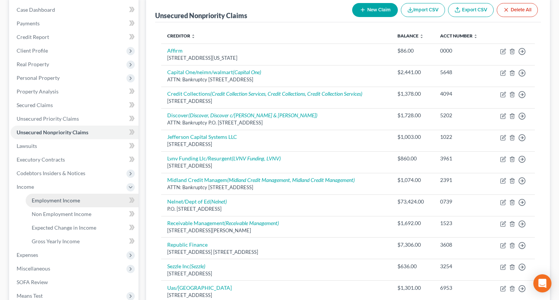
click at [62, 200] on span "Employment Income" at bounding box center [56, 200] width 48 height 6
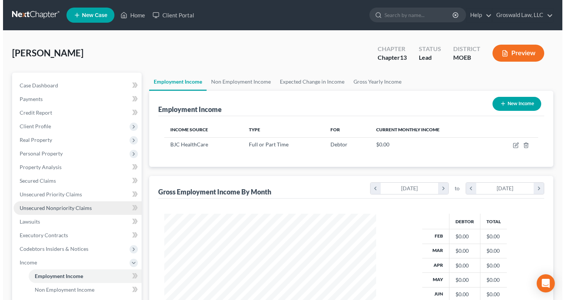
scroll to position [136, 227]
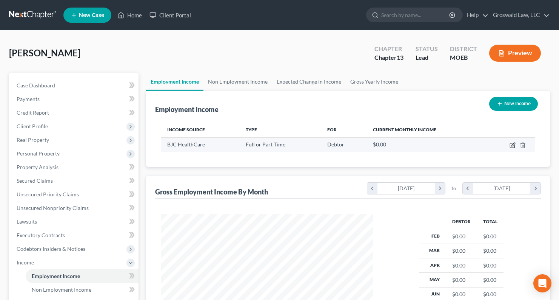
click at [512, 144] on icon "button" at bounding box center [513, 145] width 6 height 6
select select "0"
select select "26"
select select "0"
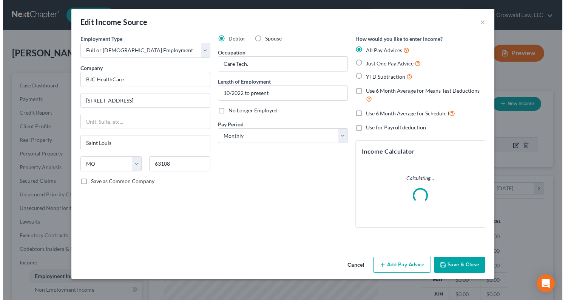
scroll to position [136, 230]
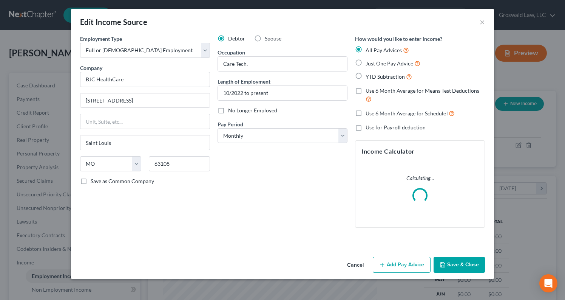
click at [379, 63] on span "Just One Pay Advice" at bounding box center [390, 63] width 48 height 6
click at [374, 63] on input "Just One Pay Advice" at bounding box center [371, 61] width 5 height 5
radio input "true"
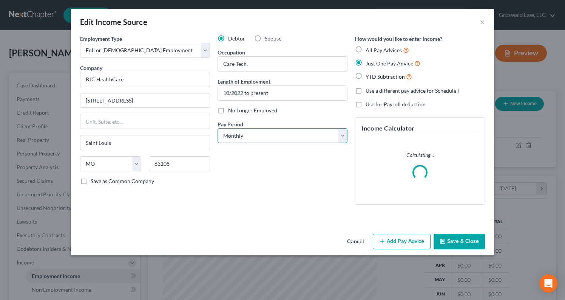
click at [243, 135] on select "Select Monthly Twice Monthly Every Other Week Weekly" at bounding box center [283, 135] width 130 height 15
select select "2"
click at [218, 128] on select "Select Monthly Twice Monthly Every Other Week Weekly" at bounding box center [283, 135] width 130 height 15
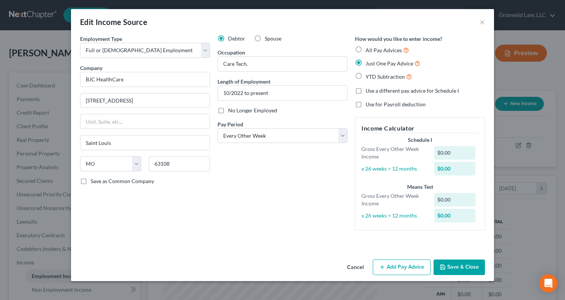
click at [413, 267] on button "Add Pay Advice" at bounding box center [402, 267] width 58 height 16
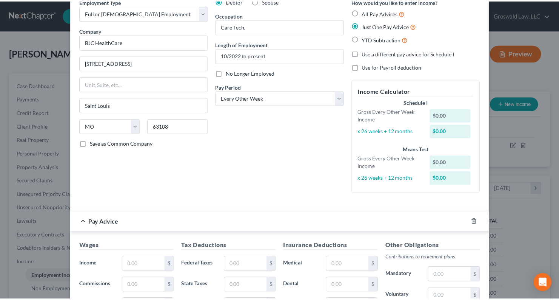
scroll to position [196, 0]
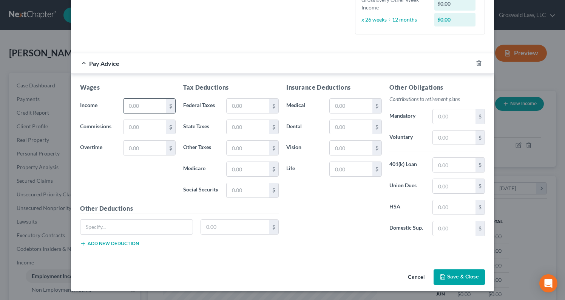
click at [132, 105] on input "text" at bounding box center [145, 106] width 43 height 14
type input "2,791.20"
type input "443.54"
click at [359, 105] on input "text" at bounding box center [351, 106] width 43 height 14
type input "172.50"
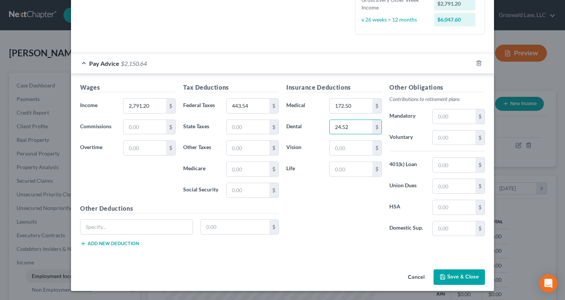
type input "24.52"
type input "12.63"
click at [441, 135] on input "text" at bounding box center [454, 137] width 43 height 14
type input "111.65"
click at [352, 232] on div "Insurance Deductions Medical 172.50 $ Dental 24.52 $ Vision 12.63 $ Life $" at bounding box center [334, 162] width 103 height 159
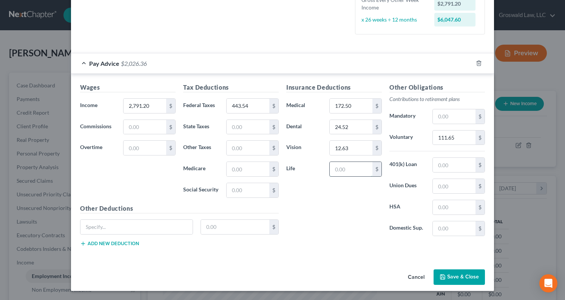
click at [342, 170] on input "text" at bounding box center [351, 169] width 43 height 14
type input "20.73"
drag, startPoint x: 135, startPoint y: 224, endPoint x: 140, endPoint y: 221, distance: 5.9
click at [135, 224] on input "text" at bounding box center [136, 226] width 112 height 14
type input "Legal"
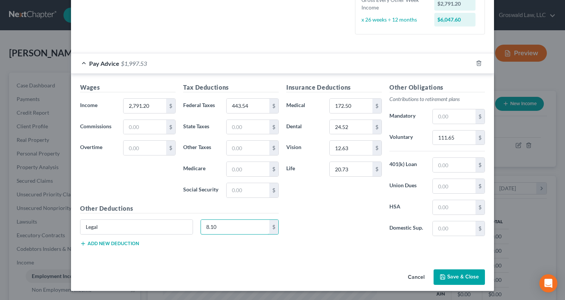
type input "8.10"
click at [360, 226] on div "Insurance Deductions Medical 172.50 $ Dental 24.52 $ Vision 12.63 $ Life 20.73 $" at bounding box center [334, 162] width 103 height 159
click at [453, 274] on button "Save & Close" at bounding box center [459, 277] width 51 height 16
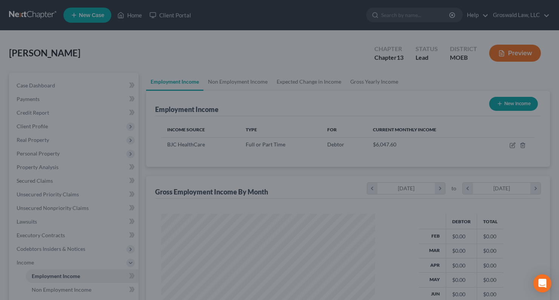
scroll to position [377639, 377547]
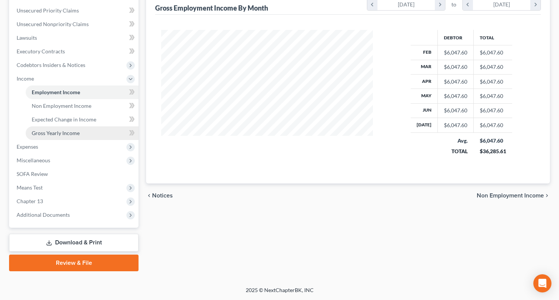
click at [67, 135] on span "Gross Yearly Income" at bounding box center [56, 133] width 48 height 6
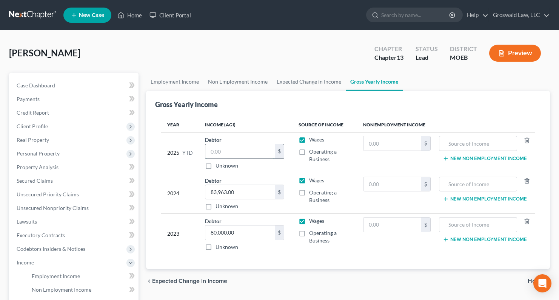
click at [214, 147] on input "text" at bounding box center [241, 151] width 70 height 14
type input "50,238.01"
click at [182, 181] on div "2024" at bounding box center [180, 193] width 26 height 34
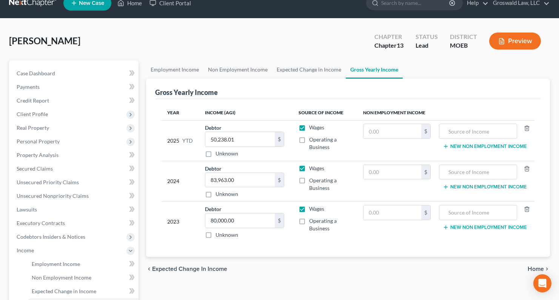
scroll to position [184, 0]
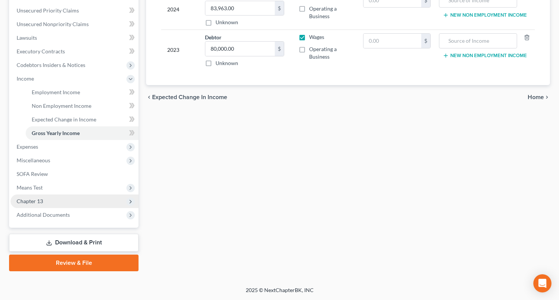
click at [60, 204] on span "Chapter 13" at bounding box center [75, 201] width 128 height 14
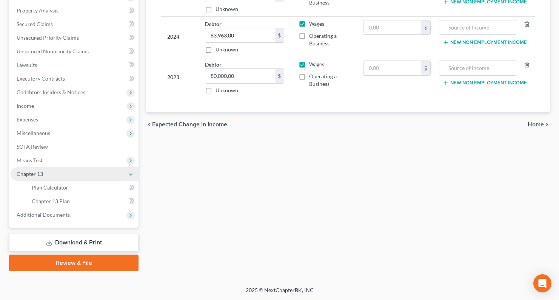
scroll to position [156, 0]
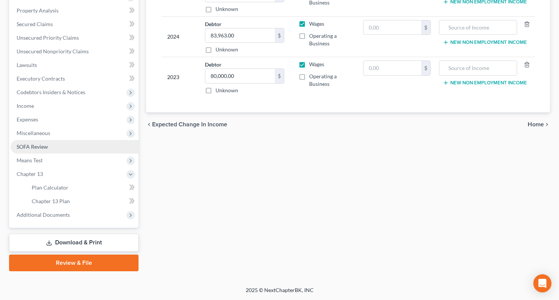
click at [49, 147] on link "SOFA Review" at bounding box center [75, 147] width 128 height 14
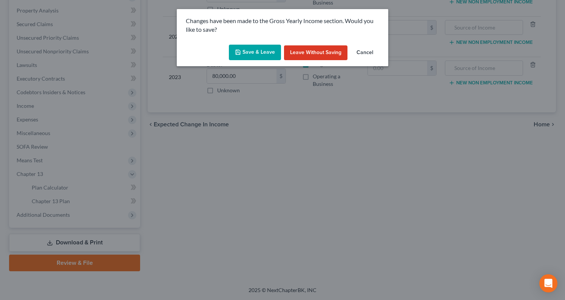
click at [257, 50] on button "Save & Leave" at bounding box center [255, 53] width 52 height 16
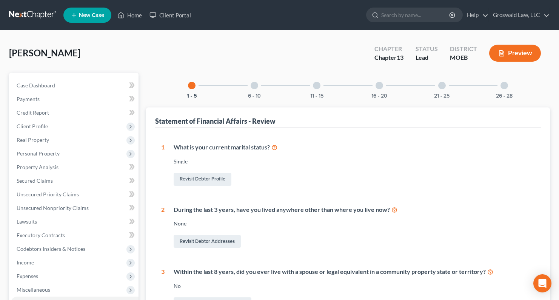
click at [378, 88] on div at bounding box center [380, 86] width 8 height 8
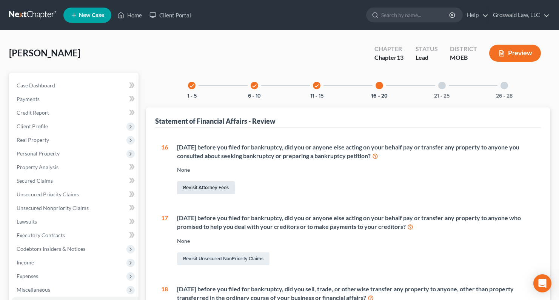
click at [191, 187] on link "Revisit Attorney Fees" at bounding box center [206, 187] width 58 height 13
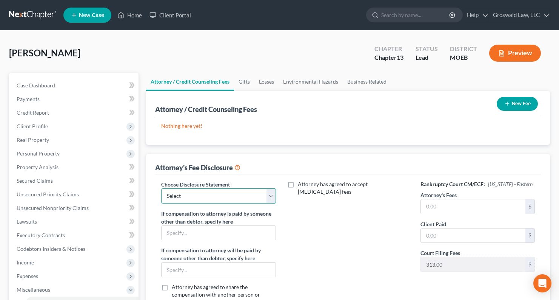
click at [224, 197] on select "Select Chapter 13 Fee Disclosure Chapter 7 Fee Disclosure" at bounding box center [218, 195] width 114 height 15
select select "0"
click at [161, 188] on select "Select Chapter 13 Fee Disclosure Chapter 7 Fee Disclosure" at bounding box center [218, 195] width 114 height 15
click at [436, 206] on input "text" at bounding box center [473, 206] width 105 height 14
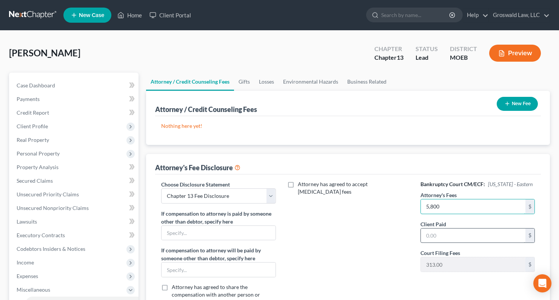
type input "5,800"
click at [439, 236] on input "text" at bounding box center [473, 235] width 105 height 14
type input "22"
drag, startPoint x: 349, startPoint y: 232, endPoint x: 352, endPoint y: 228, distance: 5.9
click at [349, 232] on div "Attorney has agreed to accept retainer fees" at bounding box center [349, 250] width 130 height 140
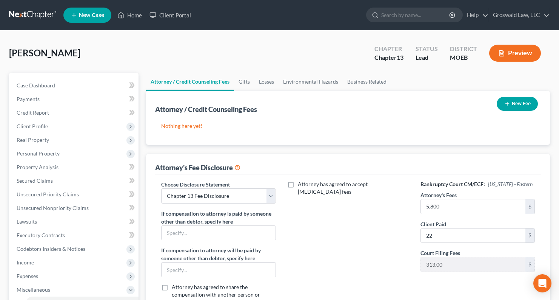
click at [513, 104] on button "New Fee" at bounding box center [517, 104] width 41 height 14
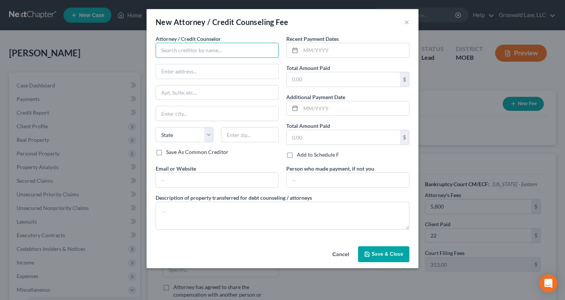
click at [257, 50] on input "text" at bounding box center [217, 50] width 123 height 15
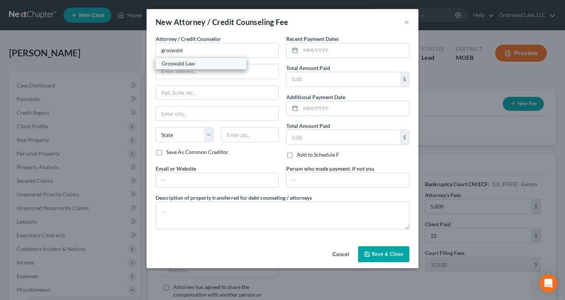
click at [199, 62] on div "Groswald Law" at bounding box center [201, 64] width 79 height 8
type input "Groswald Law"
type input "P.O. Box 179343"
type input "Saint Louis"
select select "26"
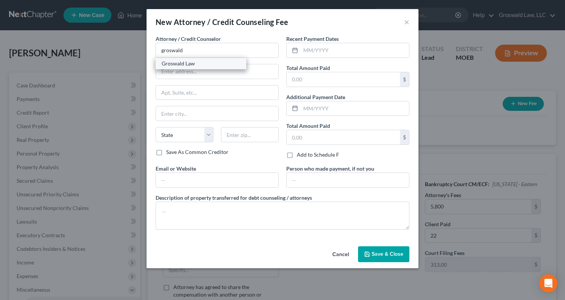
type input "63117"
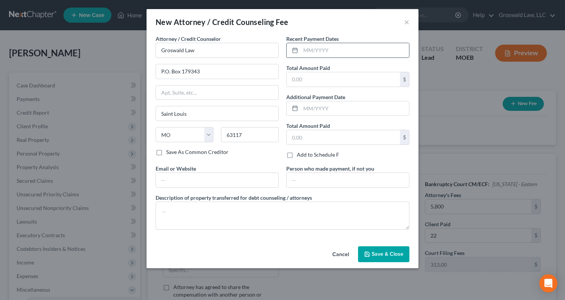
click at [328, 50] on input "text" at bounding box center [355, 50] width 108 height 14
type input "08/2025"
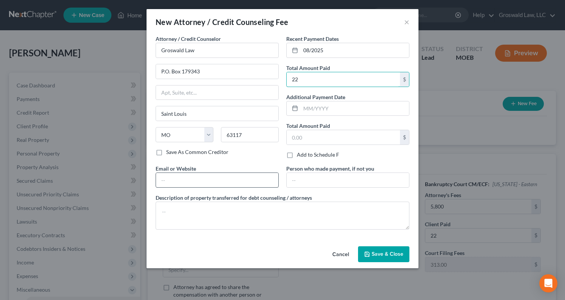
type input "22"
click at [165, 179] on input "text" at bounding box center [217, 180] width 122 height 14
type input "www.groswaldlaw.com"
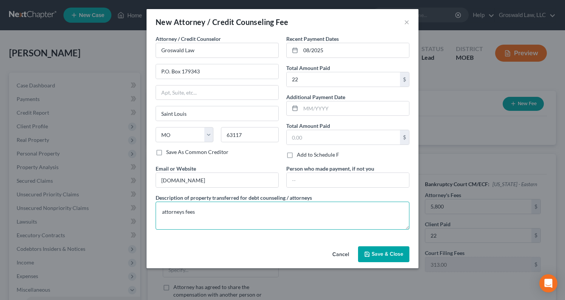
type textarea "attorneys fees"
click at [391, 252] on span "Save & Close" at bounding box center [388, 253] width 32 height 6
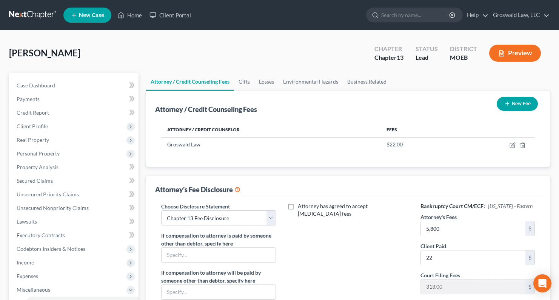
click at [513, 101] on button "New Fee" at bounding box center [517, 104] width 41 height 14
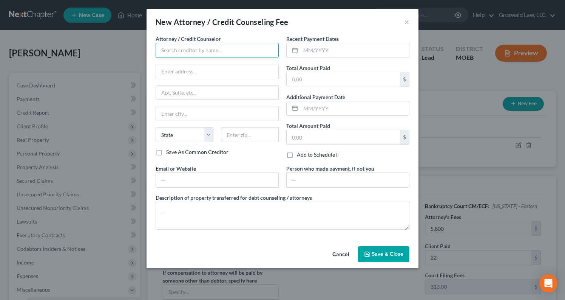
click at [202, 47] on input "text" at bounding box center [217, 50] width 123 height 15
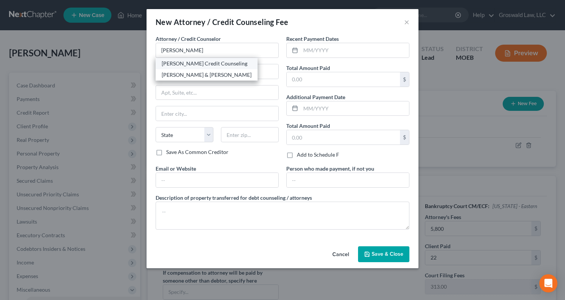
click at [191, 66] on div "Allen Credit Counseling" at bounding box center [207, 64] width 90 height 8
type input "Allen Credit Counseling"
type input "20003 387th Avenue"
type input "Wolsey"
select select "43"
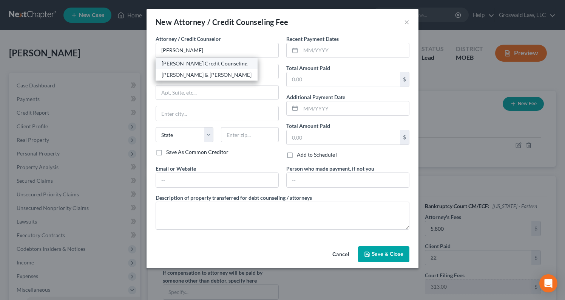
type input "57384"
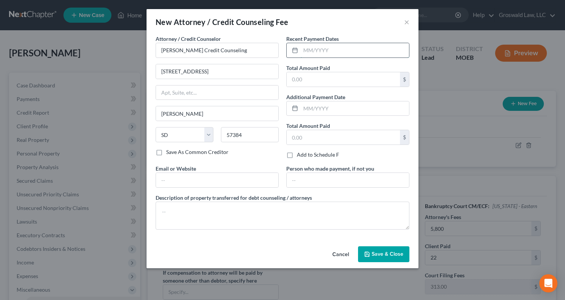
click at [320, 53] on input "text" at bounding box center [355, 50] width 108 height 14
type input "08/2025"
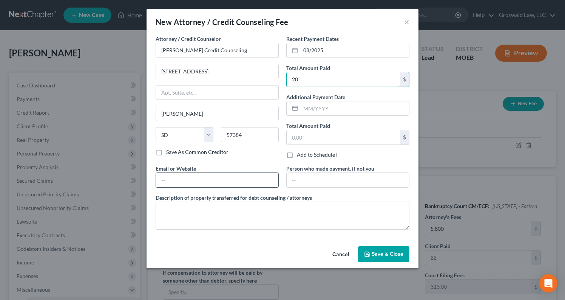
type input "20"
click at [189, 179] on input "text" at bounding box center [217, 180] width 122 height 14
type input "www.acdcas.org"
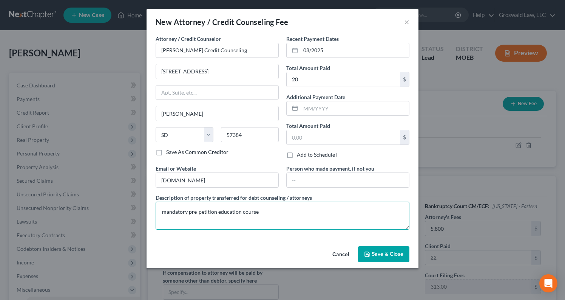
type textarea "mandatory pre-petition education course"
click at [385, 251] on span "Save & Close" at bounding box center [388, 253] width 32 height 6
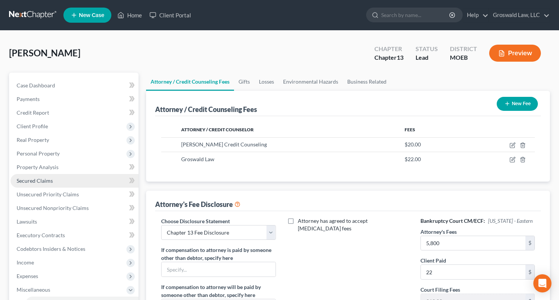
click at [36, 178] on span "Secured Claims" at bounding box center [35, 180] width 36 height 6
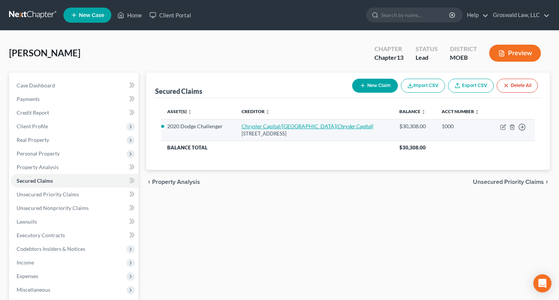
click at [263, 128] on link "Chrysler Capital/Santander (Chrysler Capital)" at bounding box center [308, 126] width 132 height 6
select select "45"
select select "2"
select select "0"
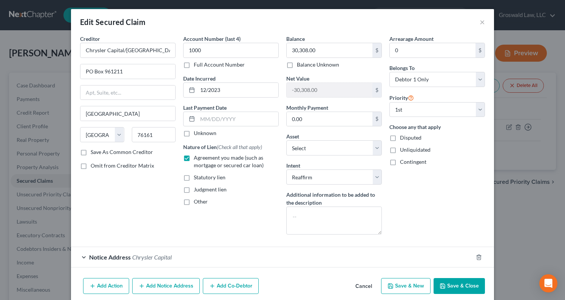
click at [372, 283] on button "Cancel" at bounding box center [363, 285] width 29 height 15
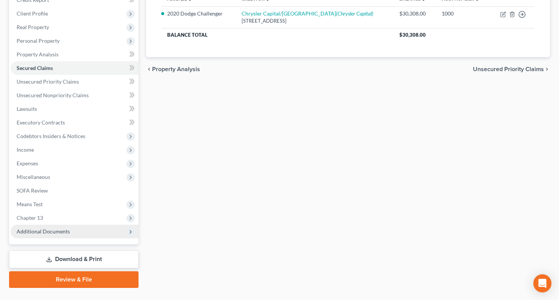
scroll to position [129, 0]
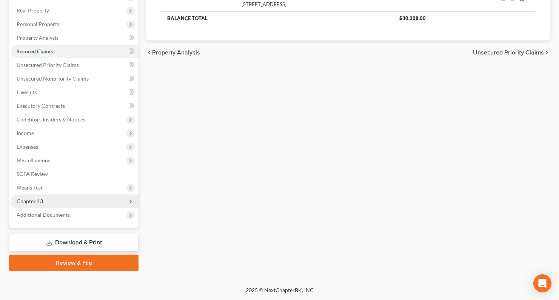
click at [57, 199] on span "Chapter 13" at bounding box center [75, 201] width 128 height 14
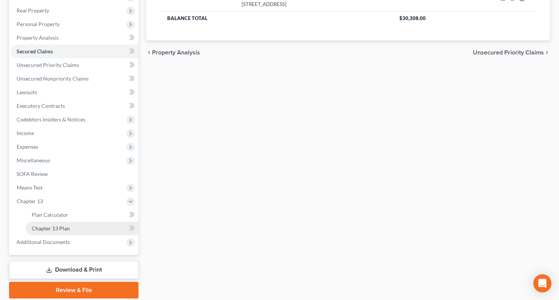
click at [73, 226] on link "Chapter 13 Plan" at bounding box center [82, 228] width 113 height 14
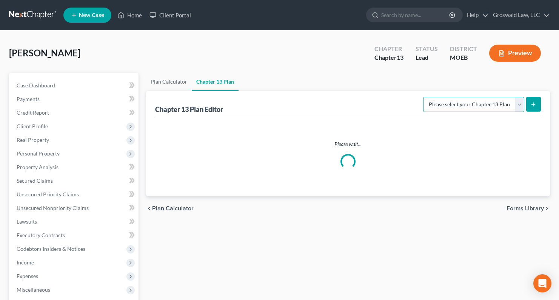
click at [482, 107] on select "Please select your Chapter 13 Plan" at bounding box center [473, 104] width 101 height 15
click at [329, 62] on div "Green, Keila Upgraded Chapter Chapter 13 Status Lead District MOEB Preview" at bounding box center [279, 56] width 541 height 33
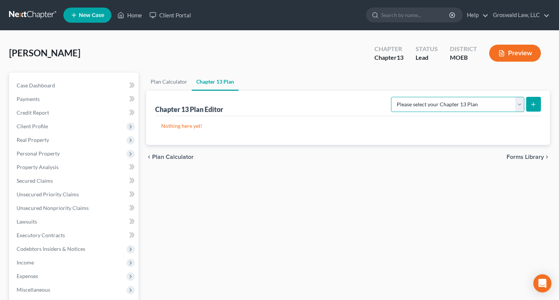
click at [493, 105] on select "Please select your Chapter 13 Plan Eastern District of Missouri Eastern Distric…" at bounding box center [457, 104] width 133 height 15
select select "4"
click at [396, 97] on select "Please select your Chapter 13 Plan Eastern District of Missouri Eastern Distric…" at bounding box center [457, 104] width 133 height 15
click at [535, 106] on icon "submit" at bounding box center [534, 104] width 6 height 6
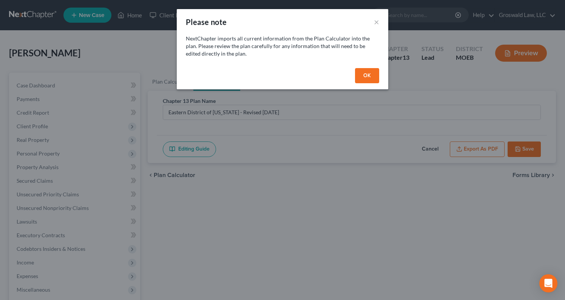
click at [370, 75] on button "OK" at bounding box center [367, 75] width 24 height 15
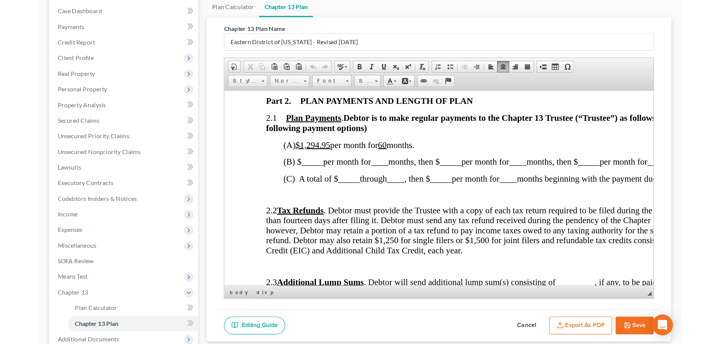
scroll to position [389, 0]
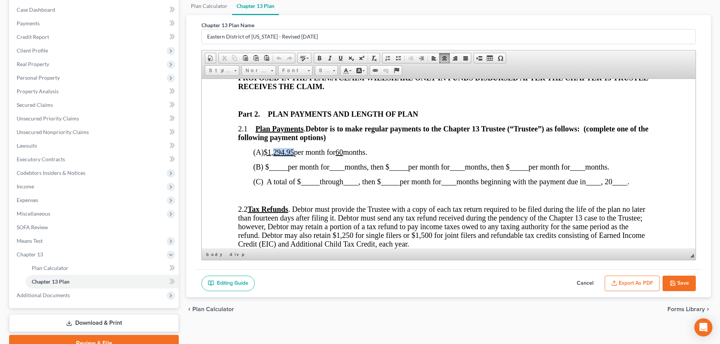
drag, startPoint x: 296, startPoint y: 153, endPoint x: 277, endPoint y: 152, distance: 19.3
click at [277, 152] on u "$1,294.95" at bounding box center [279, 152] width 30 height 8
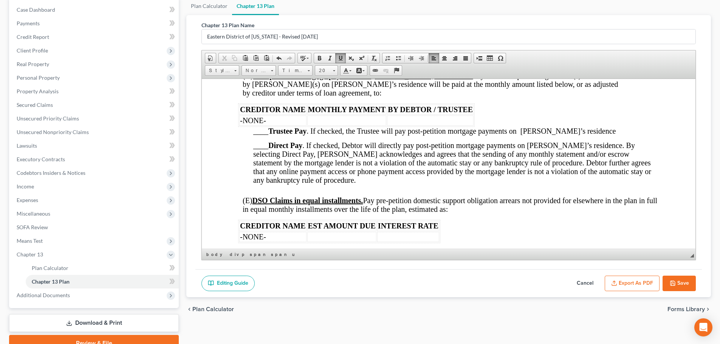
scroll to position [1032, 0]
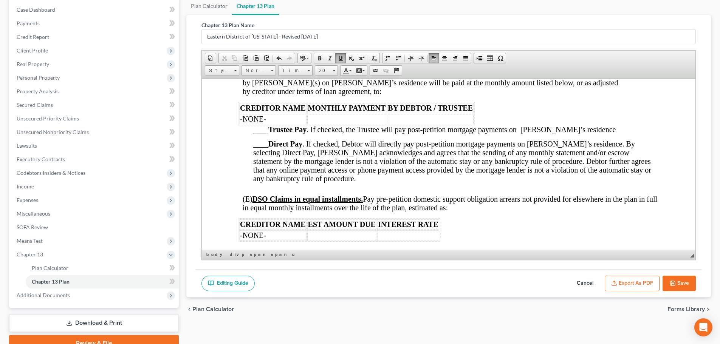
click at [442, 104] on span "BY DEBTOR / TRUSTEE" at bounding box center [430, 108] width 85 height 8
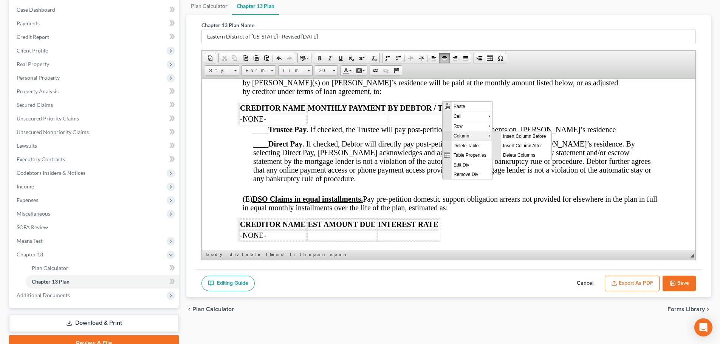
scroll to position [0, 0]
click at [510, 152] on span "Delete Columns" at bounding box center [526, 154] width 50 height 9
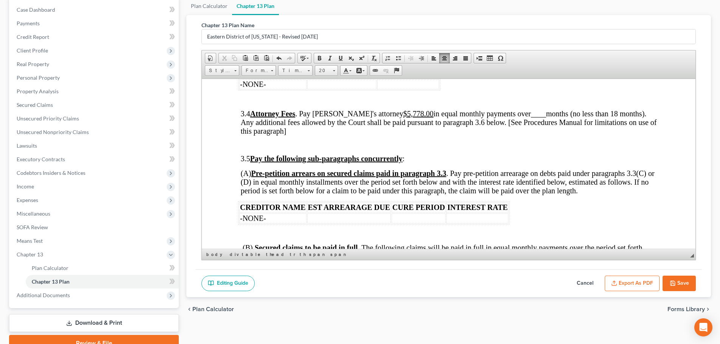
scroll to position [1145, 0]
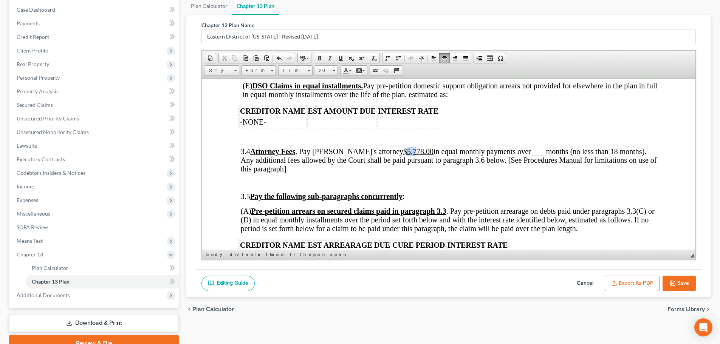
drag, startPoint x: 396, startPoint y: 135, endPoint x: 387, endPoint y: 137, distance: 8.9
click at [403, 147] on u "$5,778.00" at bounding box center [418, 151] width 30 height 8
drag, startPoint x: 528, startPoint y: 134, endPoint x: 513, endPoint y: 132, distance: 14.9
click at [513, 147] on span "3.4 Attorney Fees . Pay Debtor's attorney $2,378.00 in equal monthly payments o…" at bounding box center [449, 160] width 416 height 26
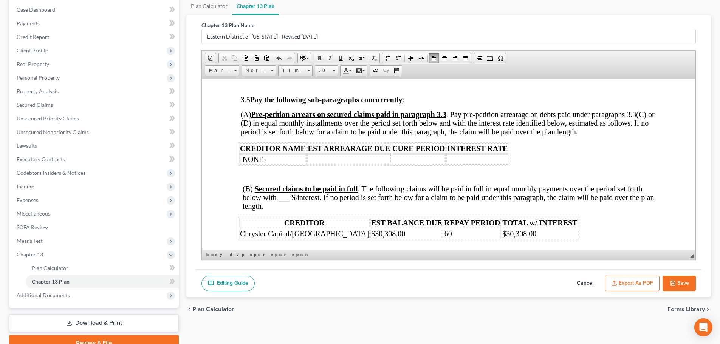
scroll to position [1258, 0]
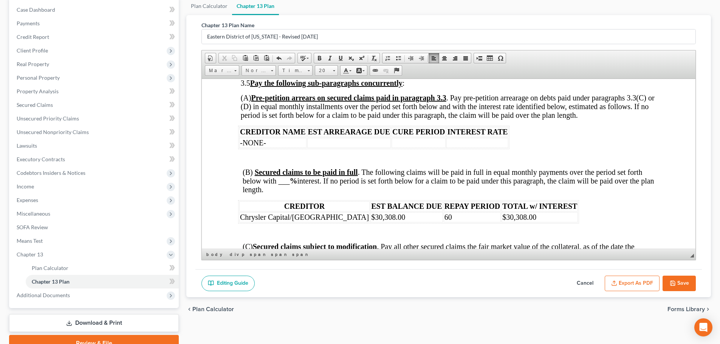
click at [283, 168] on span "(B) Secured claims to be paid in full . The following claims will be paid in fu…" at bounding box center [448, 181] width 411 height 26
drag, startPoint x: 493, startPoint y: 198, endPoint x: 462, endPoint y: 198, distance: 30.6
click at [501, 212] on td "$30,308.00" at bounding box center [539, 217] width 76 height 10
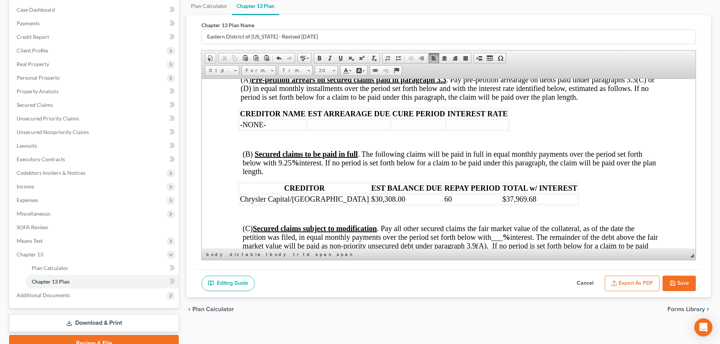
scroll to position [1296, 0]
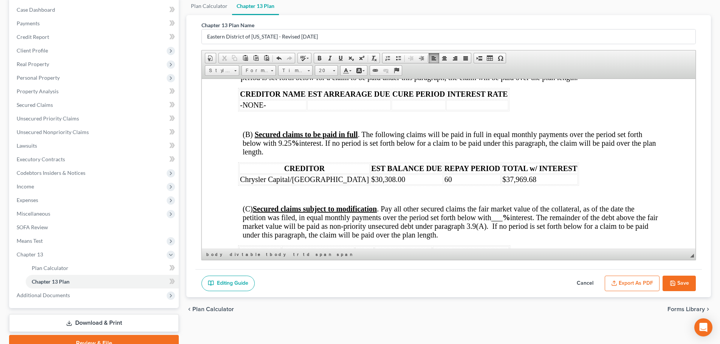
click at [496, 213] on span "___" at bounding box center [496, 217] width 11 height 8
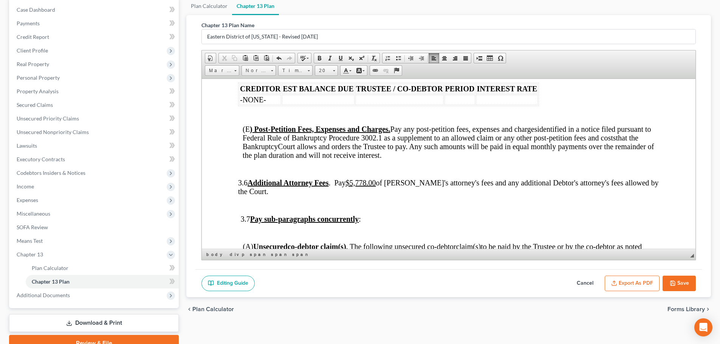
scroll to position [1561, 0]
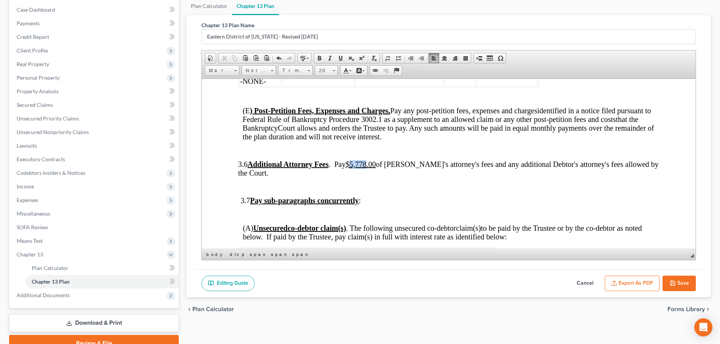
drag, startPoint x: 383, startPoint y: 149, endPoint x: 369, endPoint y: 148, distance: 14.8
click at [369, 160] on u "$5,778.00" at bounding box center [360, 164] width 30 height 8
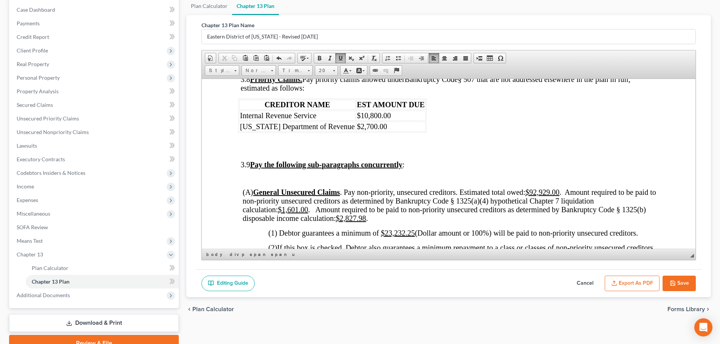
scroll to position [1863, 0]
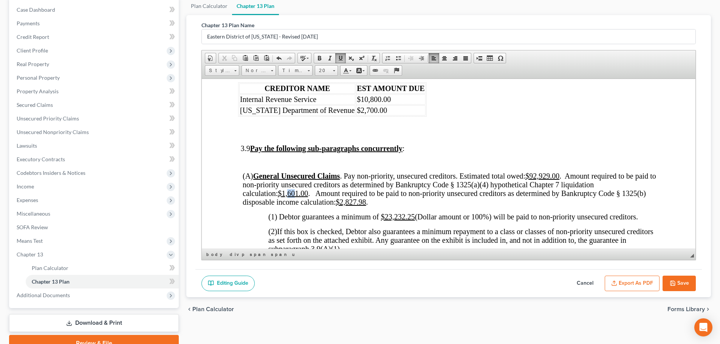
drag, startPoint x: 298, startPoint y: 176, endPoint x: 291, endPoint y: 176, distance: 7.2
click at [291, 189] on u "$1,601.00" at bounding box center [293, 193] width 30 height 8
drag, startPoint x: 308, startPoint y: 175, endPoint x: 282, endPoint y: 175, distance: 26.5
click at [282, 189] on u "$1,601.00" at bounding box center [293, 193] width 30 height 8
drag, startPoint x: 366, startPoint y: 185, endPoint x: 343, endPoint y: 183, distance: 23.9
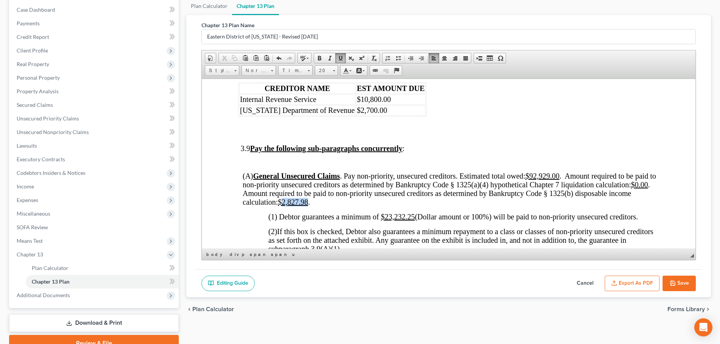
click at [308, 198] on u "$2,827.98" at bounding box center [293, 202] width 30 height 8
drag, startPoint x: 414, startPoint y: 199, endPoint x: 385, endPoint y: 200, distance: 28.3
click at [385, 212] on u "$23,232.25" at bounding box center [398, 216] width 34 height 8
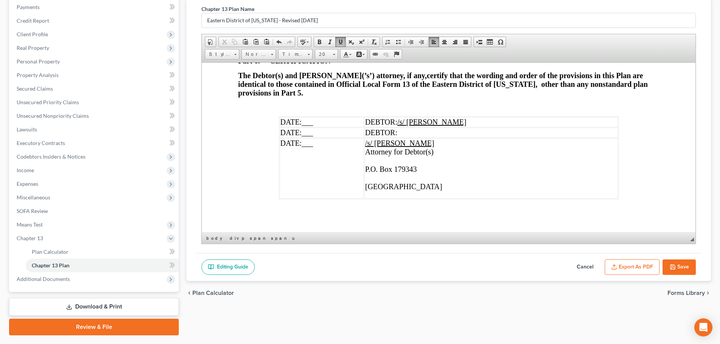
scroll to position [112, 0]
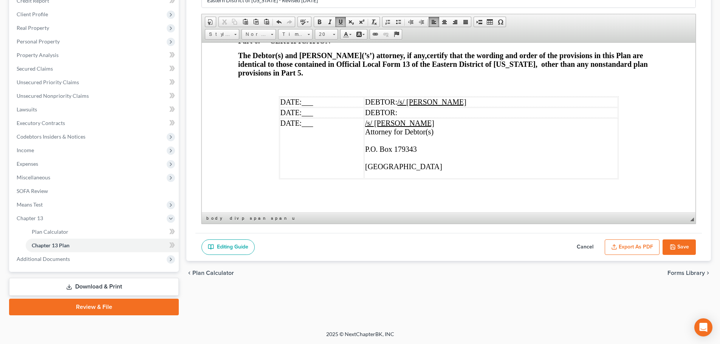
click at [565, 248] on button "Save" at bounding box center [678, 248] width 33 height 16
select select "4"
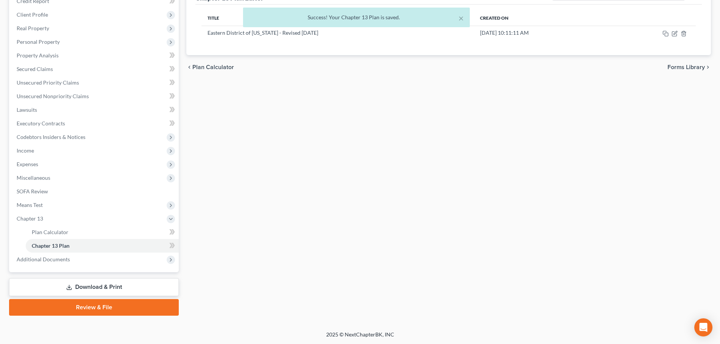
scroll to position [0, 0]
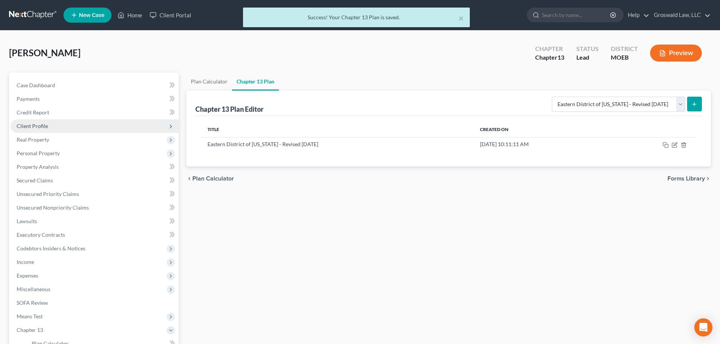
click at [49, 128] on span "Client Profile" at bounding box center [95, 126] width 168 height 14
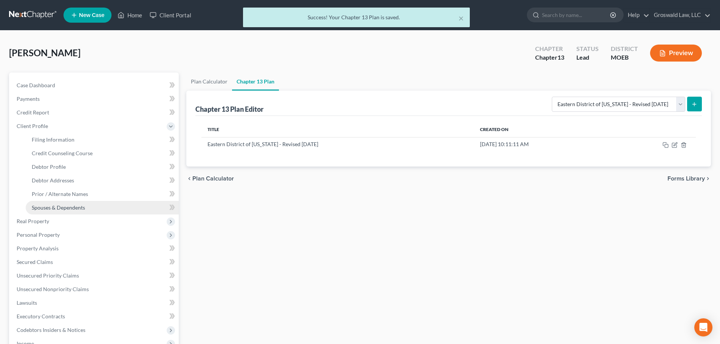
click at [59, 211] on link "Spouses & Dependents" at bounding box center [102, 208] width 153 height 14
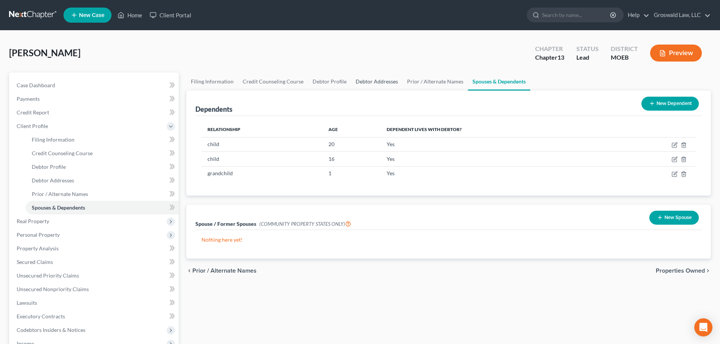
click at [395, 80] on link "Debtor Addresses" at bounding box center [376, 82] width 51 height 18
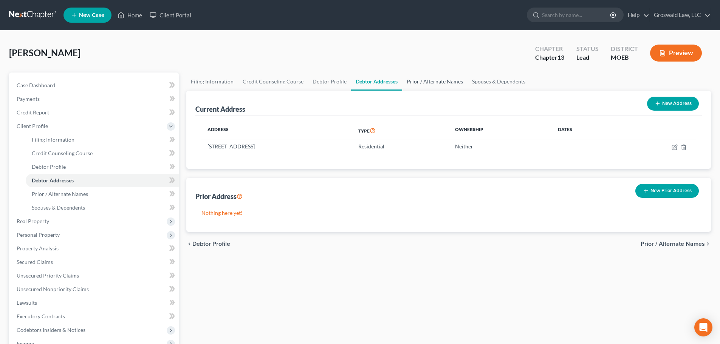
click at [434, 83] on link "Prior / Alternate Names" at bounding box center [434, 82] width 65 height 18
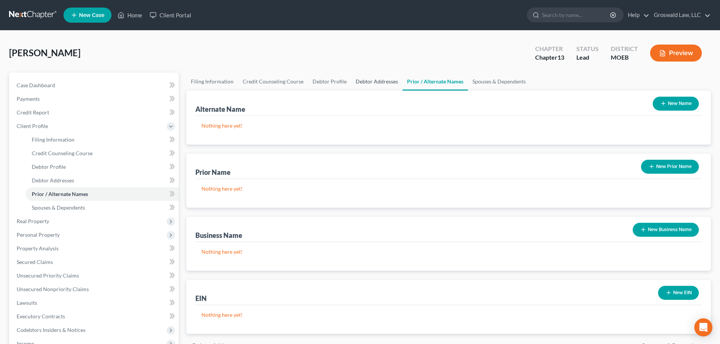
click at [380, 80] on link "Debtor Addresses" at bounding box center [376, 82] width 51 height 18
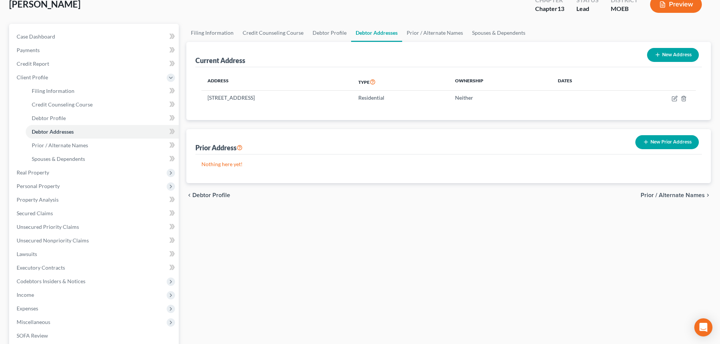
scroll to position [166, 0]
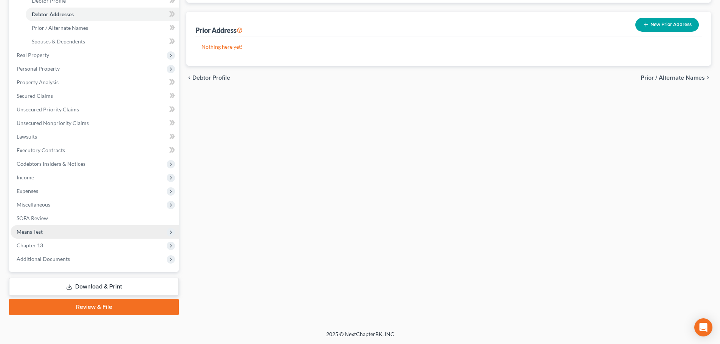
click at [49, 229] on span "Means Test" at bounding box center [95, 232] width 168 height 14
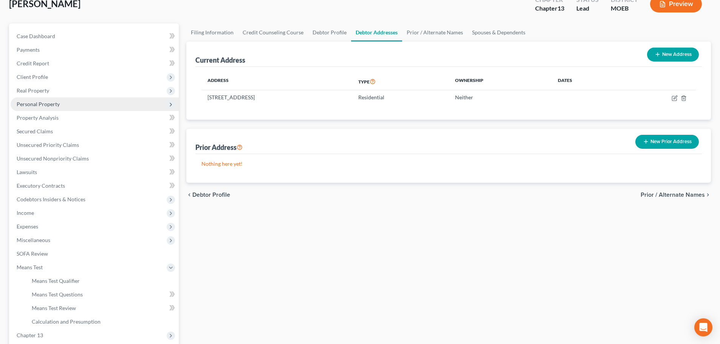
scroll to position [0, 0]
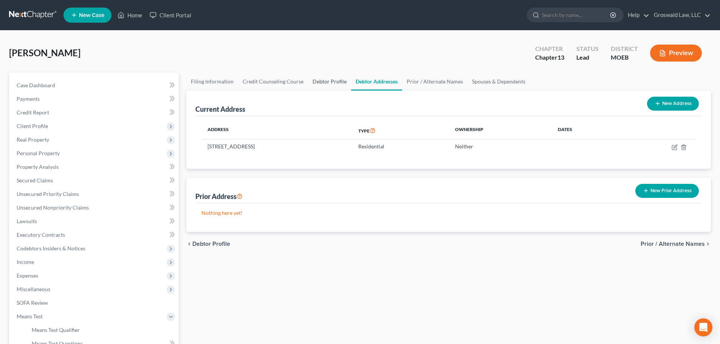
click at [339, 85] on link "Debtor Profile" at bounding box center [329, 82] width 43 height 18
select select "0"
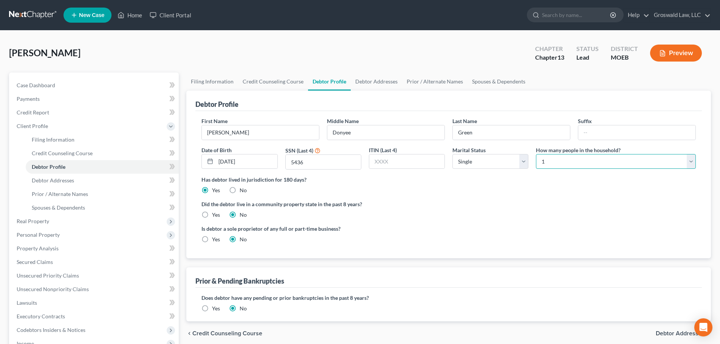
click at [553, 162] on select "Select 1 2 3 4 5 6 7 8 9 10 11 12 13 14 15 16 17 18 19 20" at bounding box center [616, 161] width 160 height 15
select select "3"
click at [536, 154] on select "Select 1 2 3 4 5 6 7 8 9 10 11 12 13 14 15 16 17 18 19 20" at bounding box center [616, 161] width 160 height 15
click at [469, 52] on div "Green, Keila Upgraded Chapter Chapter 13 Status Lead District MOEB Preview" at bounding box center [360, 56] width 702 height 33
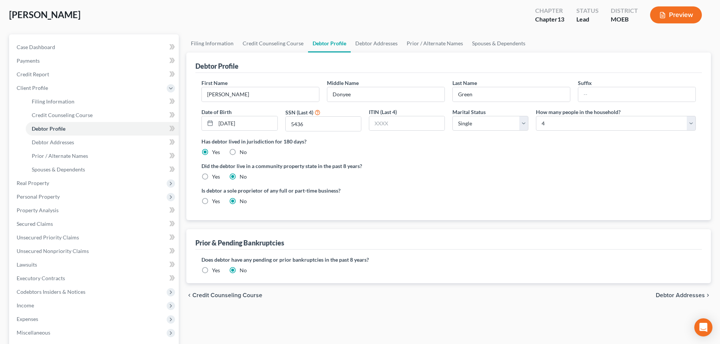
scroll to position [151, 0]
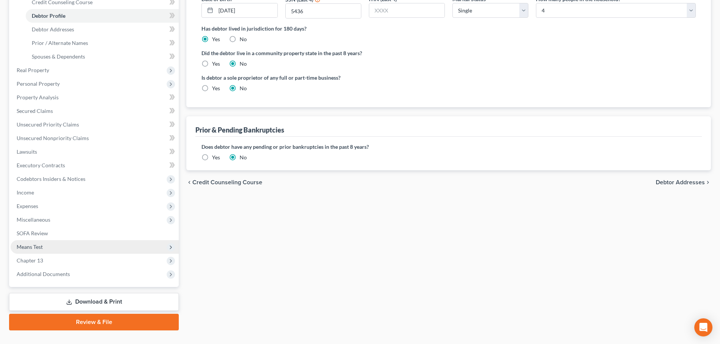
click at [48, 243] on span "Means Test" at bounding box center [95, 247] width 168 height 14
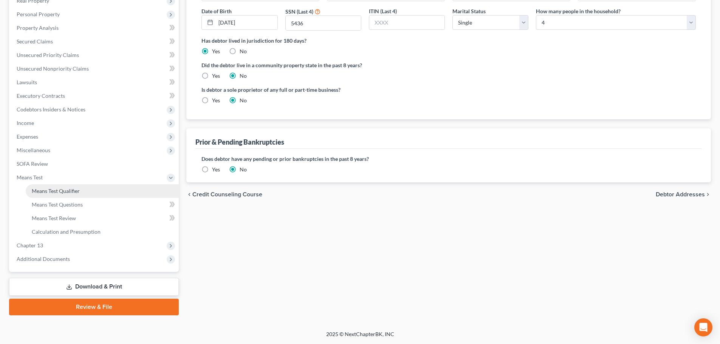
click at [67, 192] on span "Means Test Qualifier" at bounding box center [56, 191] width 48 height 6
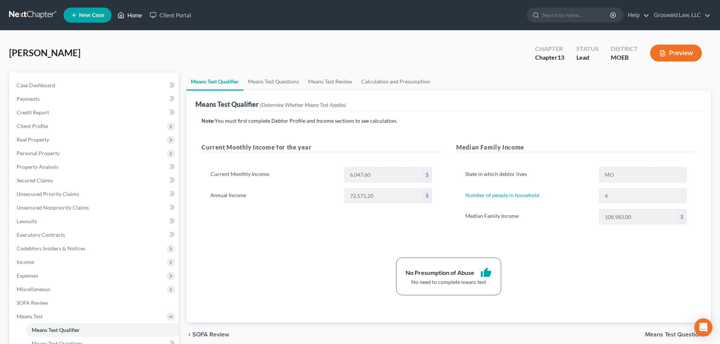
click at [126, 14] on link "Home" at bounding box center [130, 15] width 32 height 14
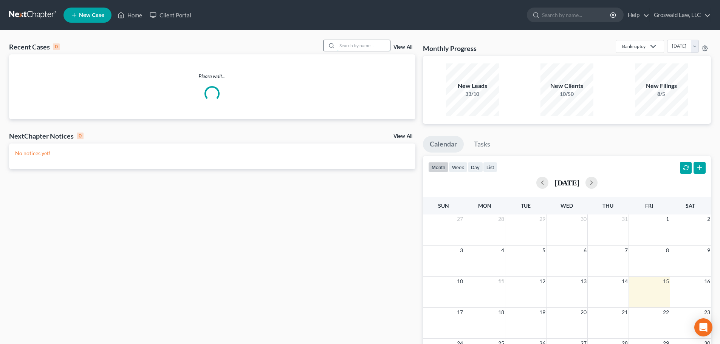
click at [351, 48] on input "search" at bounding box center [363, 45] width 53 height 11
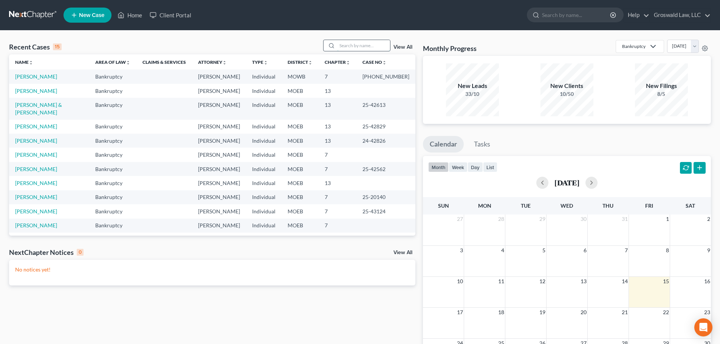
click at [348, 42] on input "search" at bounding box center [363, 45] width 53 height 11
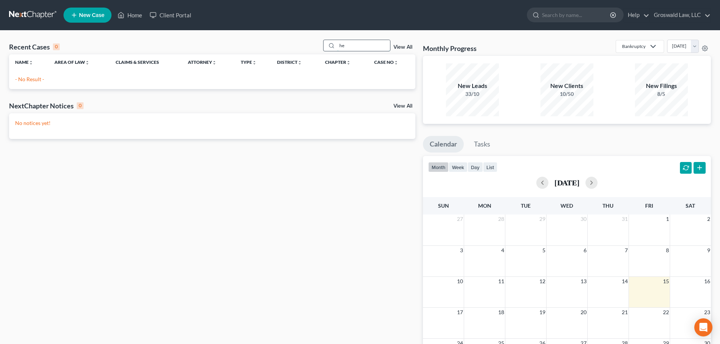
type input "h"
type input "keisha"
